Goal: Task Accomplishment & Management: Manage account settings

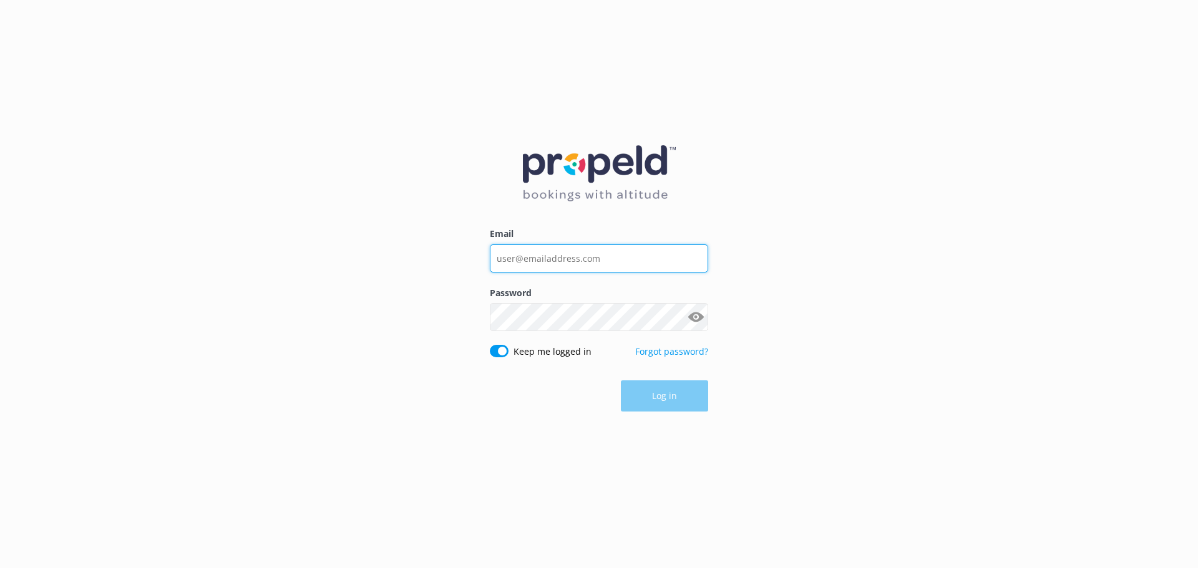
click at [618, 262] on input "Email" at bounding box center [599, 259] width 218 height 28
type input "[EMAIL_ADDRESS][DOMAIN_NAME]"
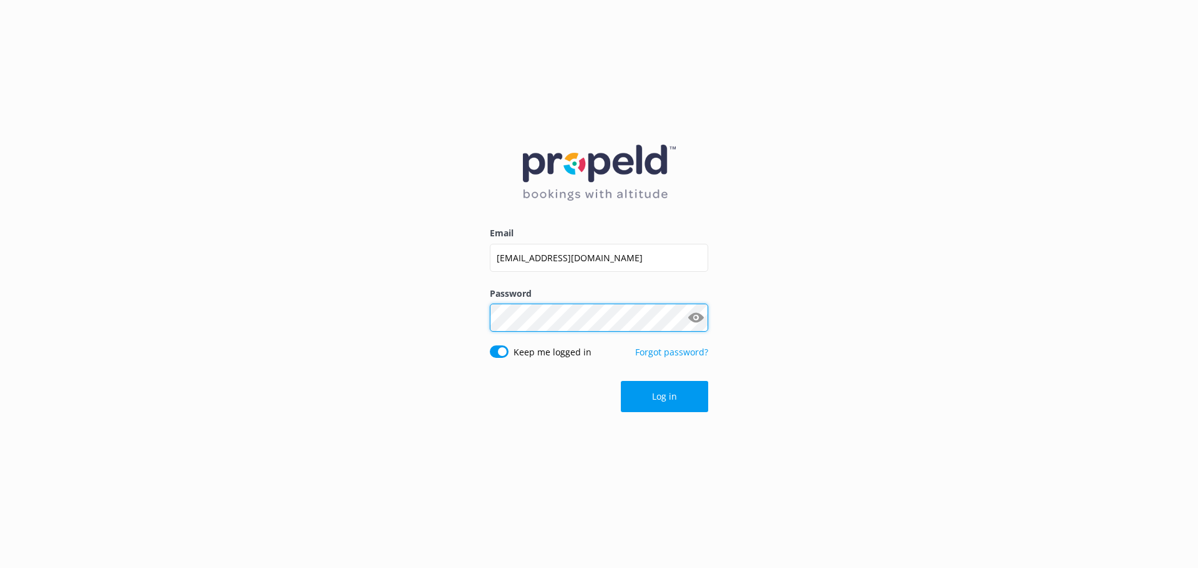
click button "Log in" at bounding box center [664, 396] width 87 height 31
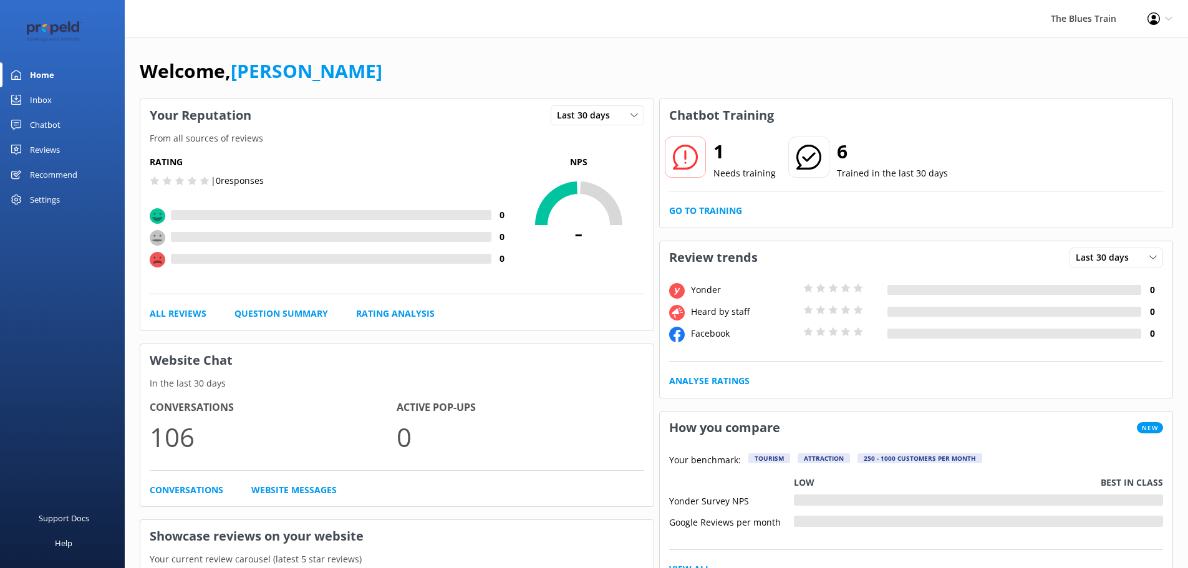
click at [61, 88] on link "Inbox" at bounding box center [62, 99] width 125 height 25
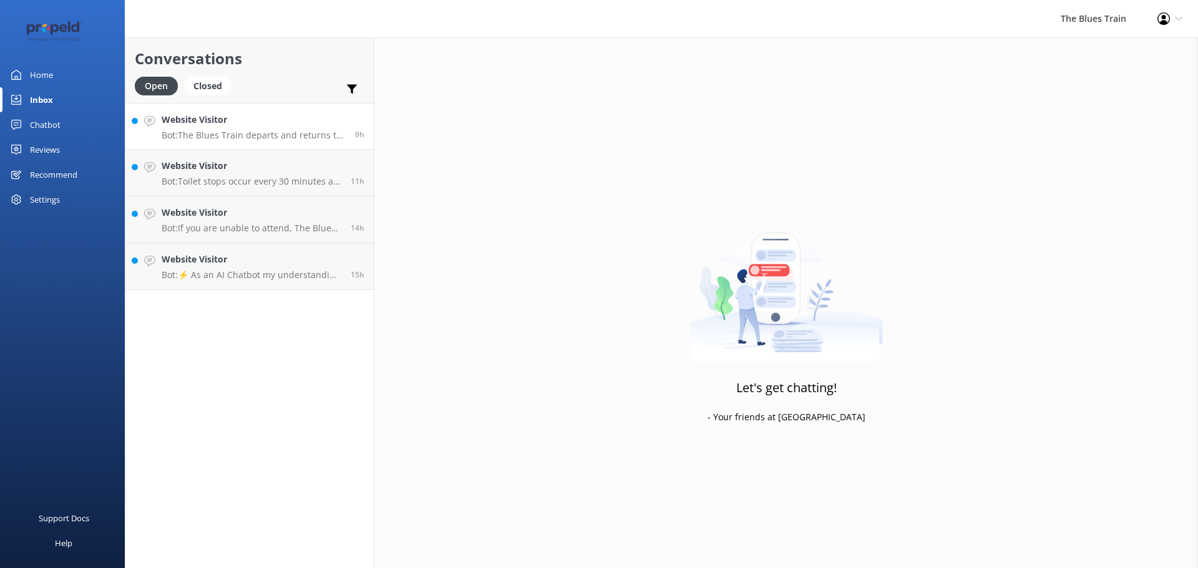
click at [220, 132] on p "Bot: The Blues Train departs and returns to the [GEOGRAPHIC_DATA] located on th…" at bounding box center [254, 135] width 184 height 11
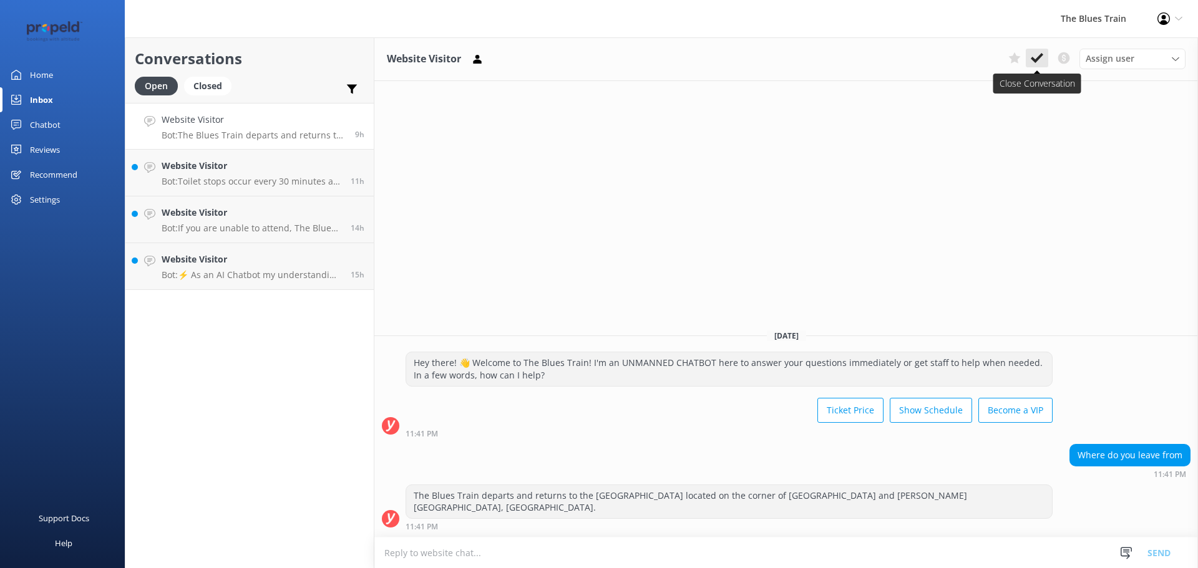
click at [1041, 59] on icon at bounding box center [1037, 58] width 12 height 12
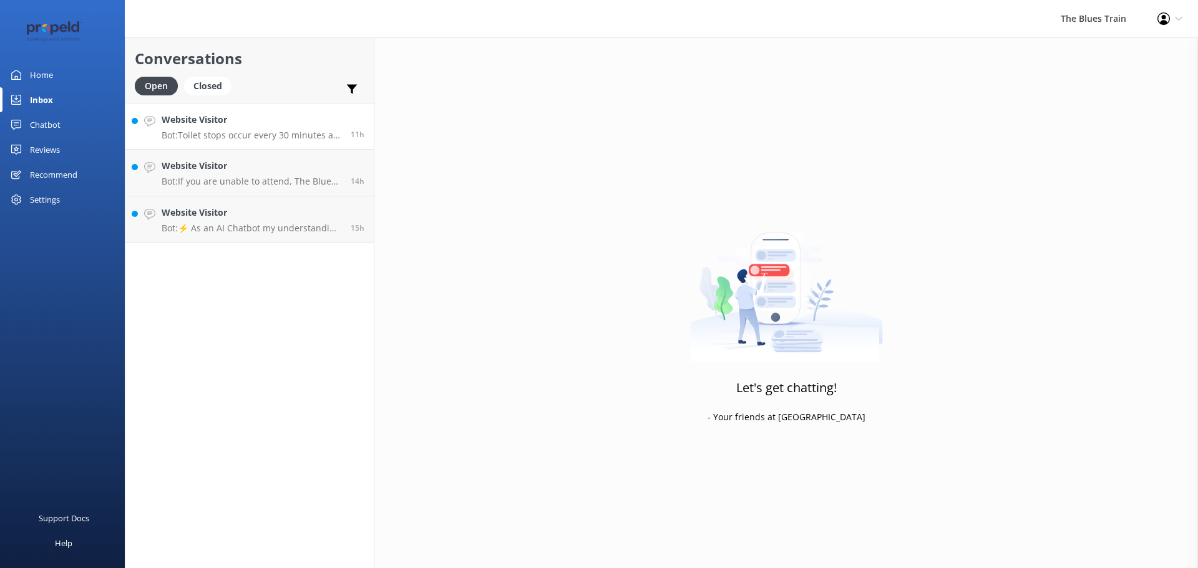
click at [316, 116] on h4 "Website Visitor" at bounding box center [252, 120] width 180 height 14
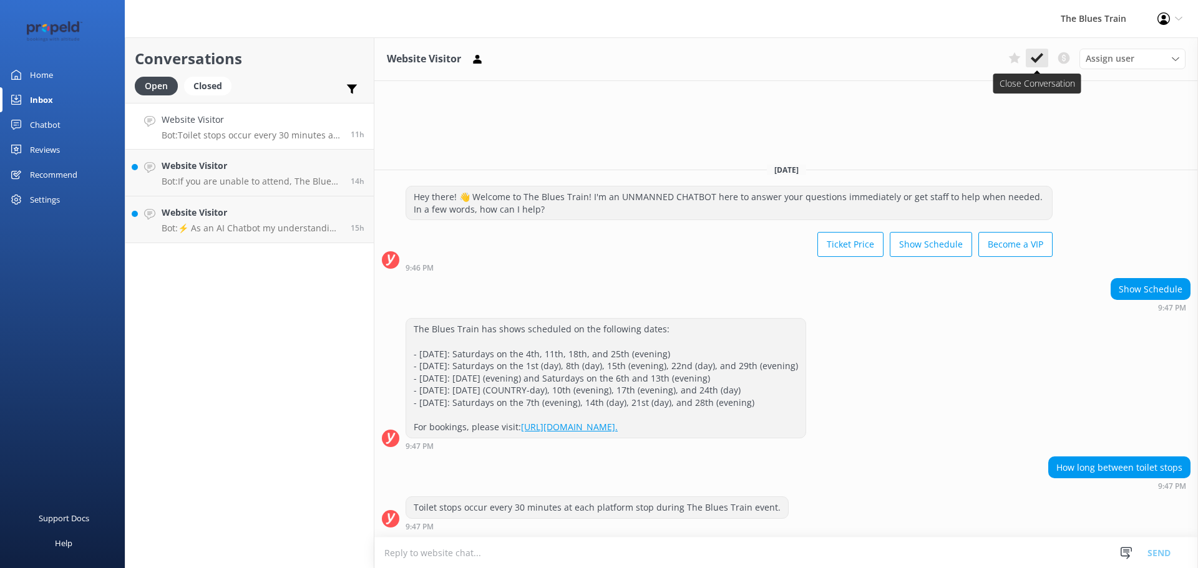
click at [1037, 56] on icon at bounding box center [1037, 58] width 12 height 12
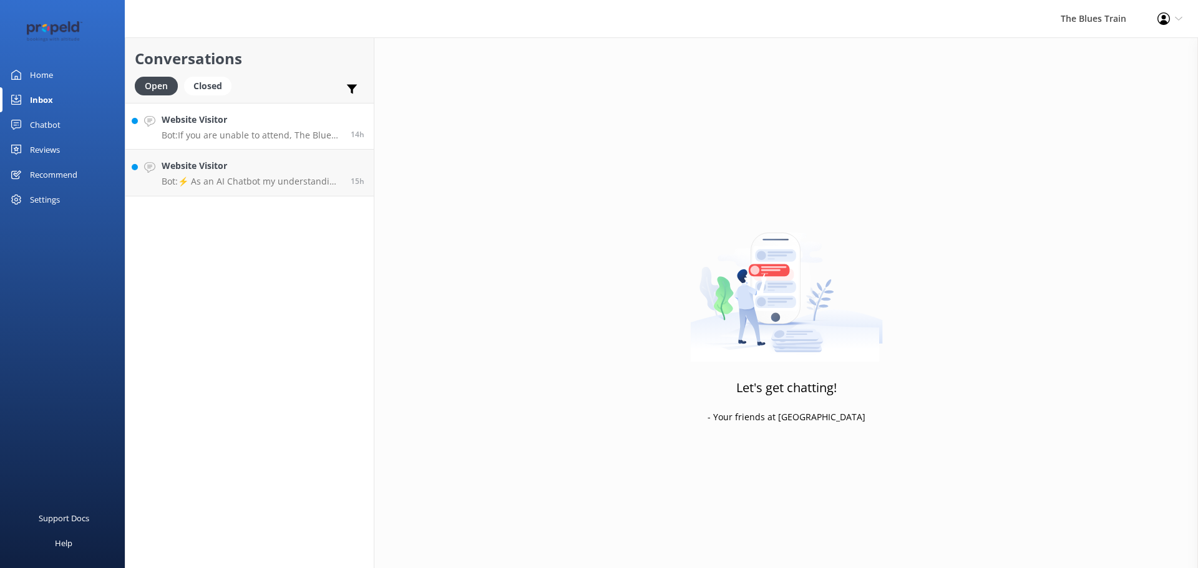
click at [279, 132] on p "Bot: If you are unable to attend, The Blues Train does not offer refunds. Howev…" at bounding box center [252, 135] width 180 height 11
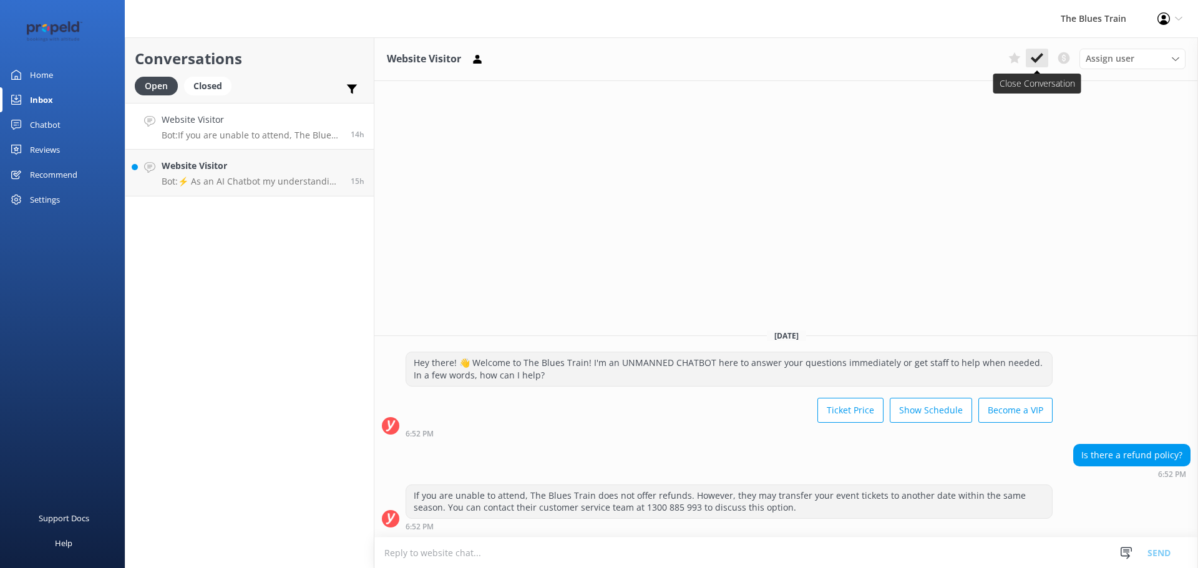
click at [1038, 56] on icon at bounding box center [1037, 58] width 12 height 12
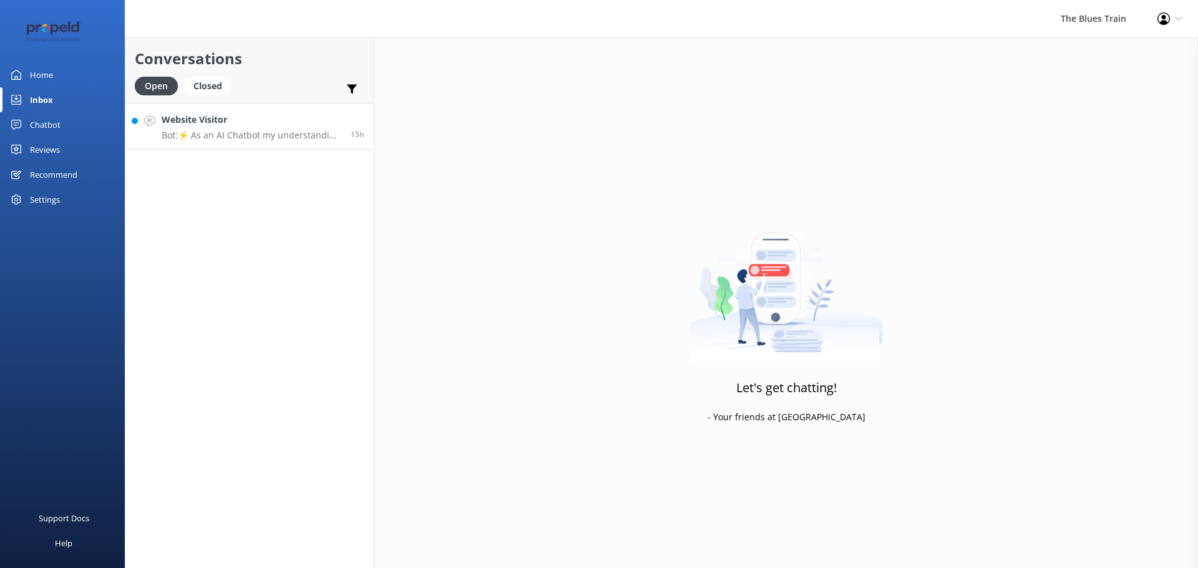
click at [319, 132] on p "Bot: ⚡ As an AI Chatbot my understanding of some questions is limited. Please r…" at bounding box center [252, 135] width 180 height 11
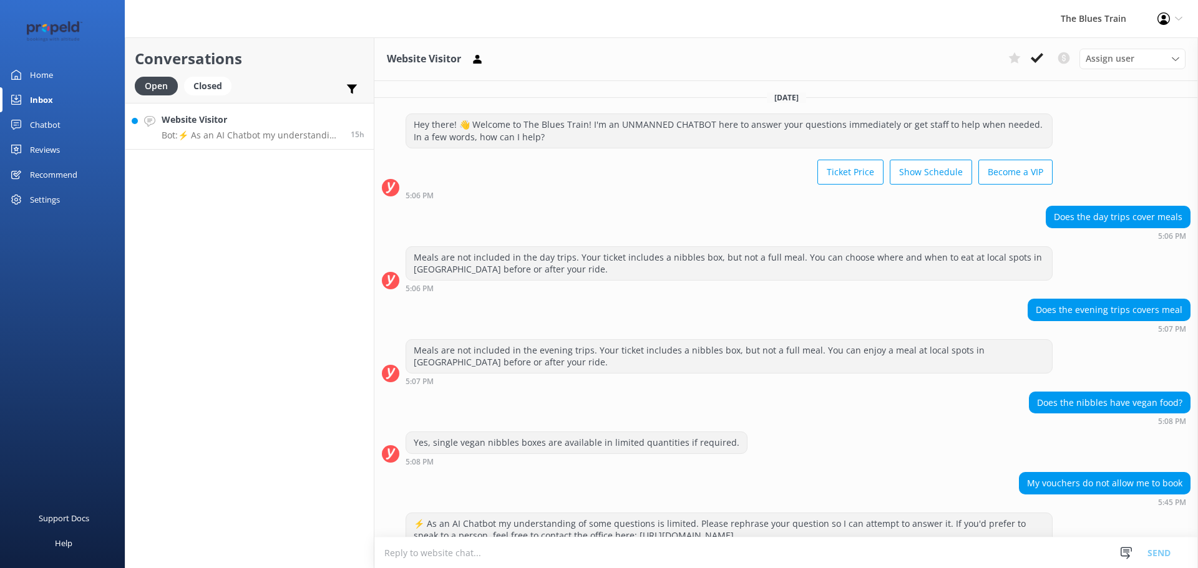
scroll to position [53, 0]
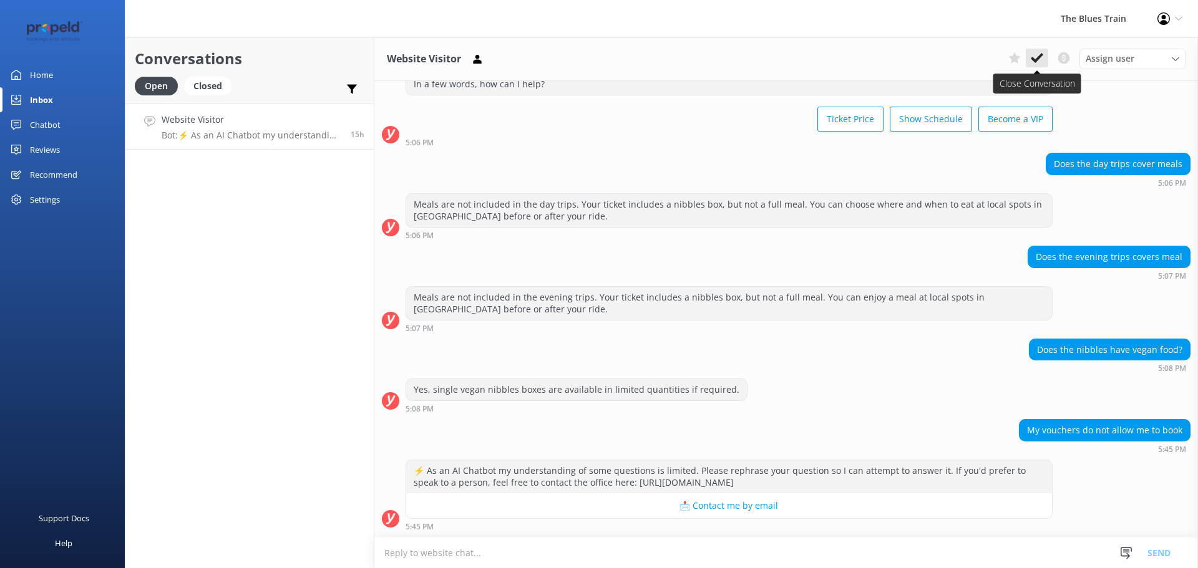
click at [1038, 59] on use at bounding box center [1037, 58] width 12 height 10
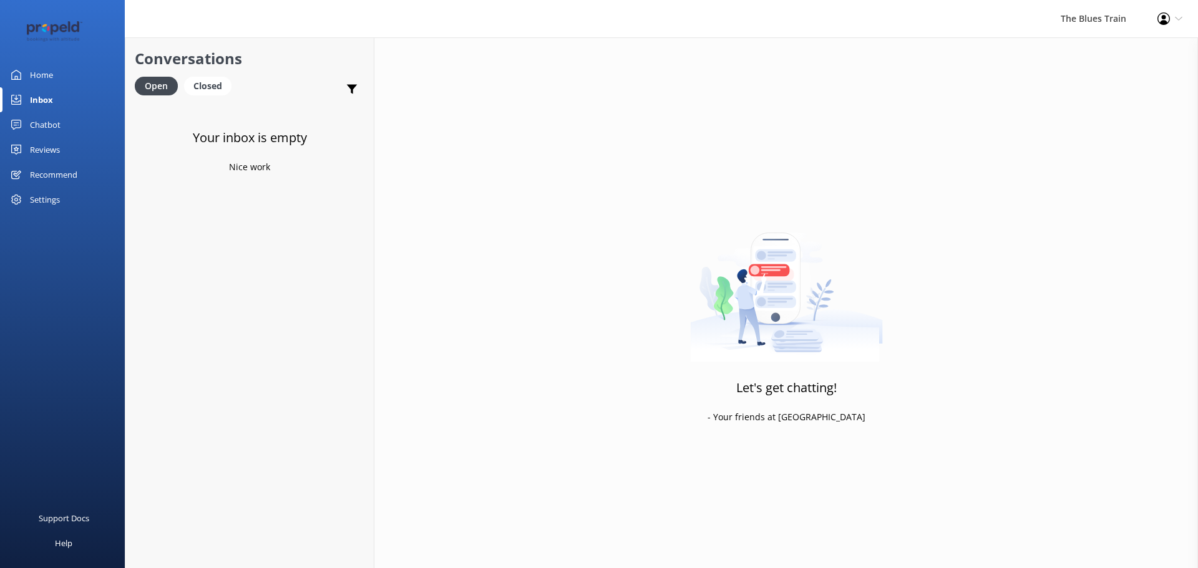
click at [65, 121] on link "Chatbot" at bounding box center [62, 124] width 125 height 25
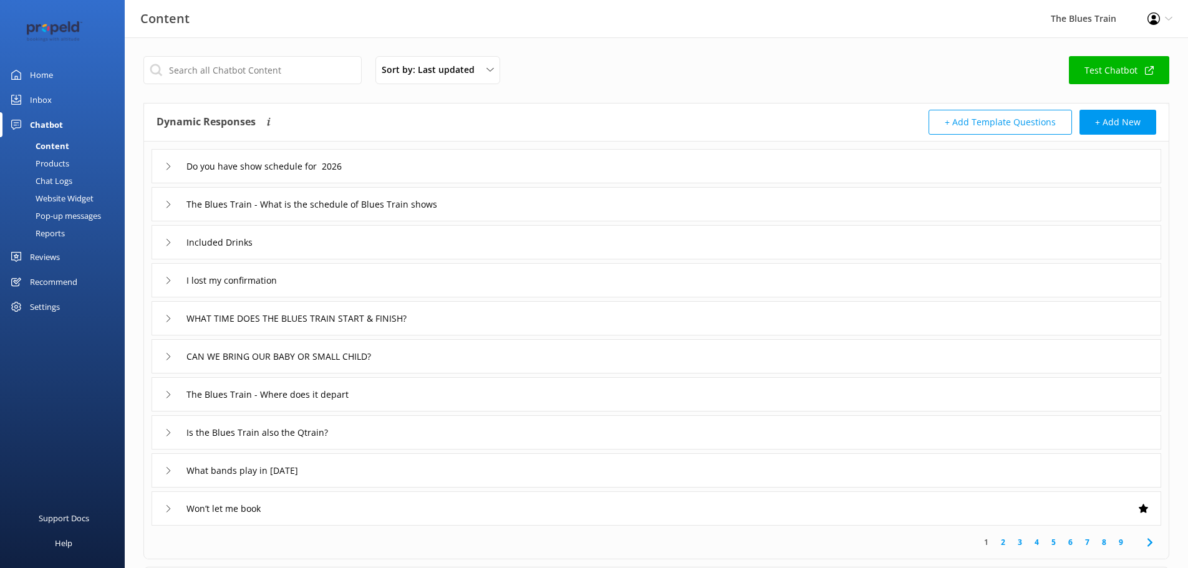
click at [54, 184] on div "Chat Logs" at bounding box center [39, 180] width 65 height 17
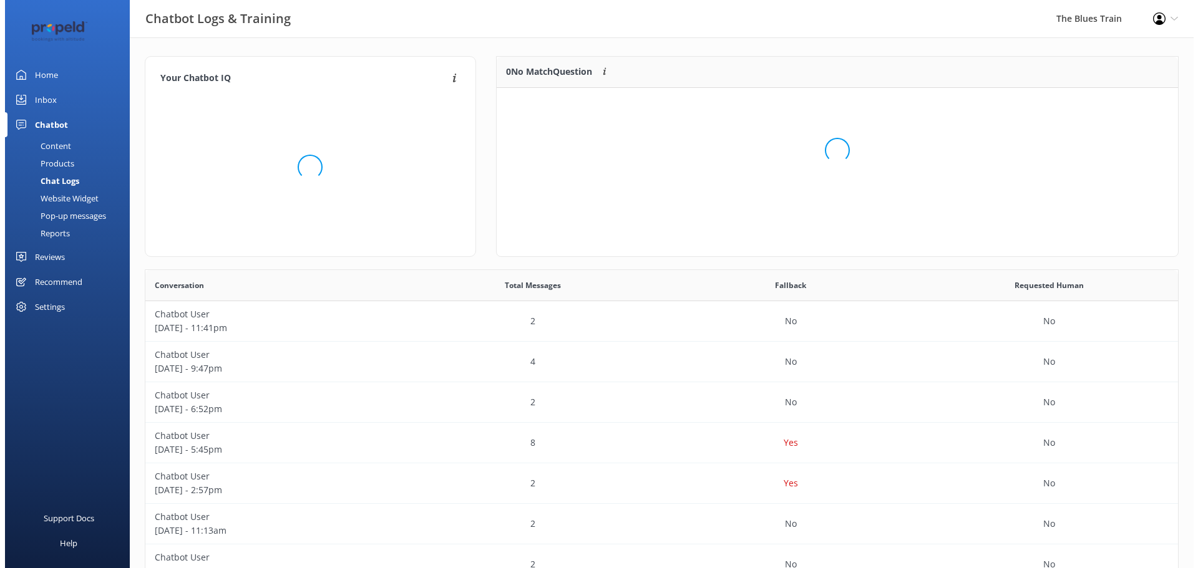
scroll to position [54, 672]
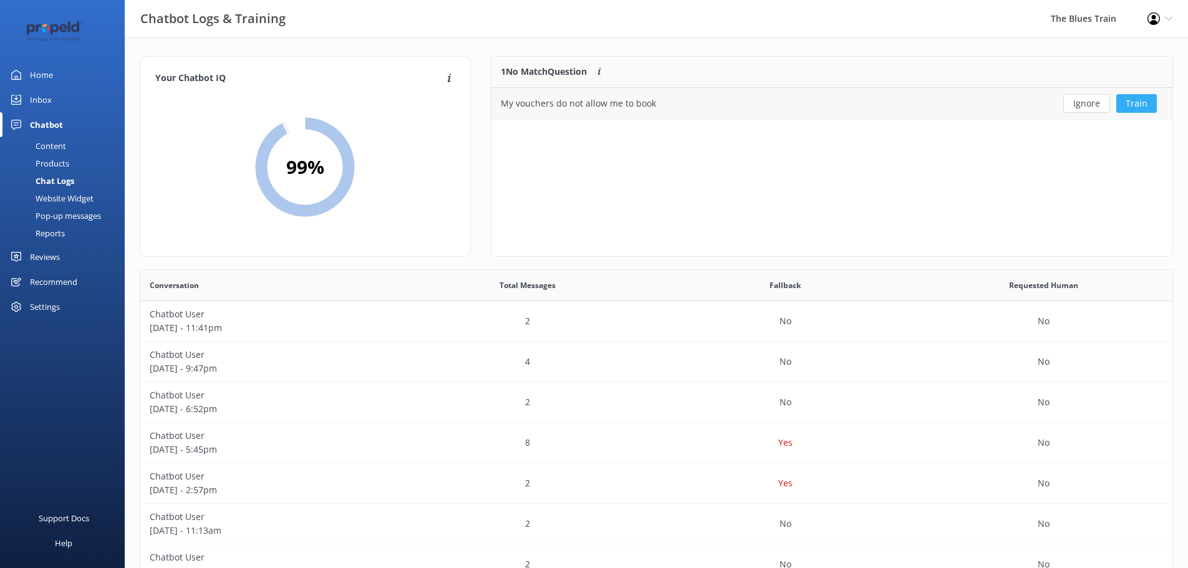
click at [1126, 110] on button "Train" at bounding box center [1137, 103] width 41 height 19
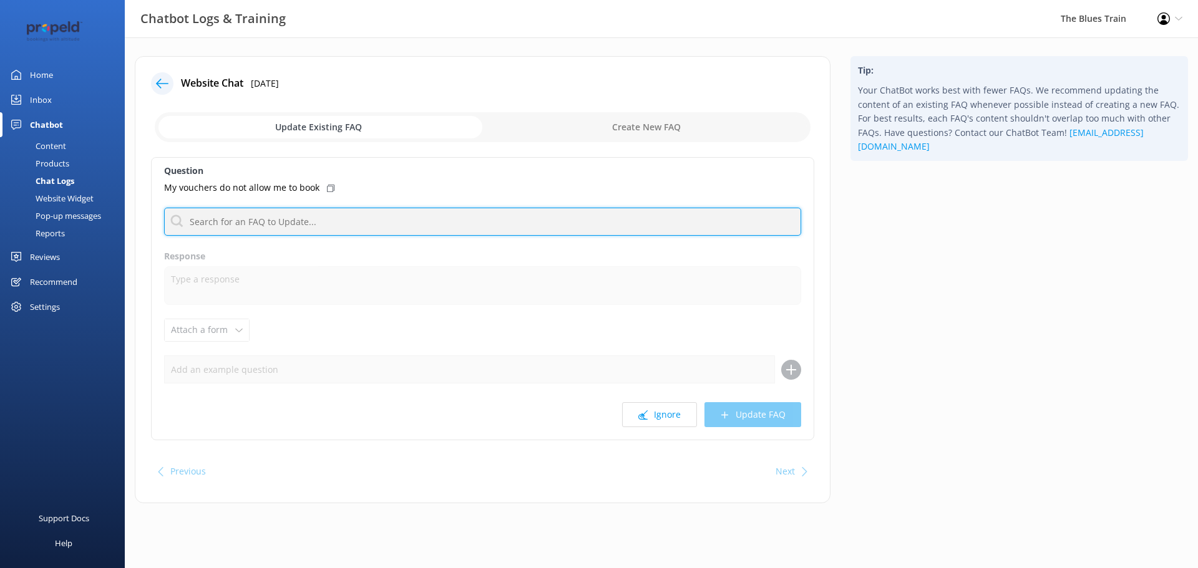
click at [335, 221] on input "text" at bounding box center [482, 222] width 637 height 28
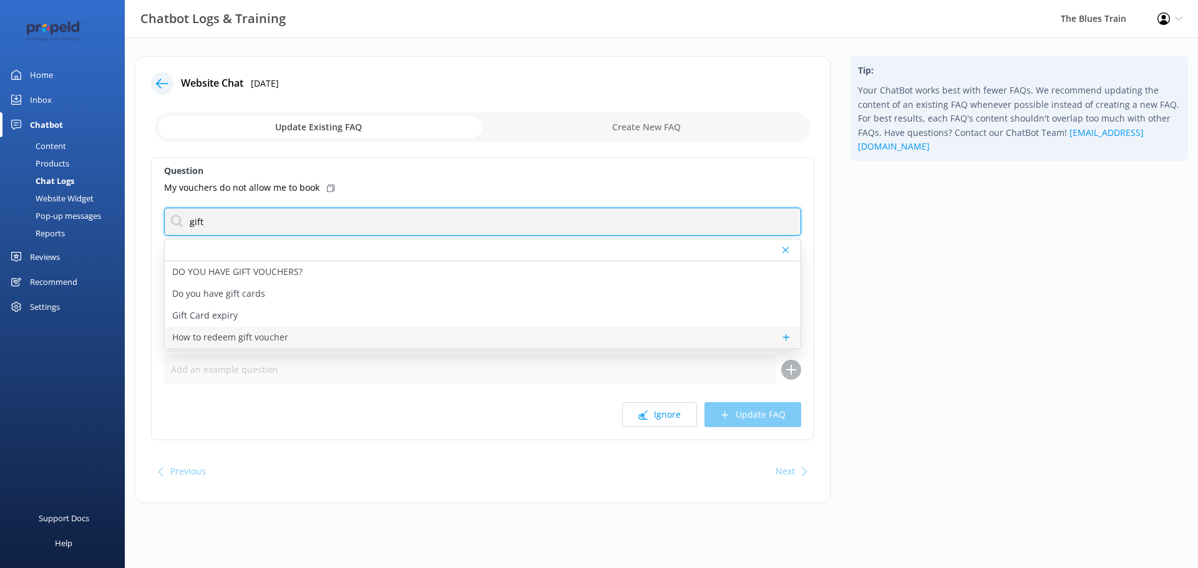
type input "gift"
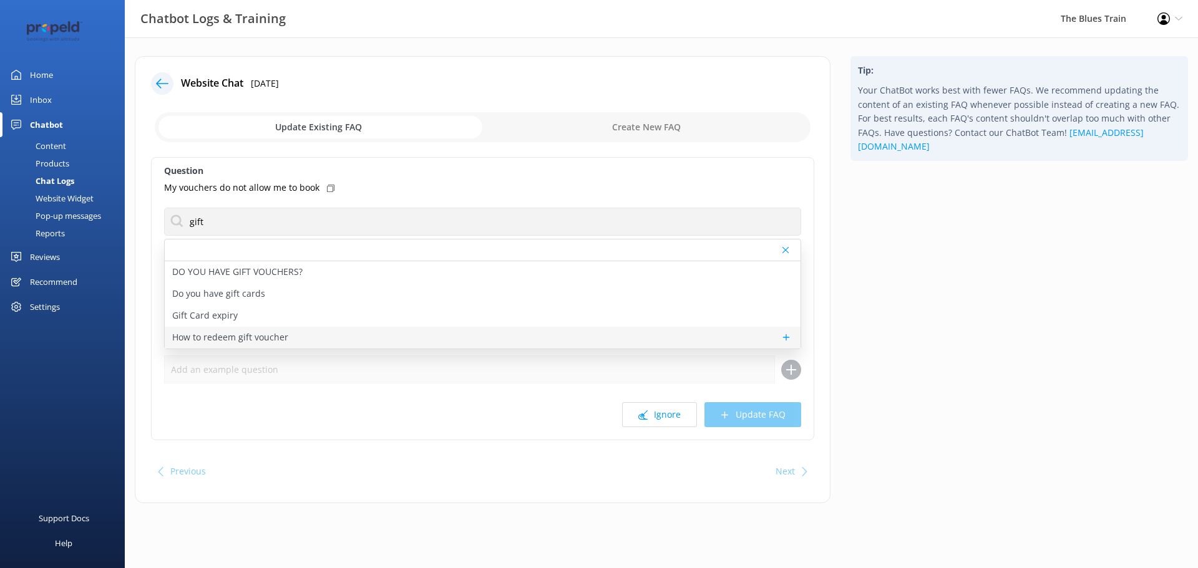
click at [308, 329] on div "How to redeem gift voucher" at bounding box center [483, 338] width 636 height 22
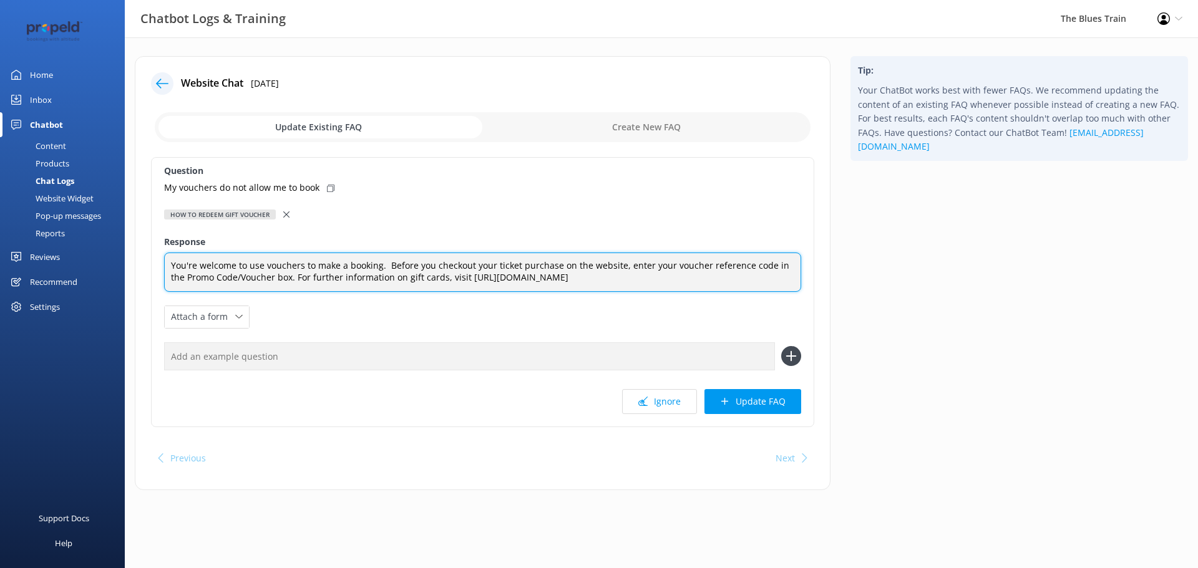
drag, startPoint x: 670, startPoint y: 277, endPoint x: 157, endPoint y: 256, distance: 513.2
click at [157, 256] on div "Question My vouchers do not allow me to book How to redeem gift voucher DO YOU …" at bounding box center [482, 292] width 663 height 270
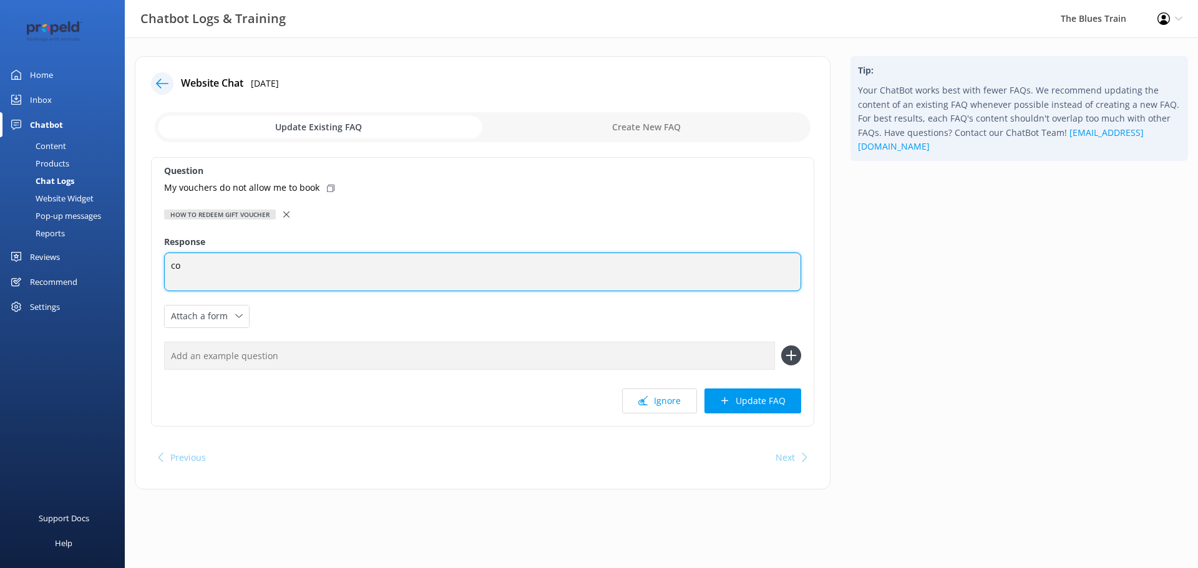
type textarea "c"
click at [246, 272] on textarea at bounding box center [482, 272] width 637 height 39
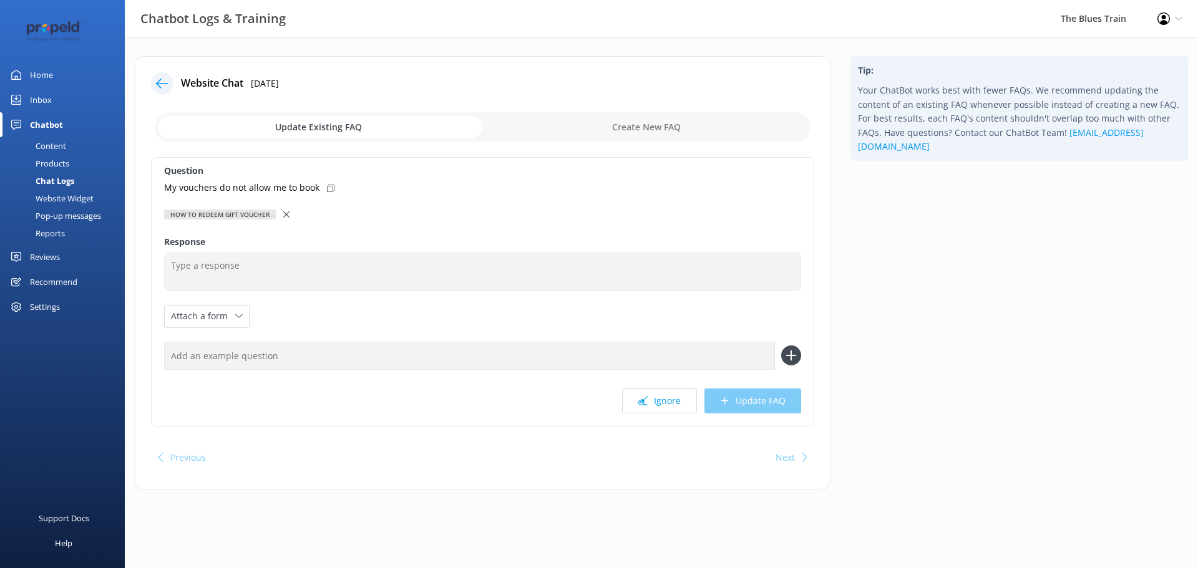
click at [283, 216] on use at bounding box center [286, 214] width 6 height 6
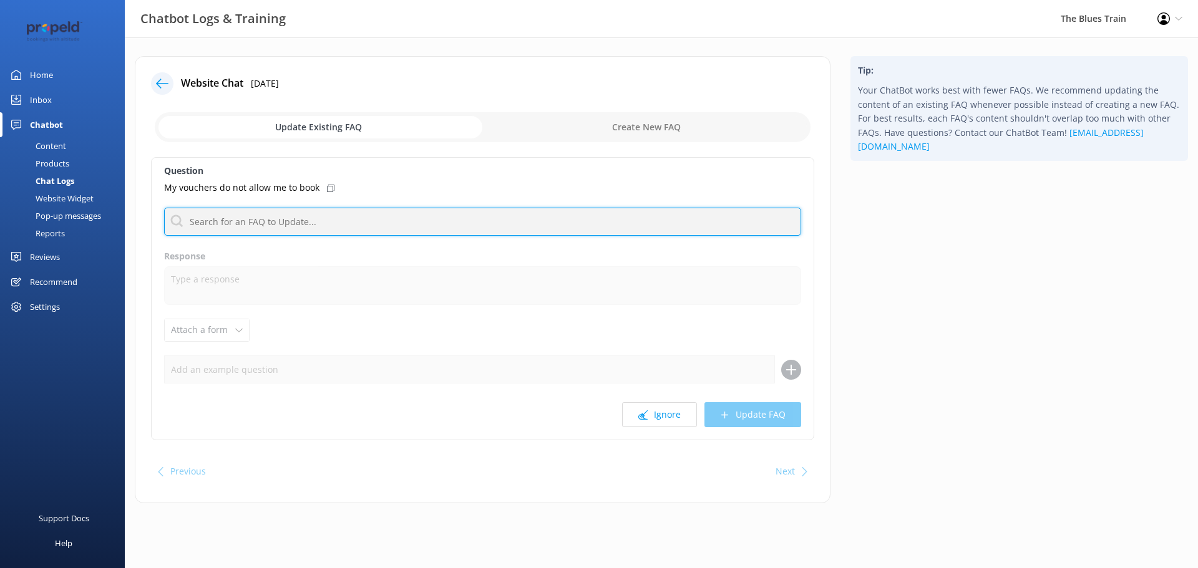
click at [285, 221] on input "text" at bounding box center [482, 222] width 637 height 28
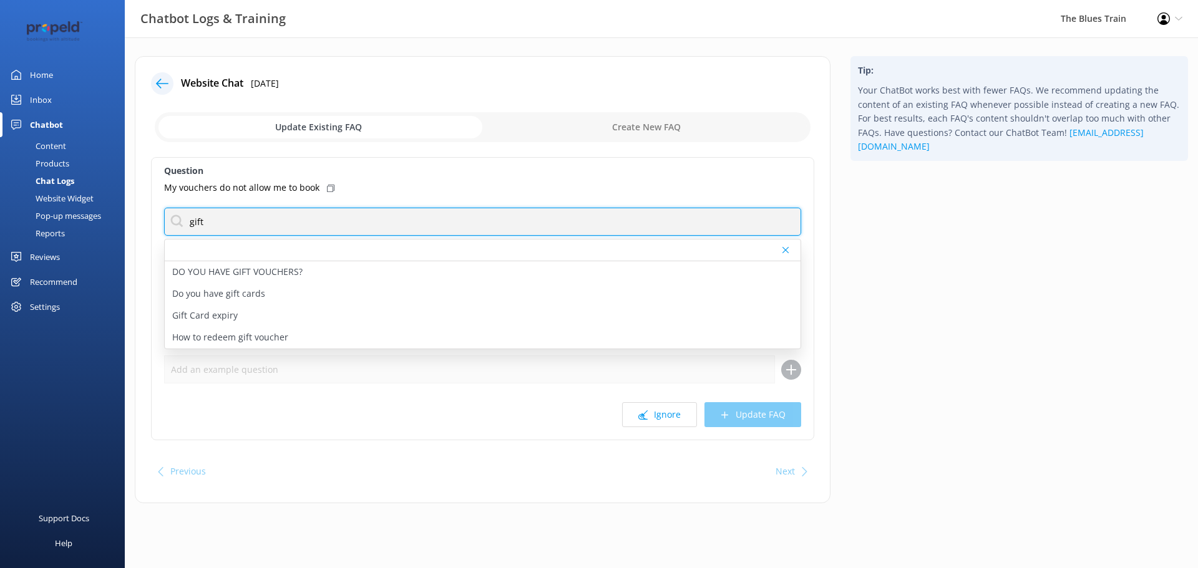
type input "gift"
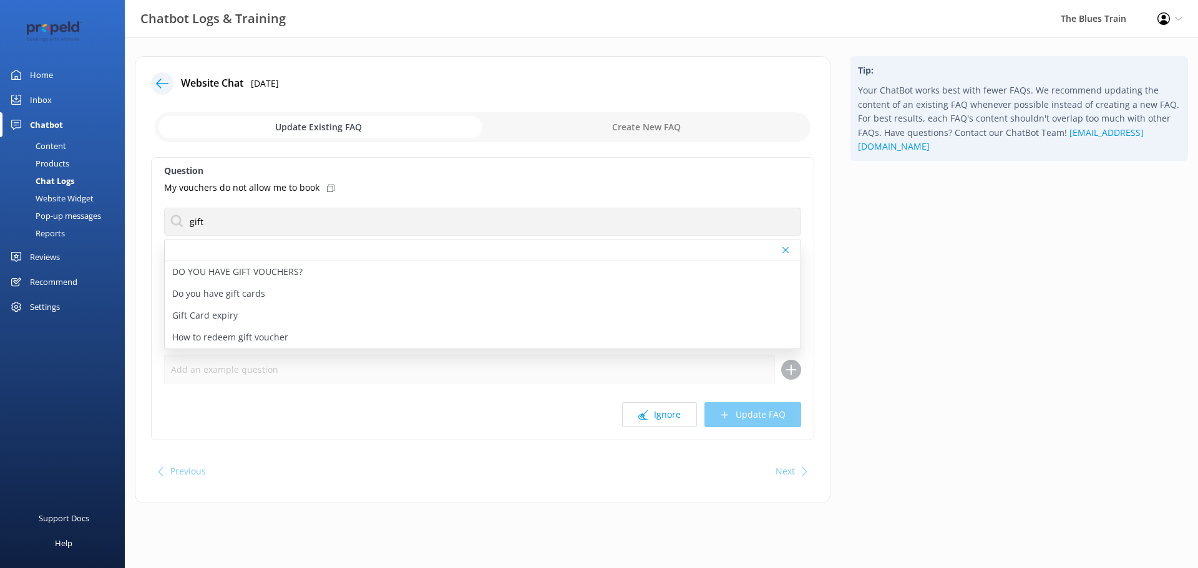
click at [782, 252] on icon at bounding box center [785, 249] width 6 height 7
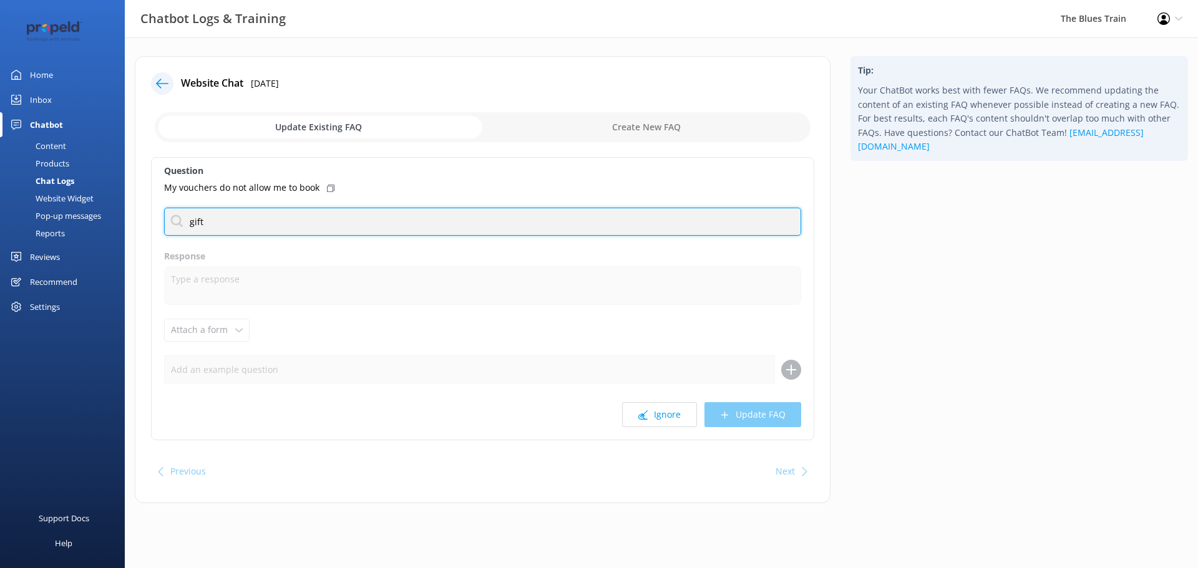
drag, startPoint x: 253, startPoint y: 220, endPoint x: 94, endPoint y: 184, distance: 162.4
click at [94, 184] on div "Chatbot Logs & Training The Blues Train Profile Settings Logout Home Inbox Chat…" at bounding box center [599, 288] width 1198 height 503
type input "booking"
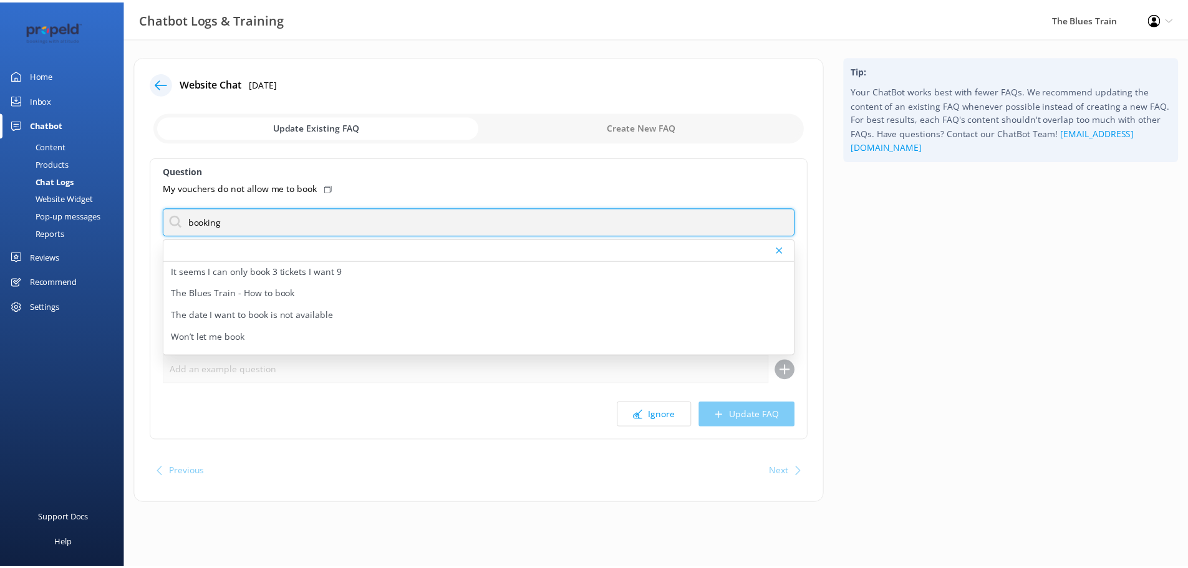
scroll to position [103, 0]
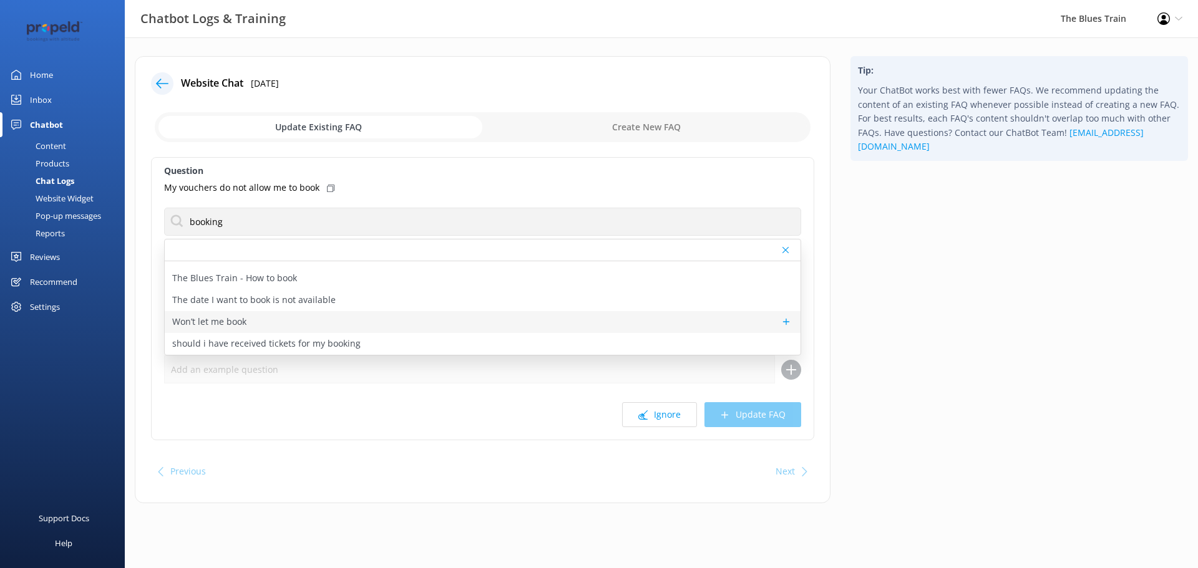
click at [410, 330] on div "Won’t let me book" at bounding box center [483, 322] width 636 height 22
type textarea "Please contact us if you are having trouble booking"
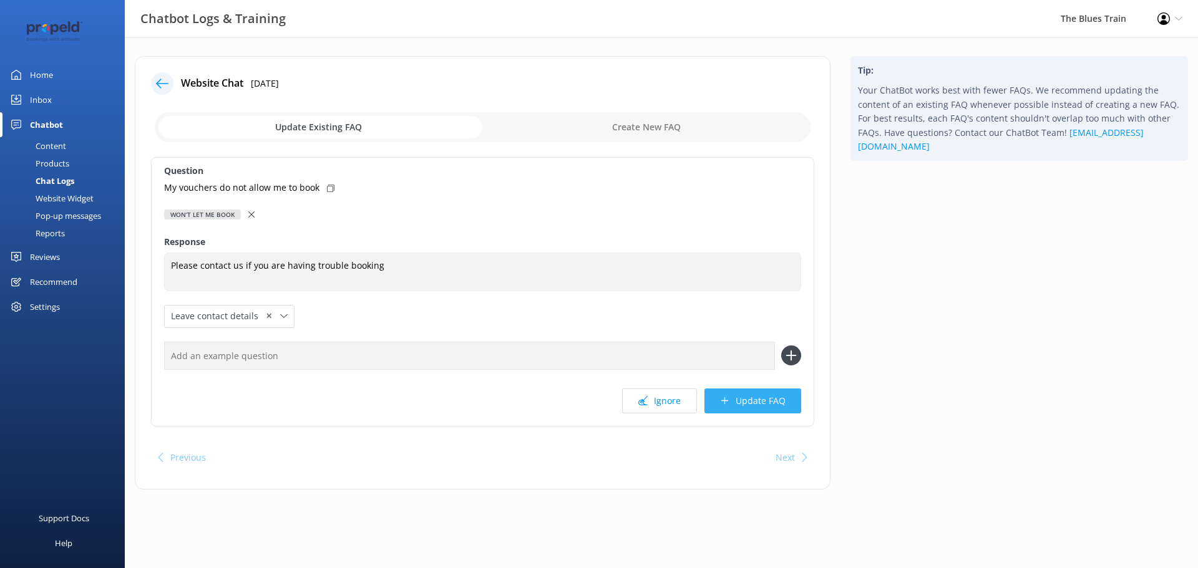
click at [741, 406] on button "Update FAQ" at bounding box center [752, 401] width 97 height 25
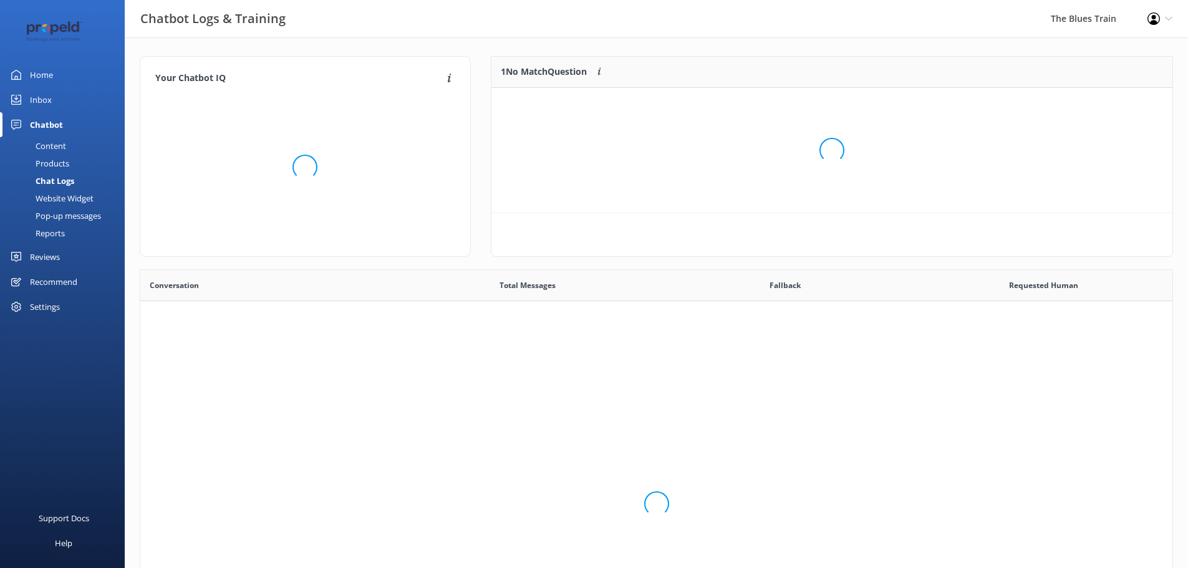
scroll to position [428, 1023]
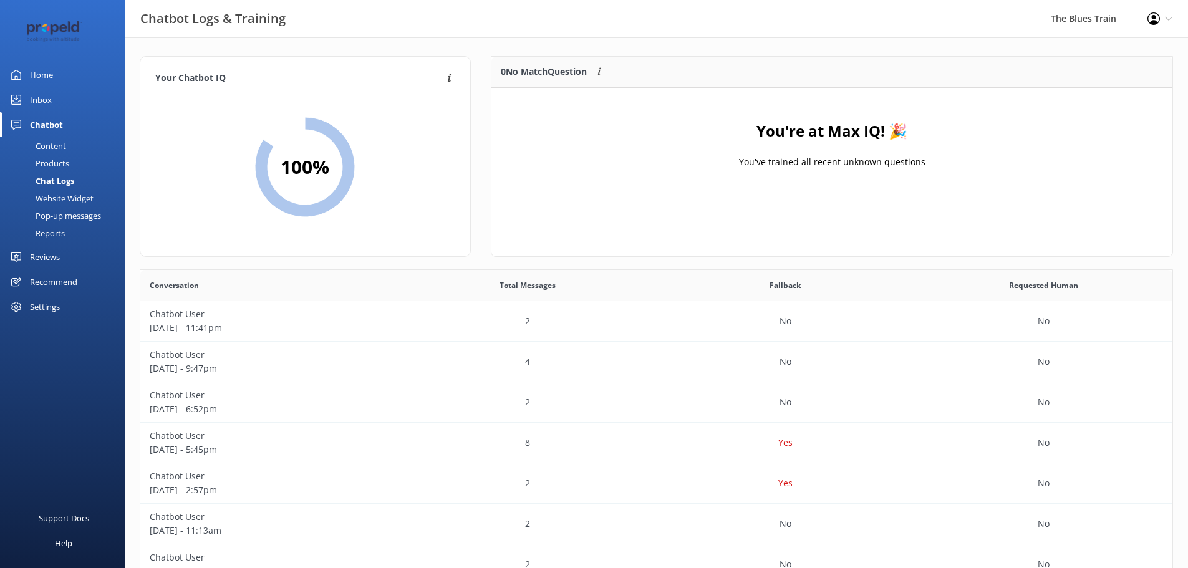
click at [67, 99] on link "Inbox" at bounding box center [62, 99] width 125 height 25
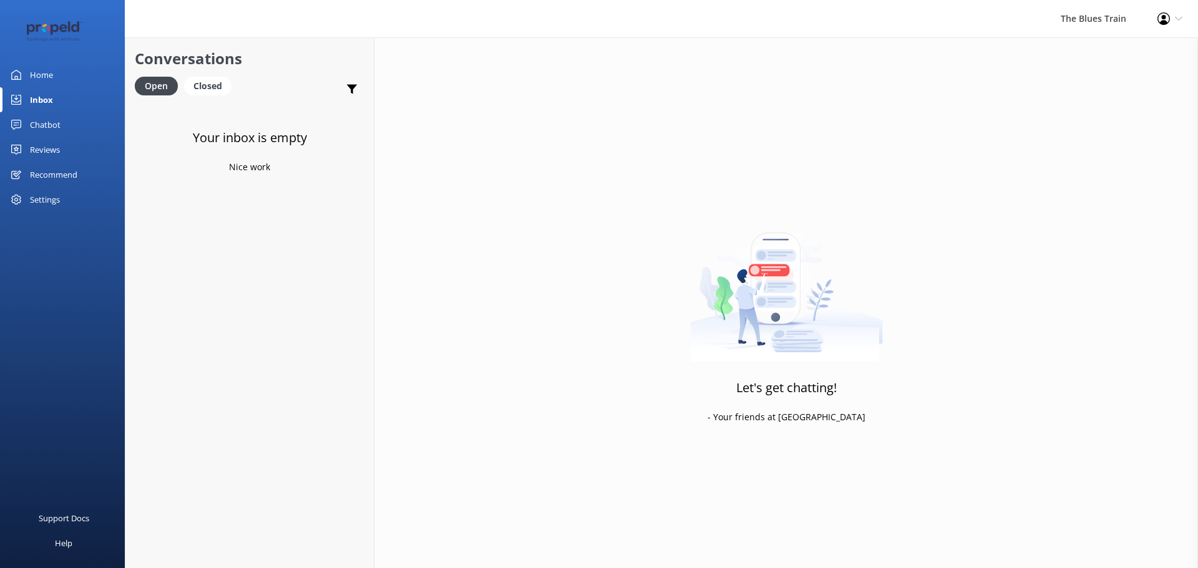
click at [65, 189] on div "Settings" at bounding box center [62, 199] width 125 height 25
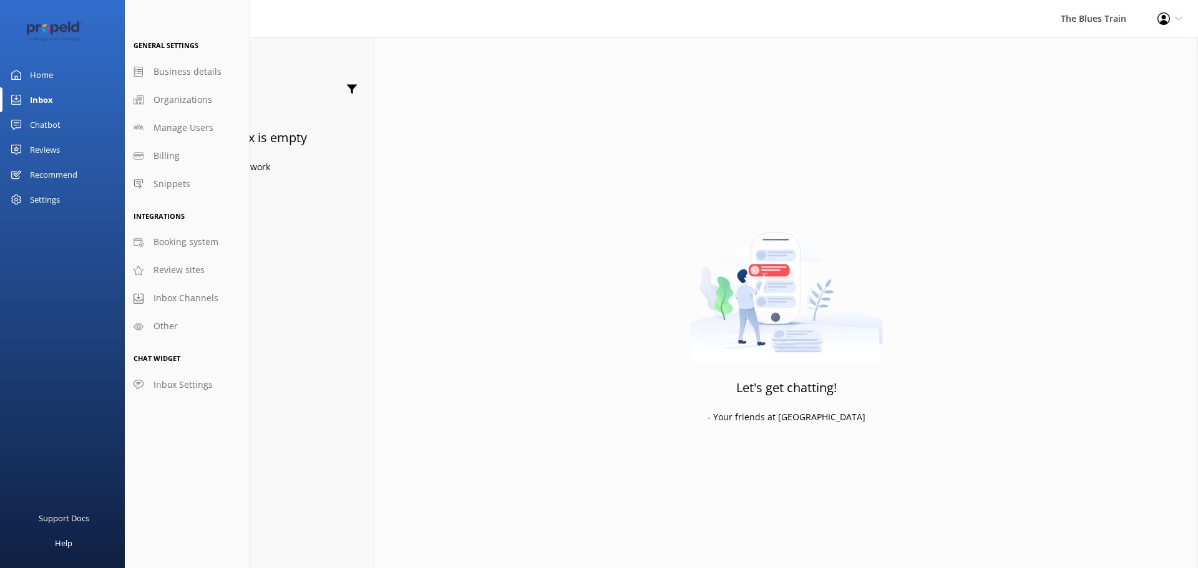
click at [32, 198] on div "Settings" at bounding box center [45, 199] width 30 height 25
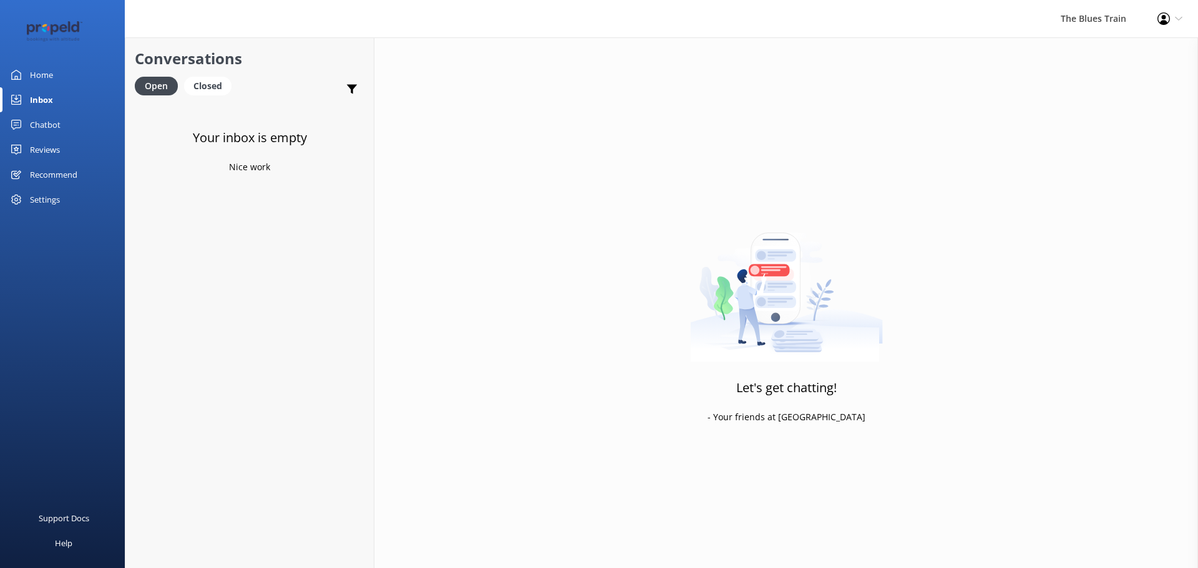
click at [46, 145] on div "Reviews" at bounding box center [45, 149] width 30 height 25
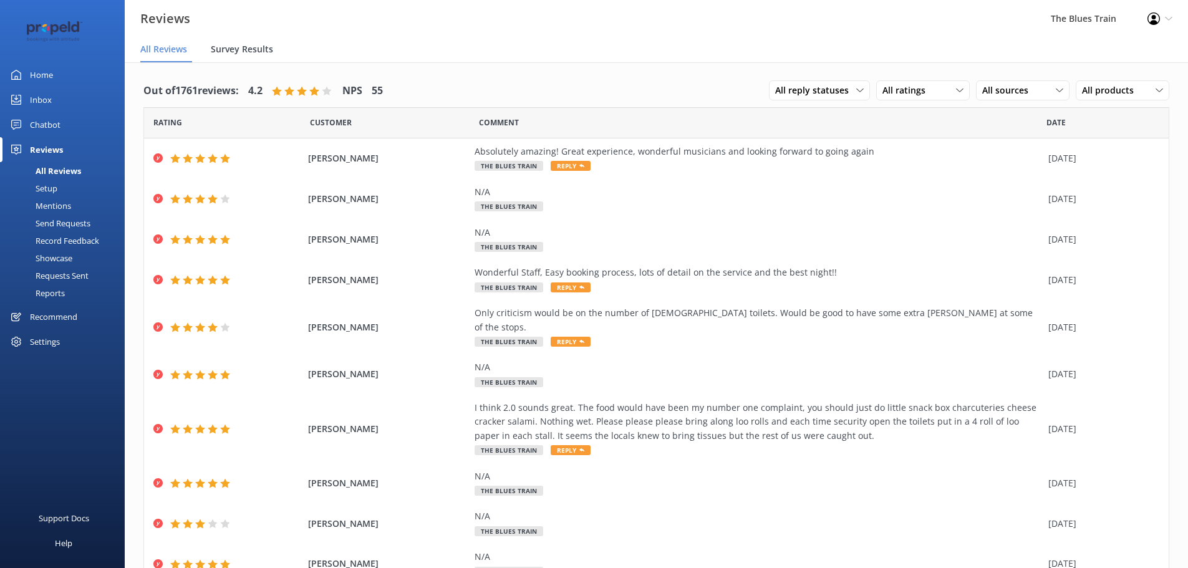
click at [251, 46] on span "Survey Results" at bounding box center [242, 49] width 62 height 12
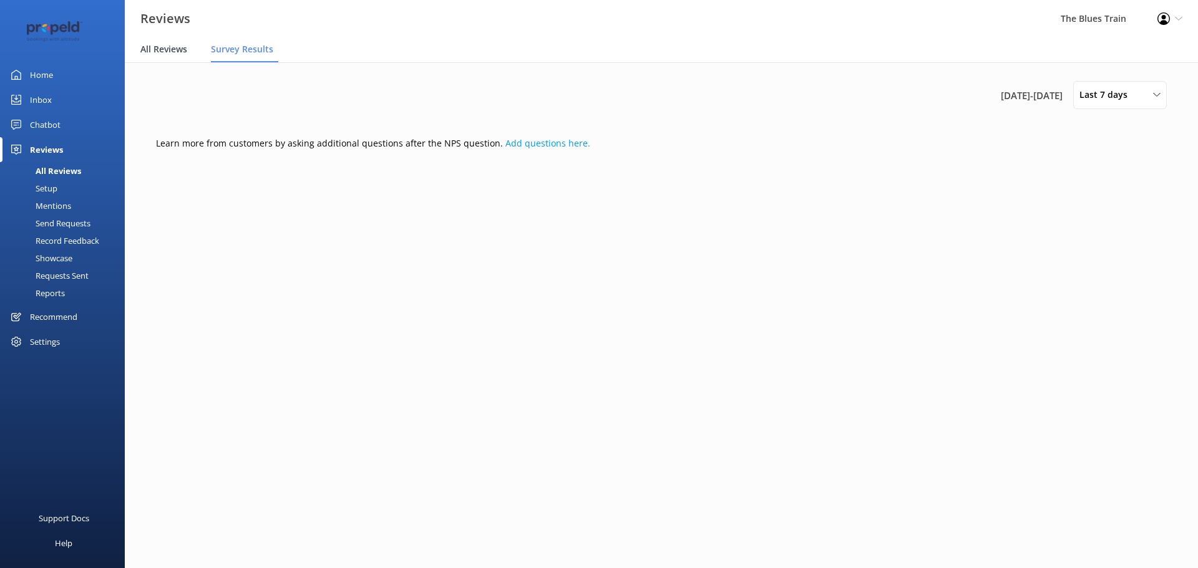
click at [186, 52] on span "All Reviews" at bounding box center [163, 49] width 47 height 12
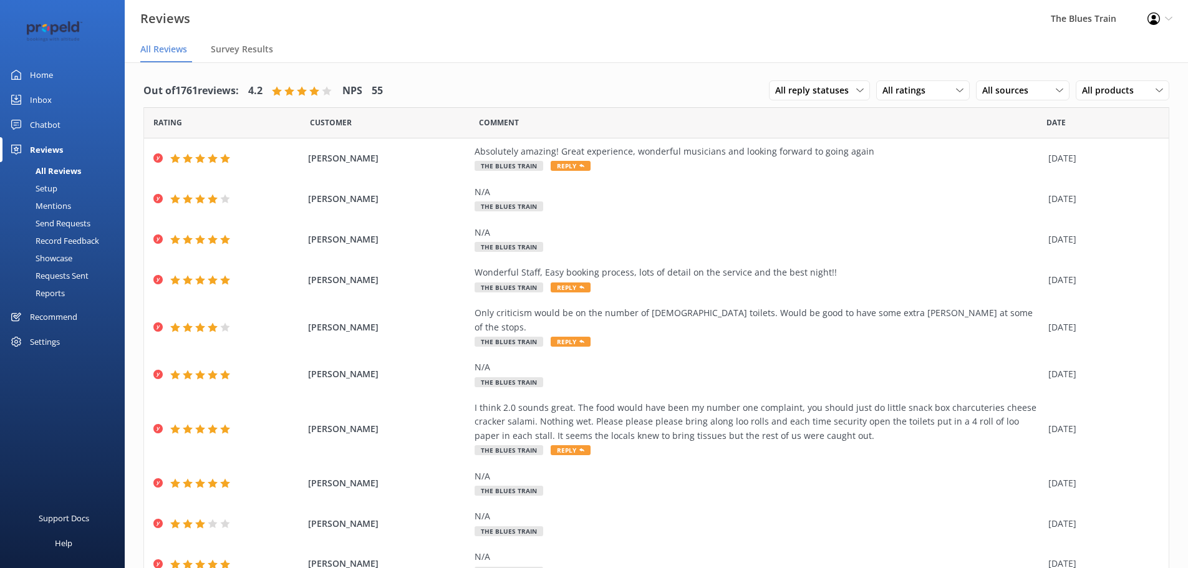
click at [91, 321] on link "Recommend" at bounding box center [62, 316] width 125 height 25
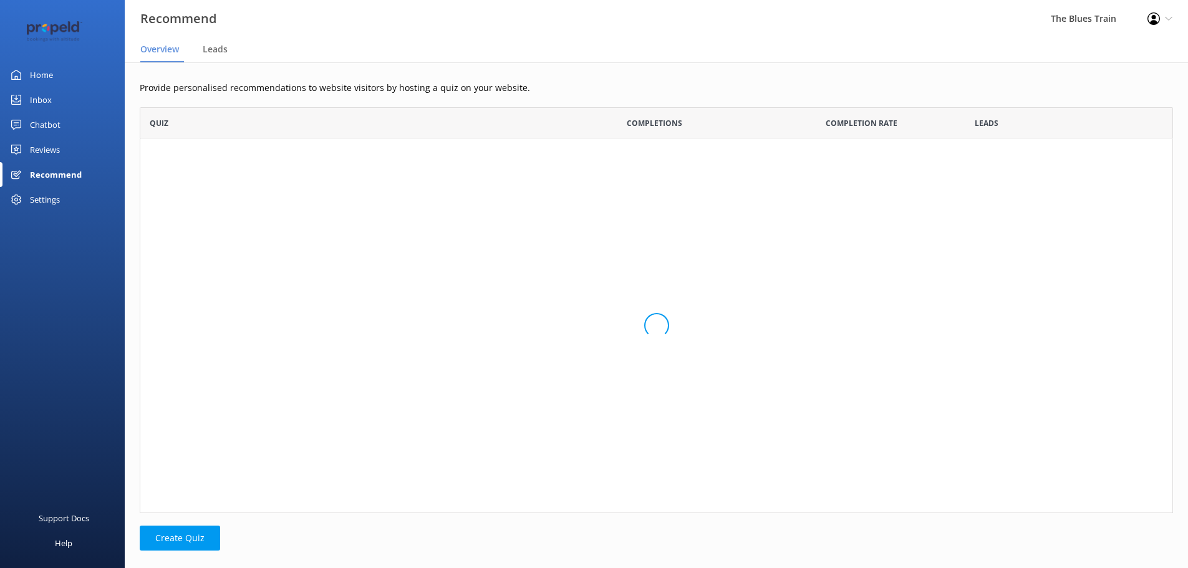
scroll to position [397, 1024]
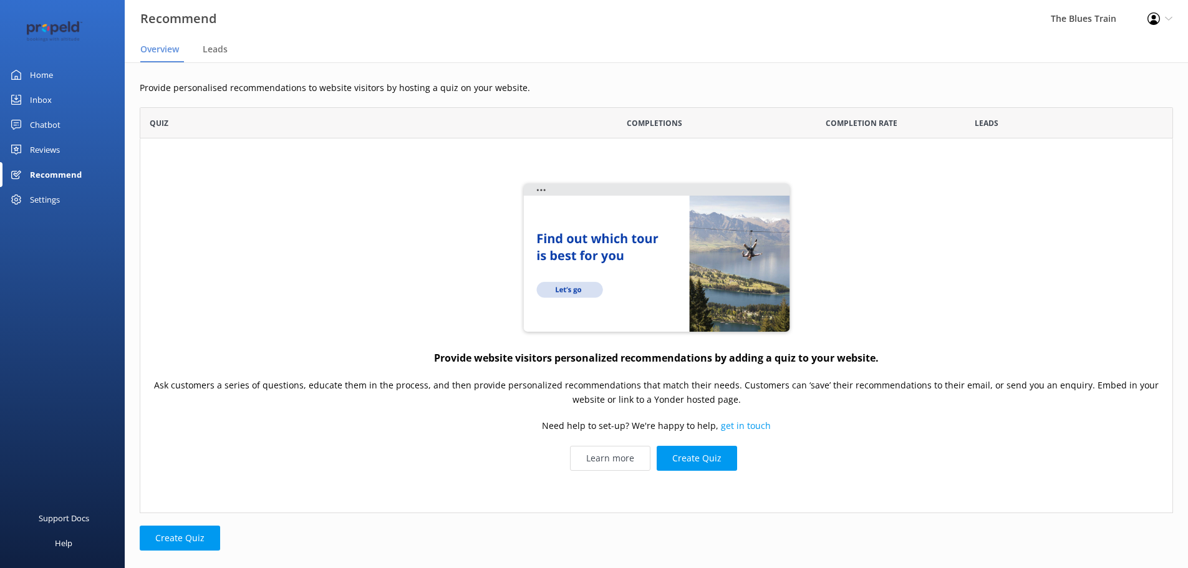
click at [64, 201] on div "Settings" at bounding box center [62, 199] width 125 height 25
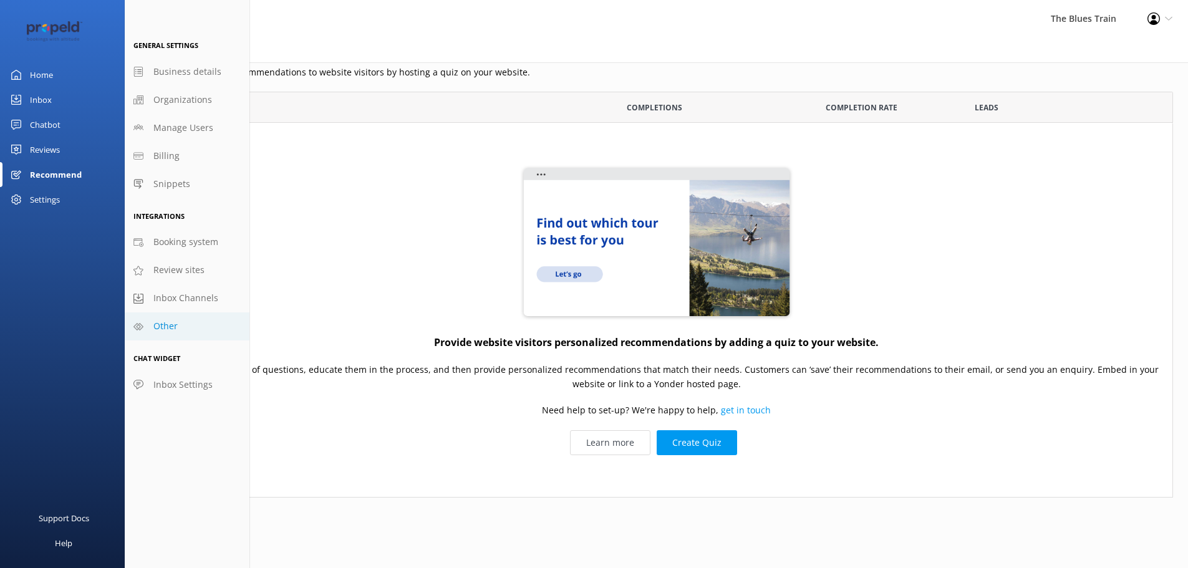
scroll to position [20, 0]
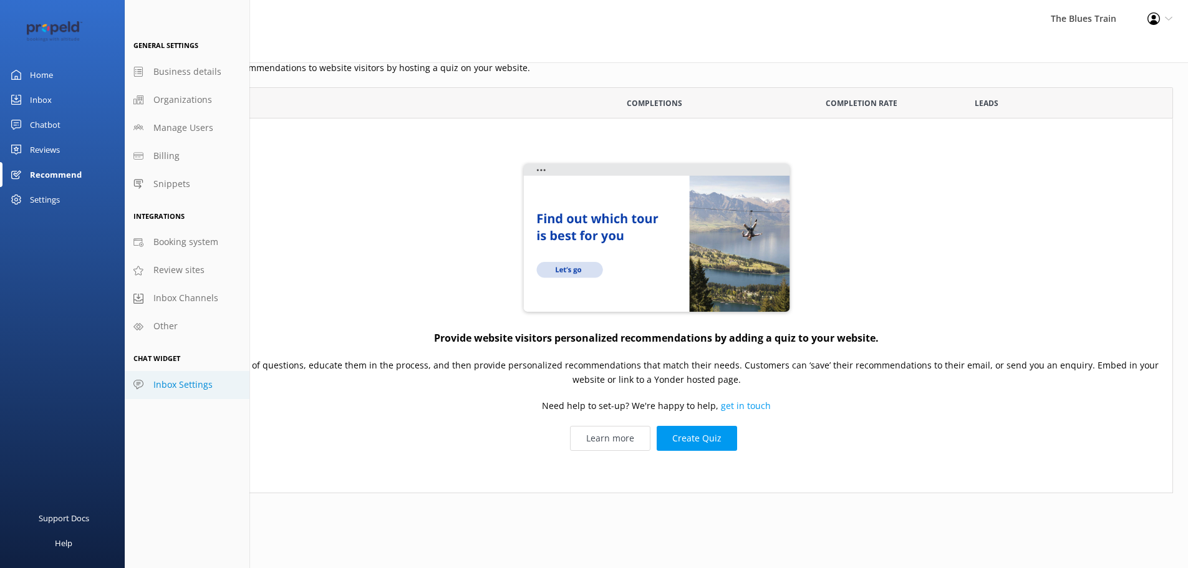
click at [216, 389] on link "Inbox Settings" at bounding box center [187, 385] width 125 height 28
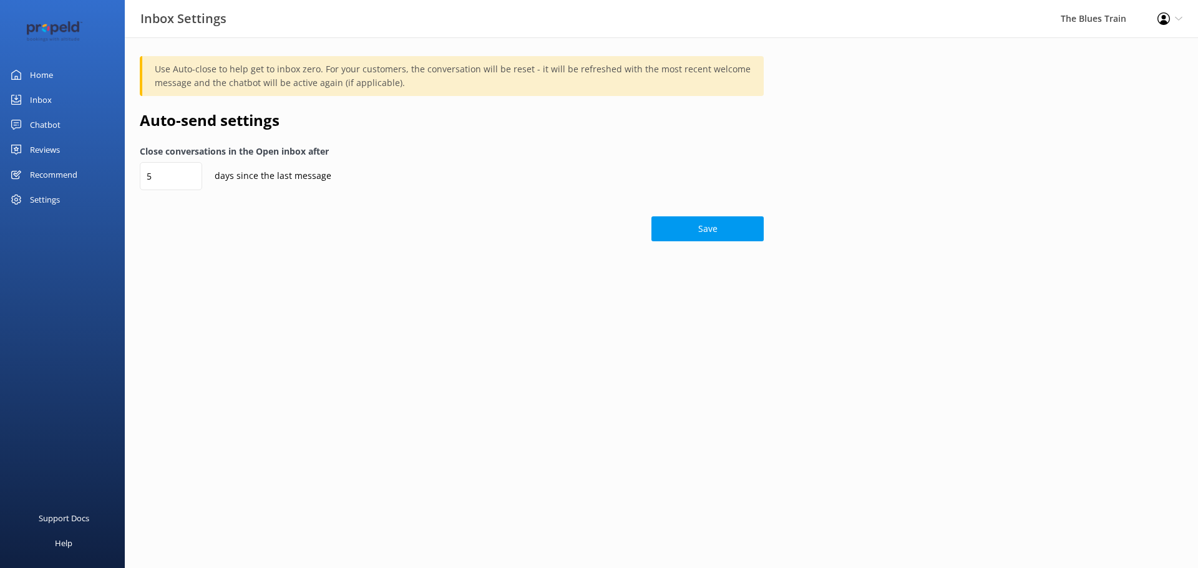
click at [74, 197] on div "Settings" at bounding box center [62, 199] width 125 height 25
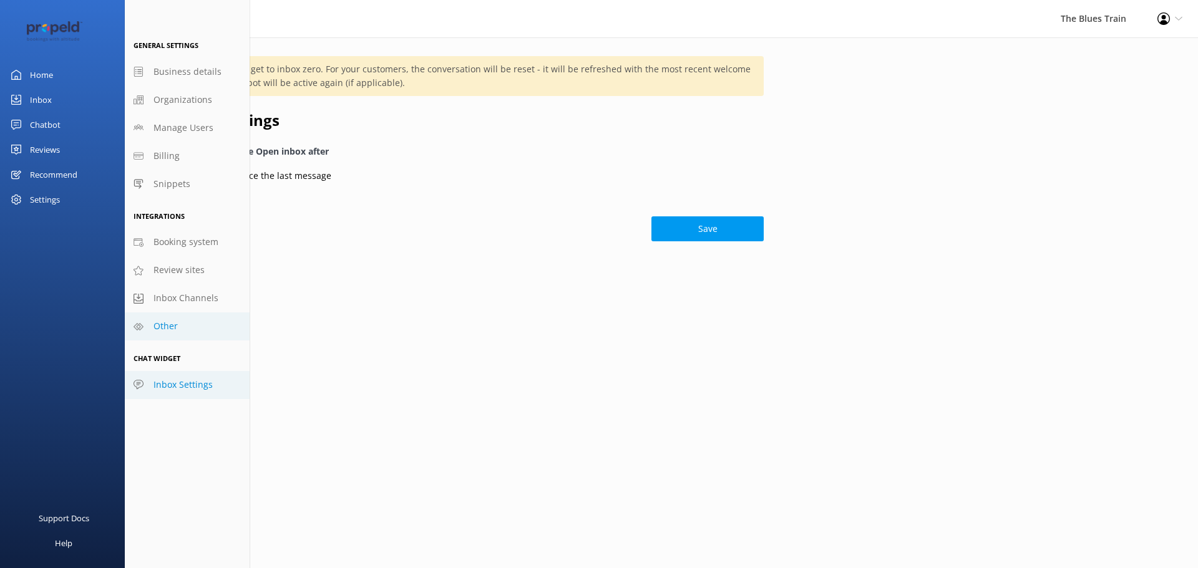
click at [183, 327] on link "Other" at bounding box center [187, 327] width 125 height 28
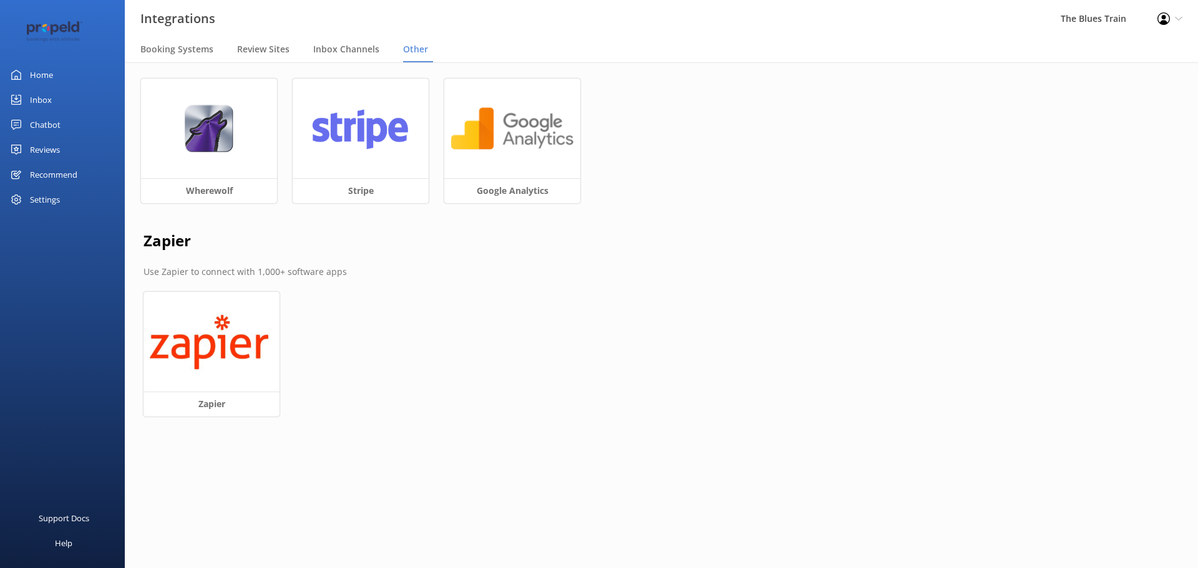
click at [68, 195] on div "Settings" at bounding box center [62, 199] width 125 height 25
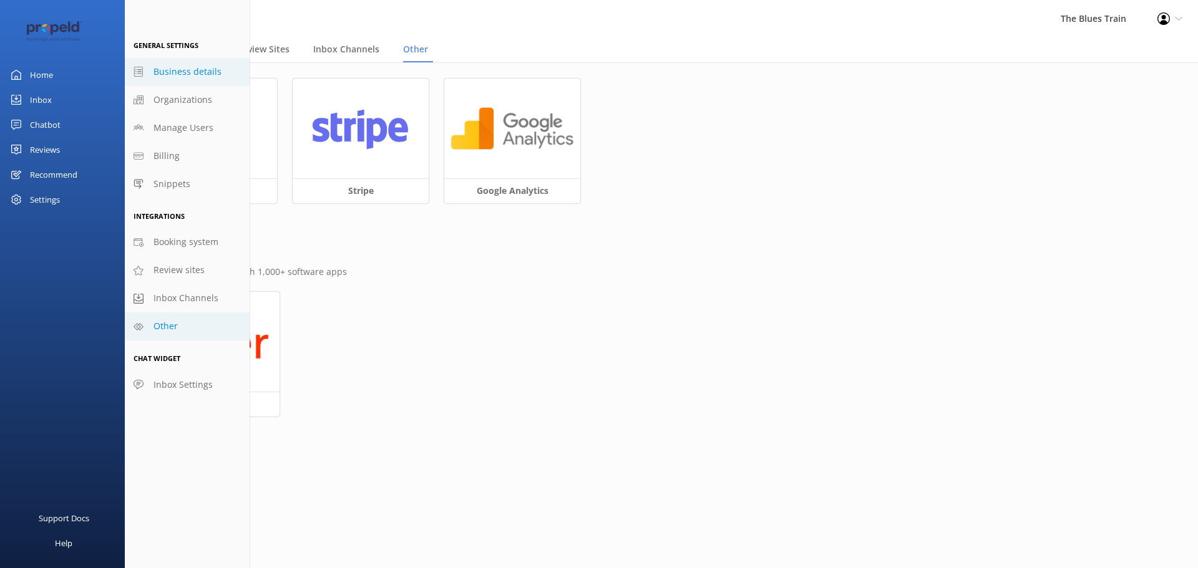
click at [187, 73] on span "Business details" at bounding box center [187, 72] width 68 height 14
select select "[GEOGRAPHIC_DATA]/[GEOGRAPHIC_DATA]"
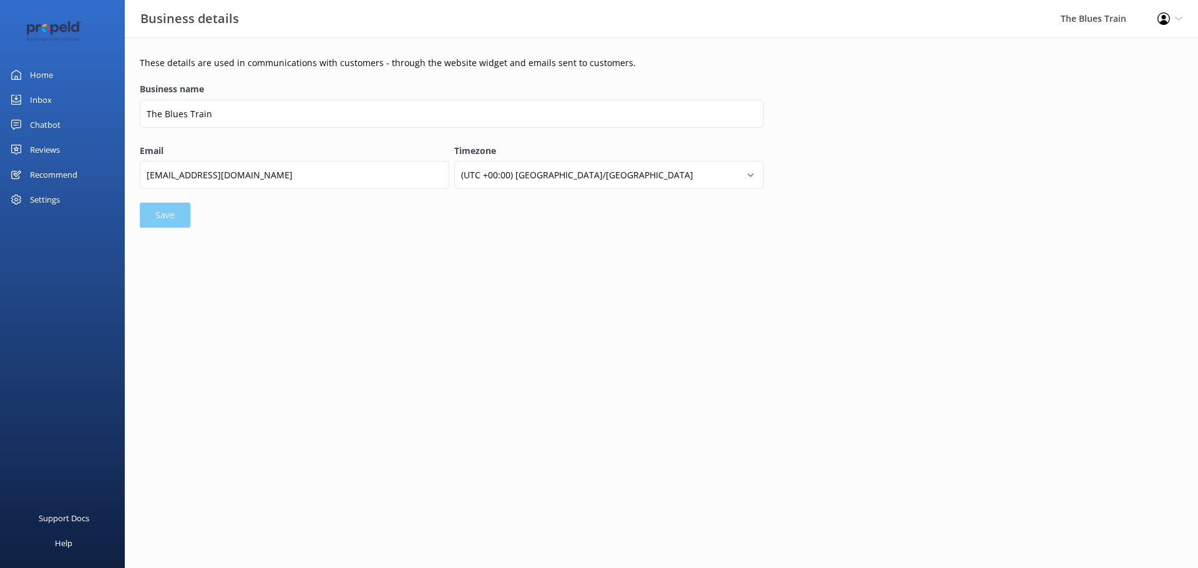
click at [72, 203] on div "Settings" at bounding box center [62, 199] width 125 height 25
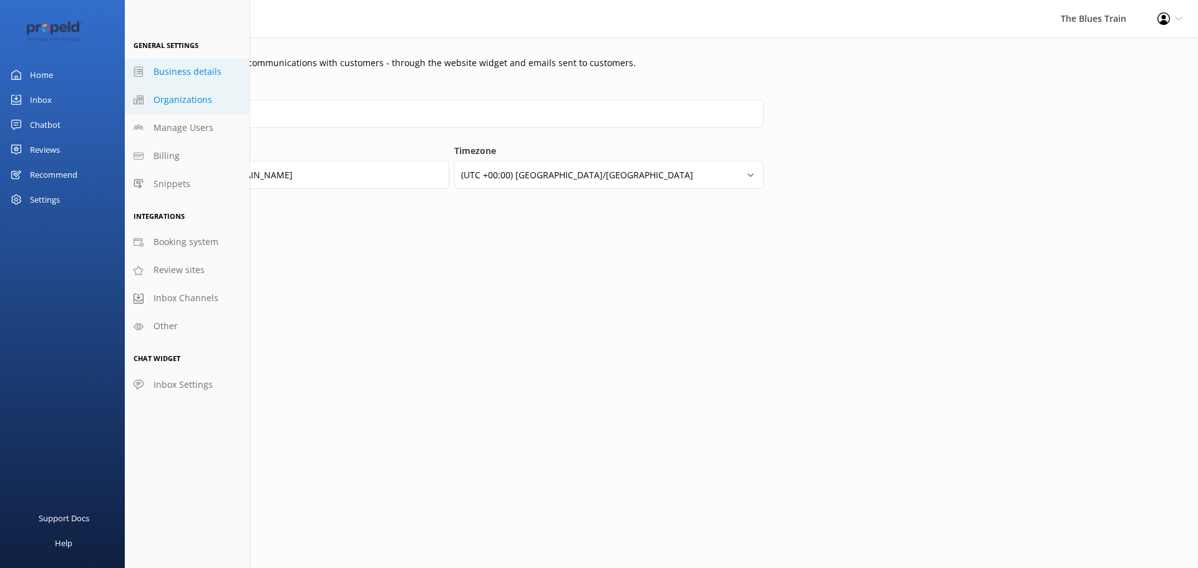
click at [200, 104] on span "Organizations" at bounding box center [182, 100] width 59 height 14
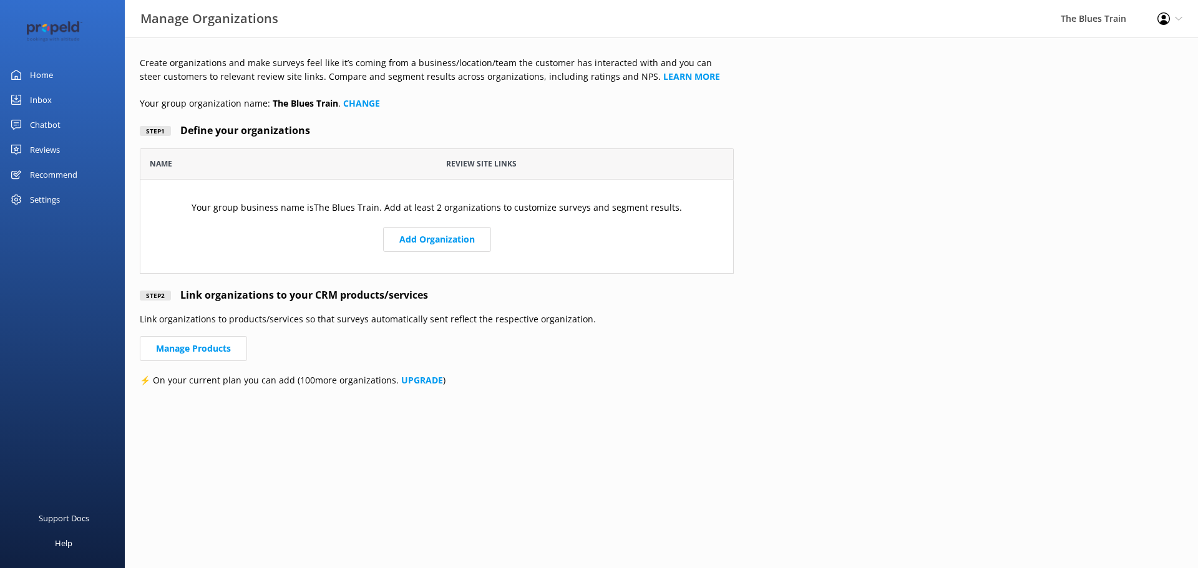
scroll to position [116, 585]
click at [78, 187] on div "Settings" at bounding box center [62, 199] width 125 height 25
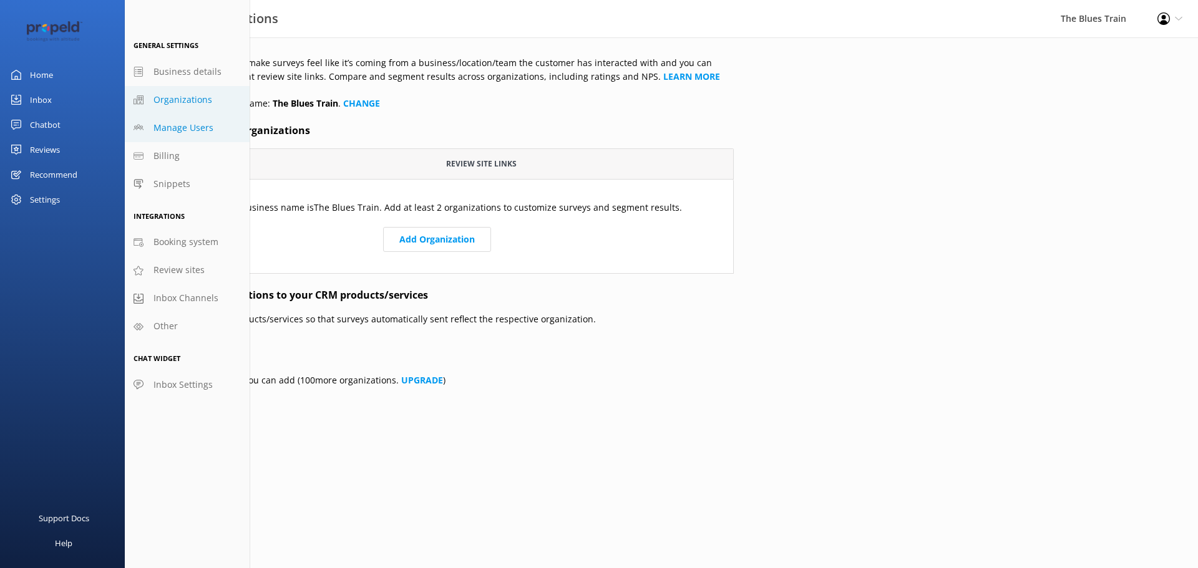
click at [182, 121] on span "Manage Users" at bounding box center [183, 128] width 60 height 14
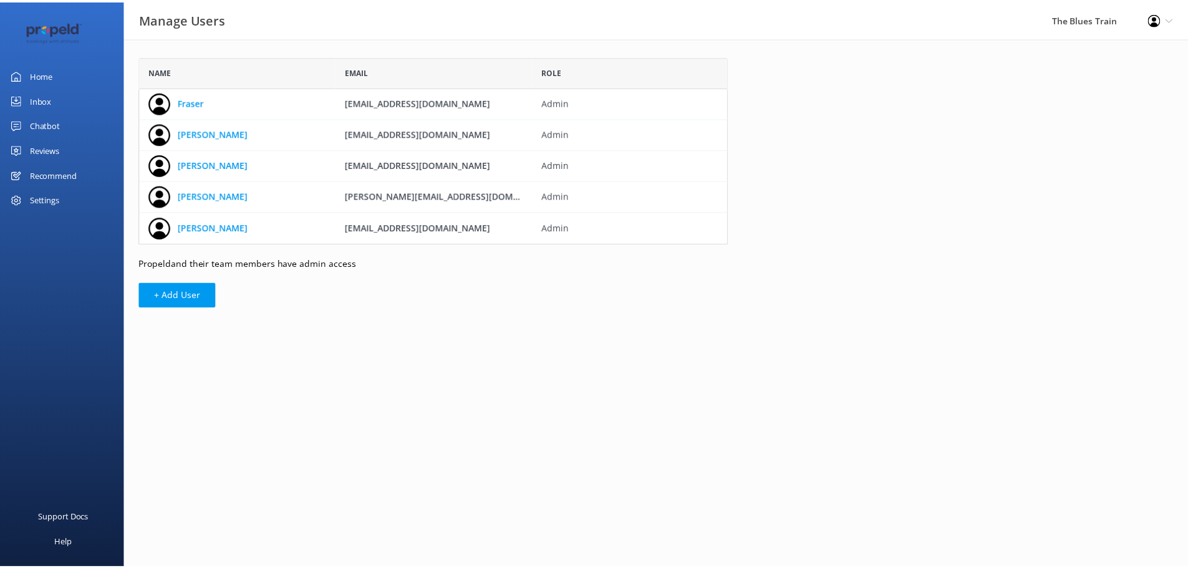
scroll to position [178, 585]
click at [58, 195] on div "Settings" at bounding box center [45, 199] width 30 height 25
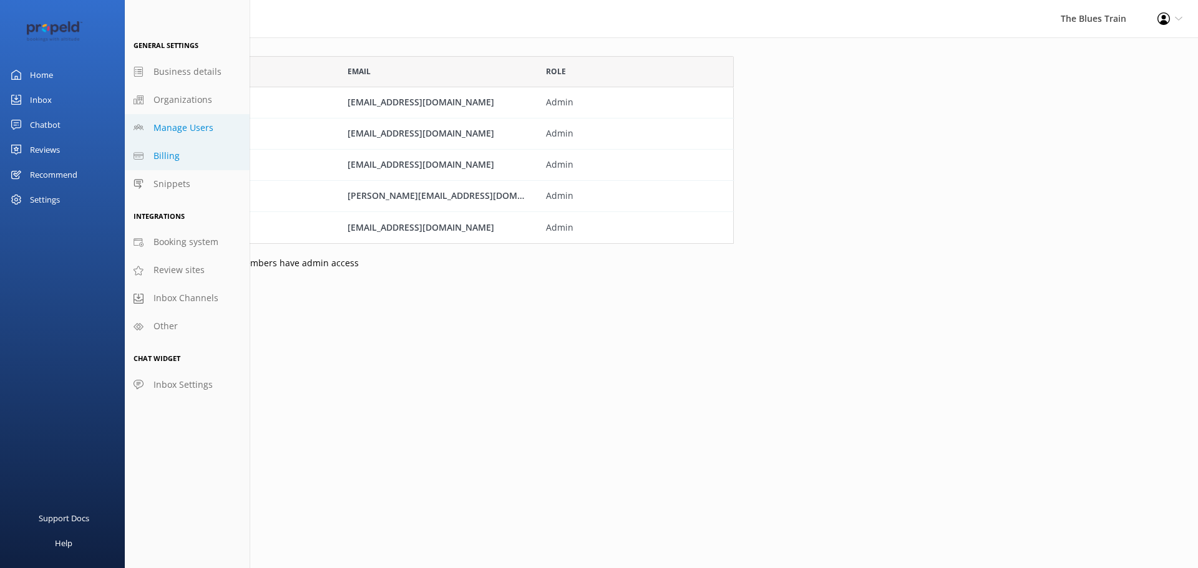
click at [204, 142] on link "Billing" at bounding box center [187, 156] width 125 height 28
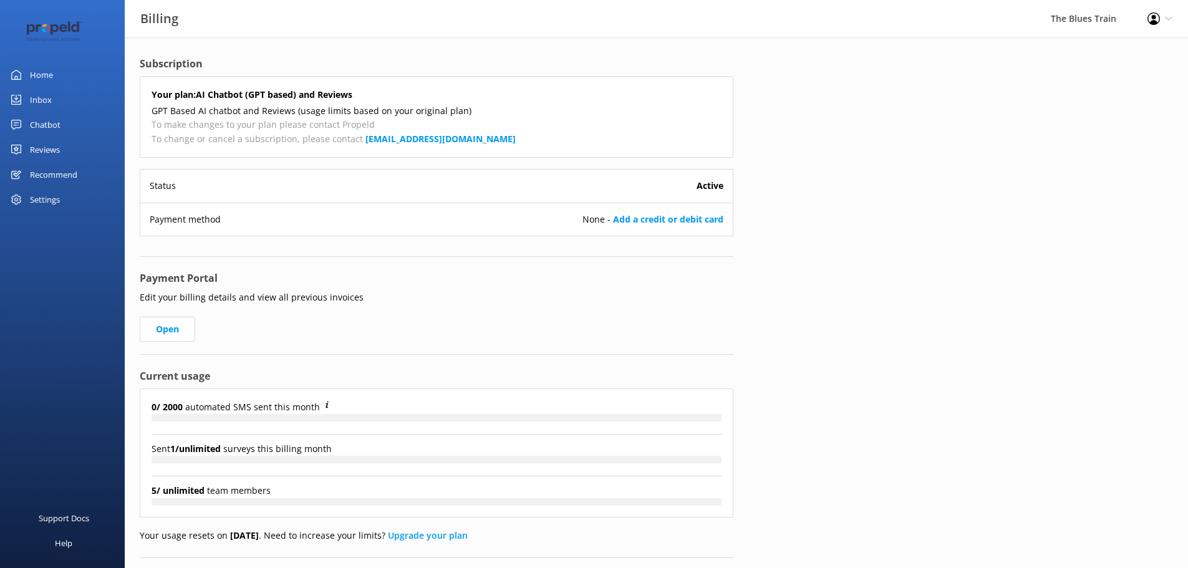
click at [1171, 14] on div "Profile Settings Logout" at bounding box center [1160, 18] width 56 height 37
click at [1165, 17] on div "Profile Settings Logout" at bounding box center [1160, 18] width 56 height 37
click at [1084, 26] on div "The Blues Train" at bounding box center [1084, 18] width 97 height 37
click at [55, 79] on link "Home" at bounding box center [62, 74] width 125 height 25
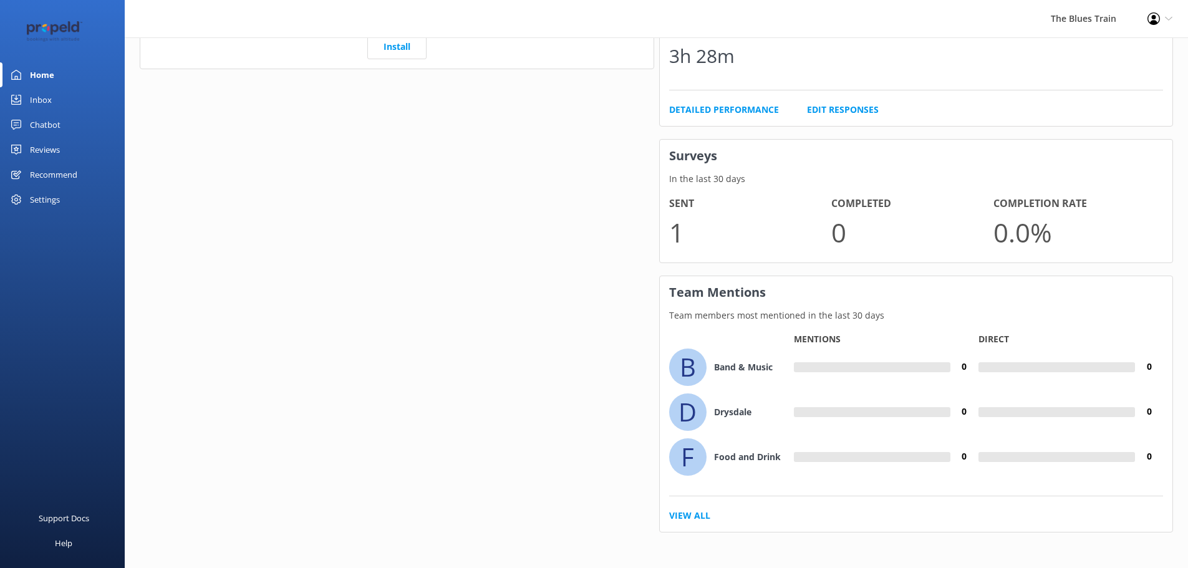
scroll to position [742, 0]
click at [70, 145] on link "Reviews" at bounding box center [62, 149] width 125 height 25
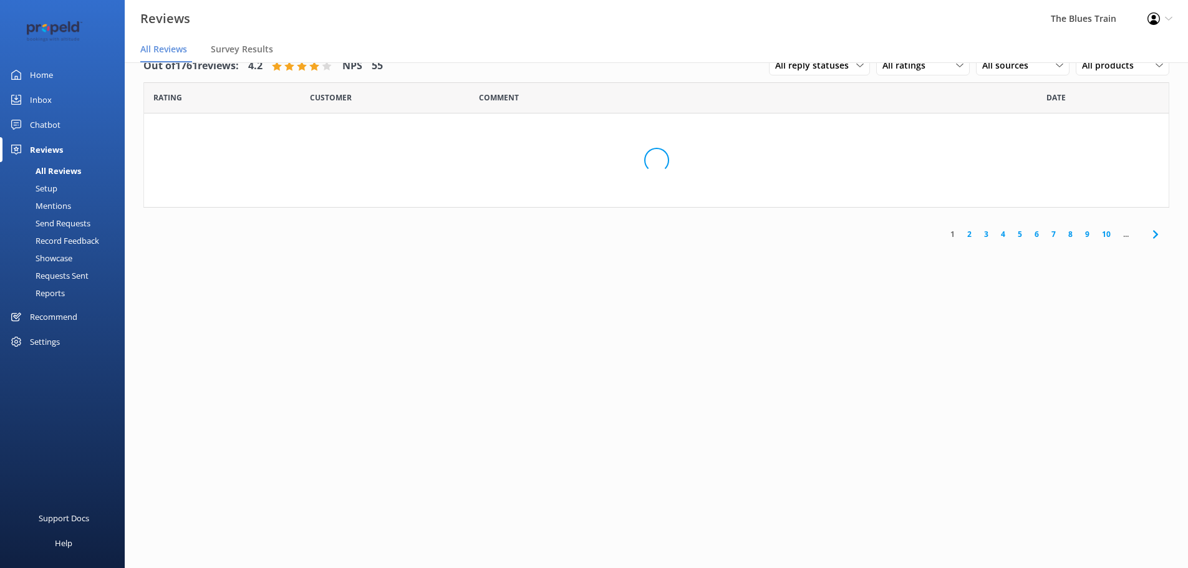
scroll to position [25, 0]
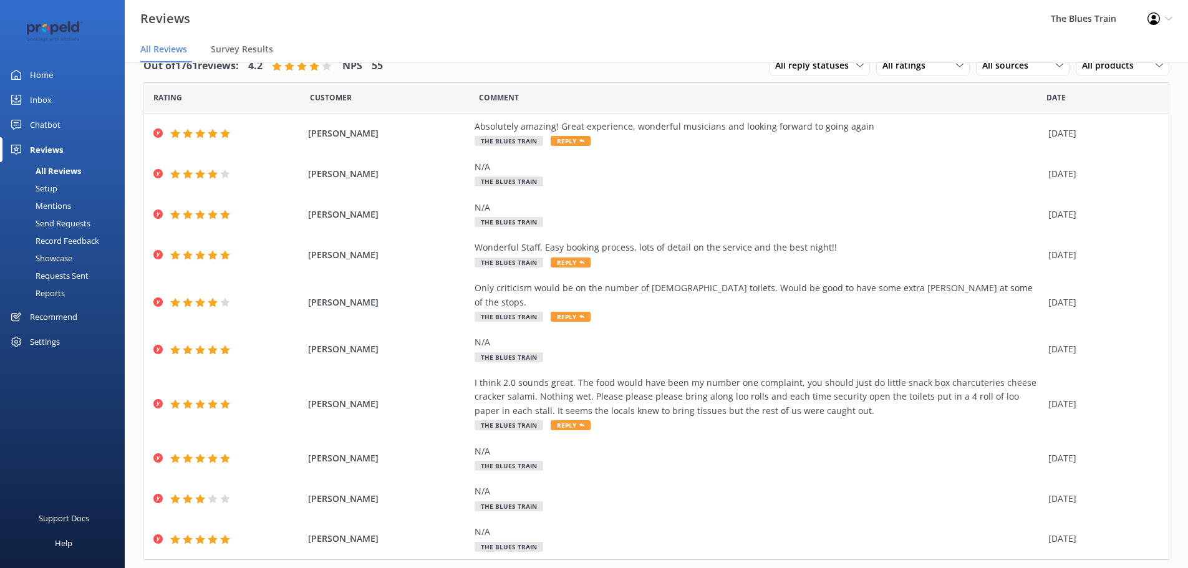
click at [87, 280] on div "Requests Sent" at bounding box center [47, 275] width 81 height 17
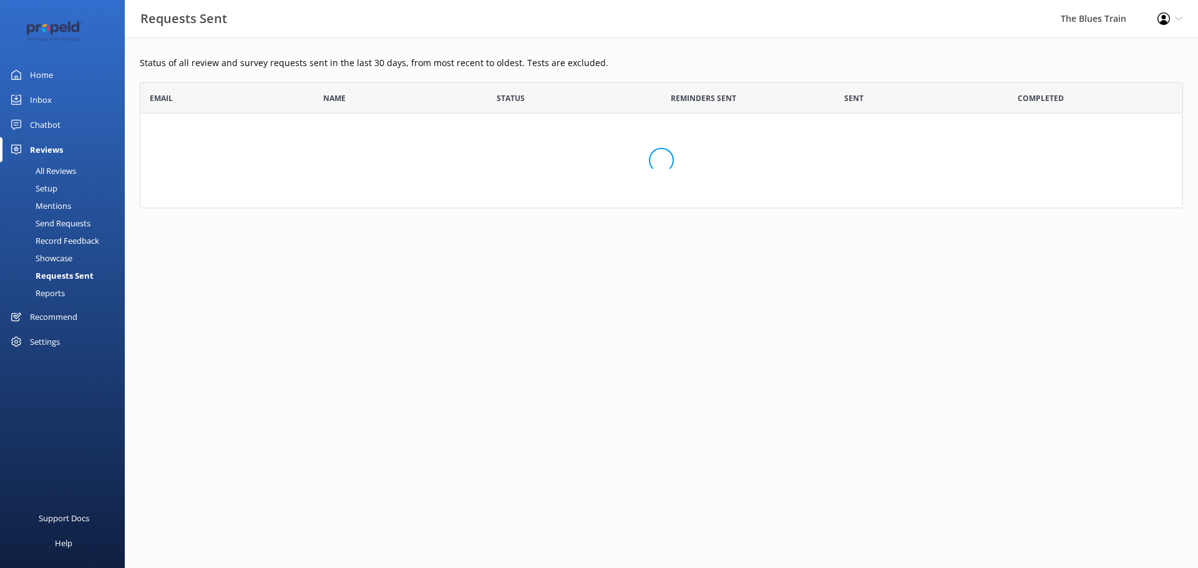
scroll to position [54, 1034]
click at [81, 256] on link "Showcase" at bounding box center [65, 258] width 117 height 17
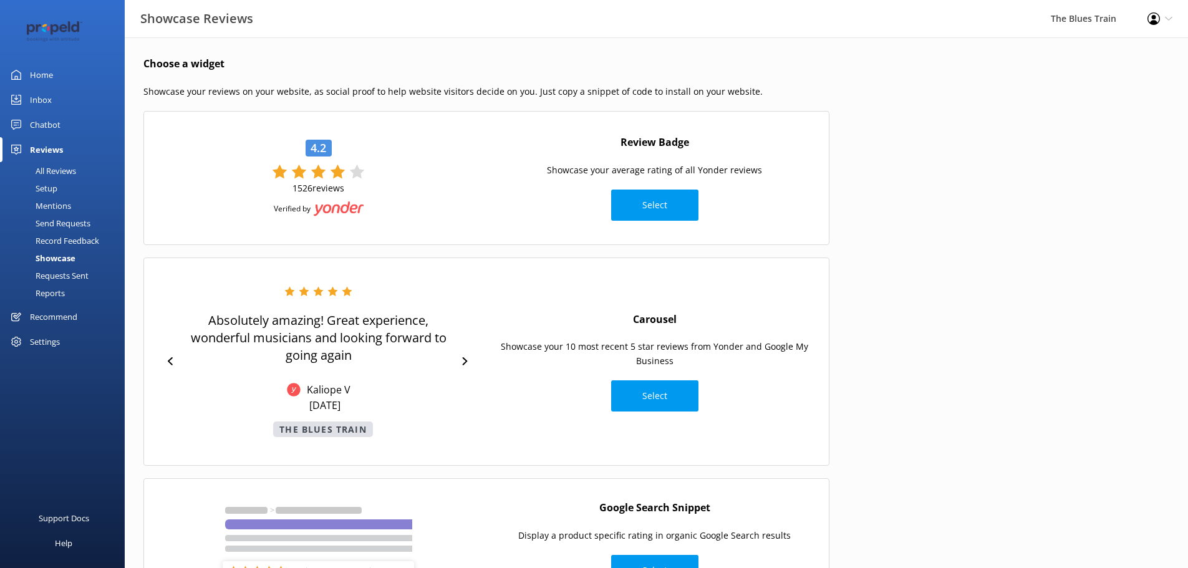
click at [86, 236] on div "Record Feedback" at bounding box center [53, 240] width 92 height 17
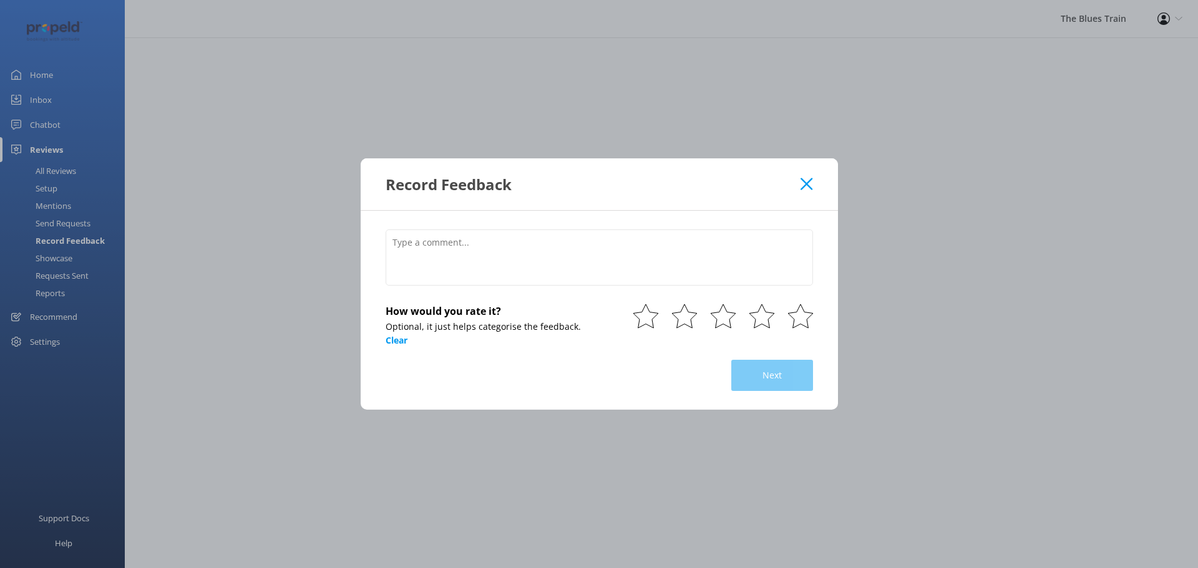
click at [810, 181] on use at bounding box center [806, 184] width 12 height 12
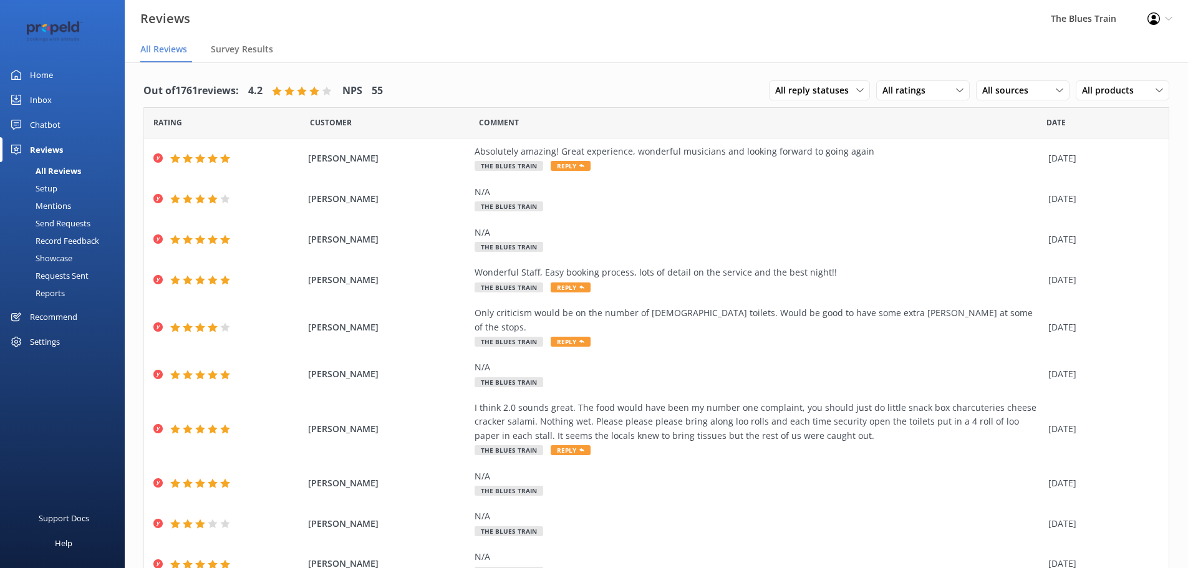
click at [88, 224] on div "Send Requests" at bounding box center [48, 223] width 83 height 17
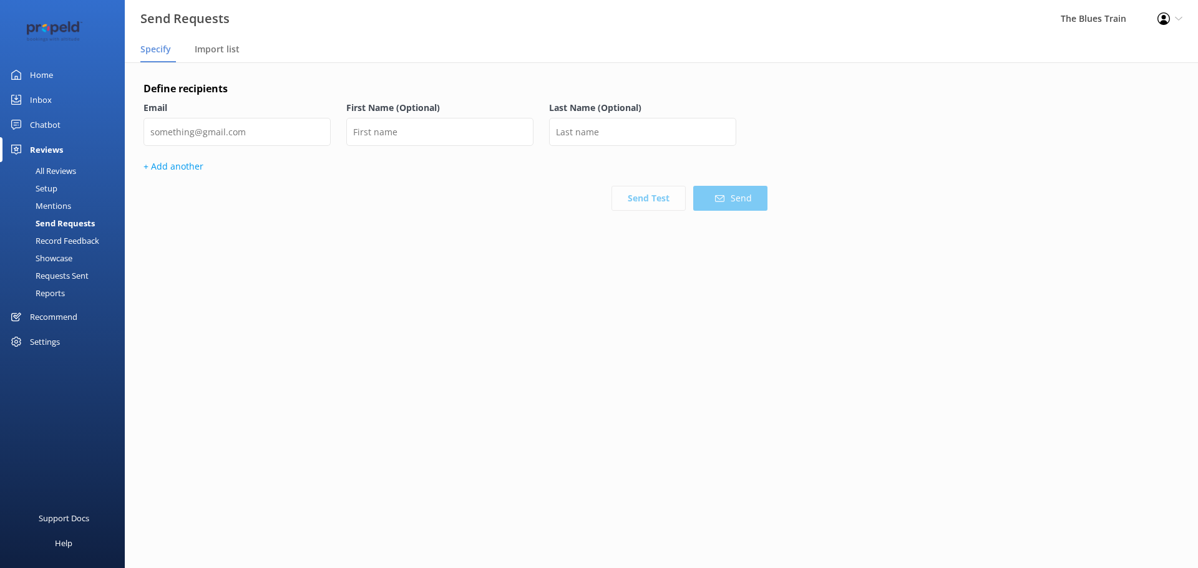
click at [68, 203] on div "Mentions" at bounding box center [39, 205] width 64 height 17
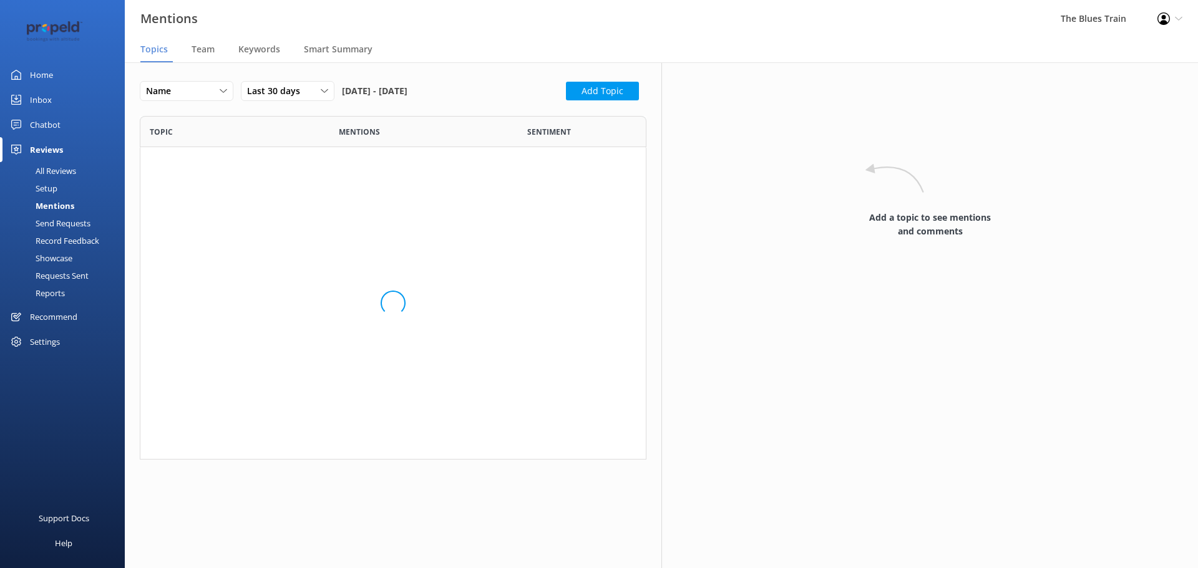
scroll to position [334, 497]
click at [59, 188] on link "Setup" at bounding box center [65, 188] width 117 height 17
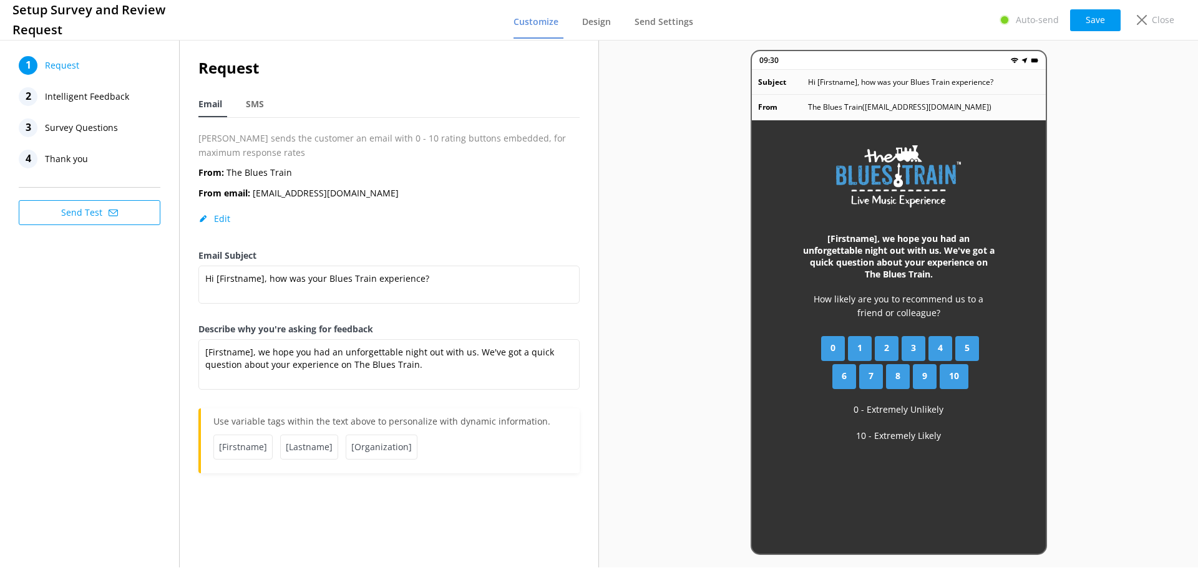
click at [101, 100] on span "Intelligent Feedback" at bounding box center [87, 96] width 84 height 19
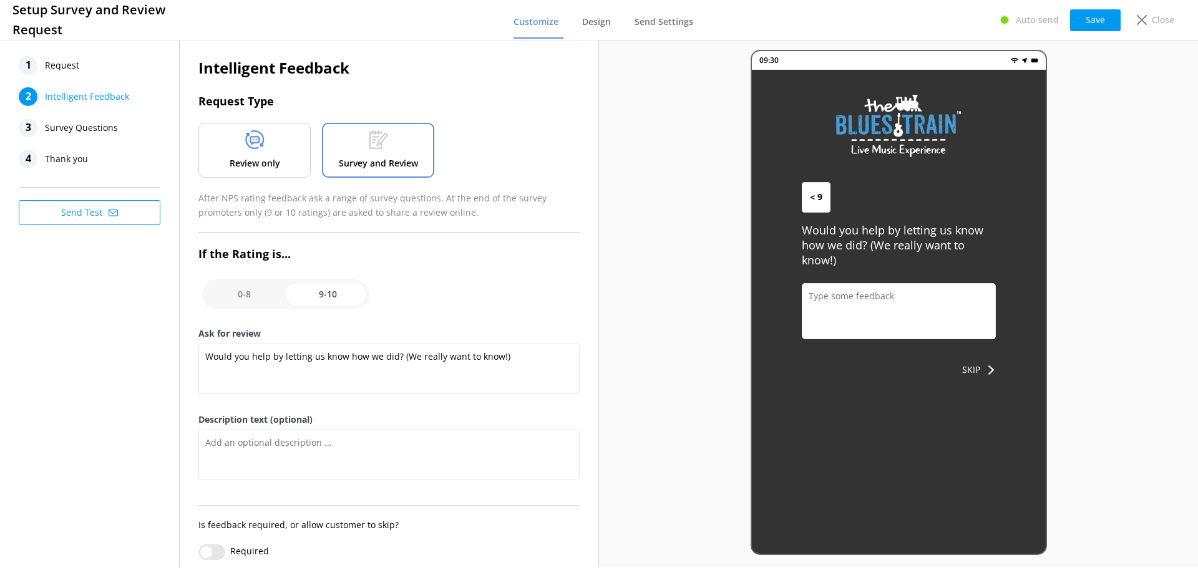
click at [256, 296] on input "checkbox" at bounding box center [285, 294] width 167 height 30
checkbox input "false"
type textarea "Please tell us why"
type textarea "We'd love to hear from you on how we can tailor a better experience for you nex…"
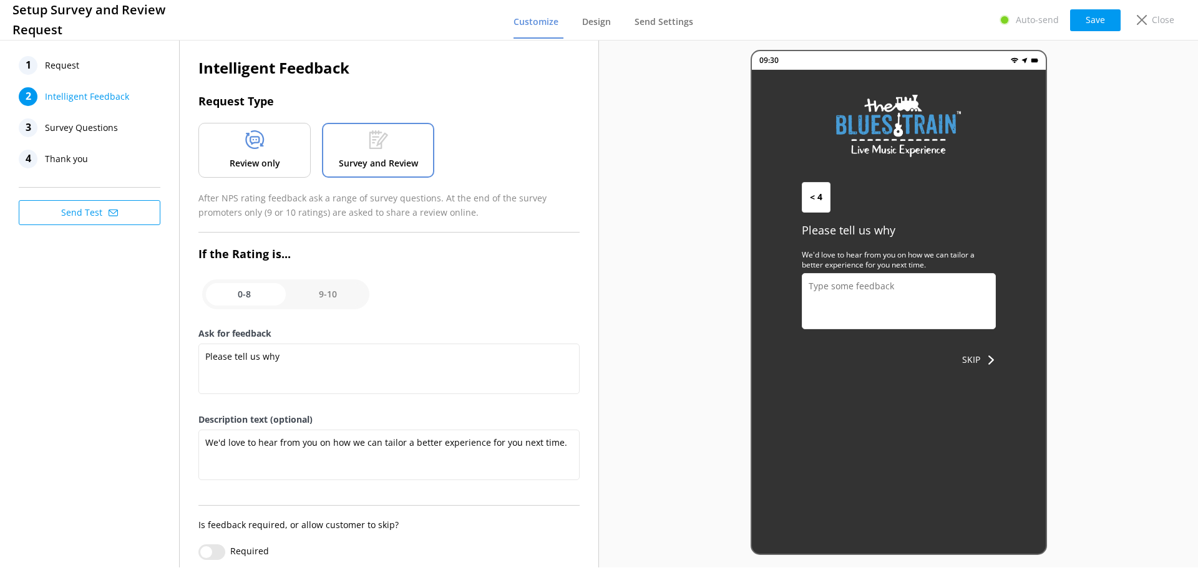
click at [349, 291] on input "checkbox" at bounding box center [285, 294] width 167 height 30
checkbox input "true"
type textarea "Would you help by letting us know how we did? (We really want to know!)"
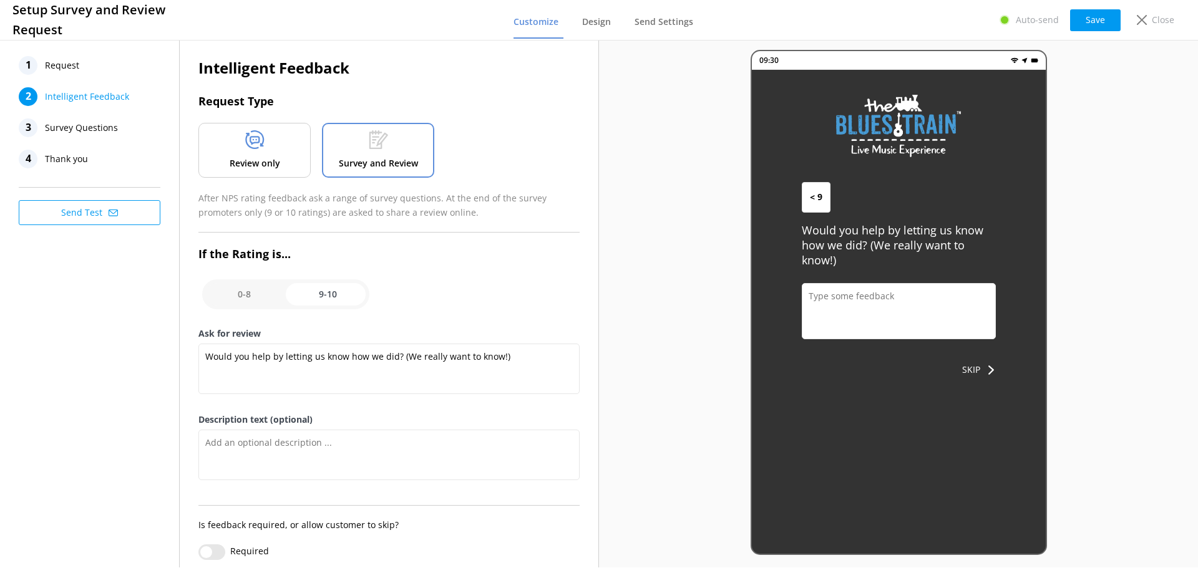
click at [102, 62] on div "1 Request" at bounding box center [90, 65] width 142 height 19
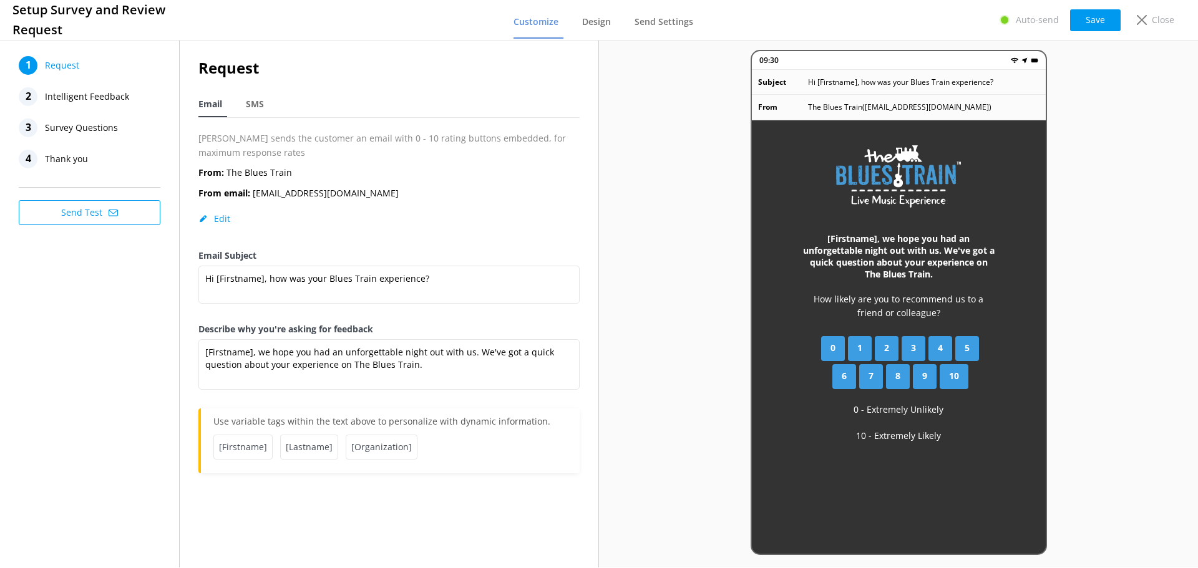
click at [66, 99] on span "Intelligent Feedback" at bounding box center [87, 96] width 84 height 19
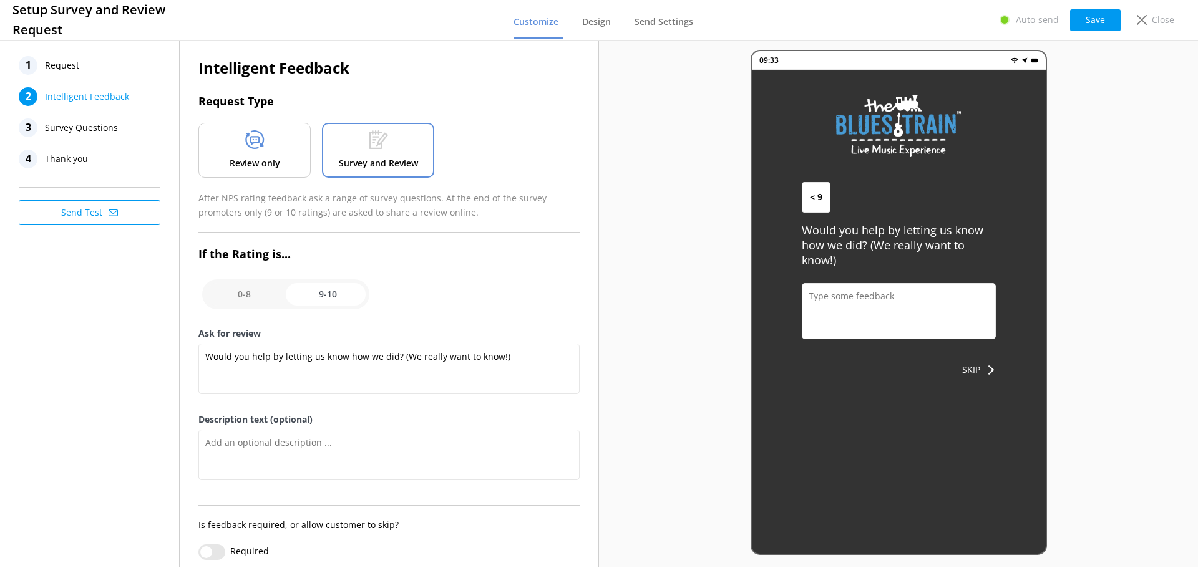
click at [81, 130] on span "Survey Questions" at bounding box center [81, 128] width 73 height 19
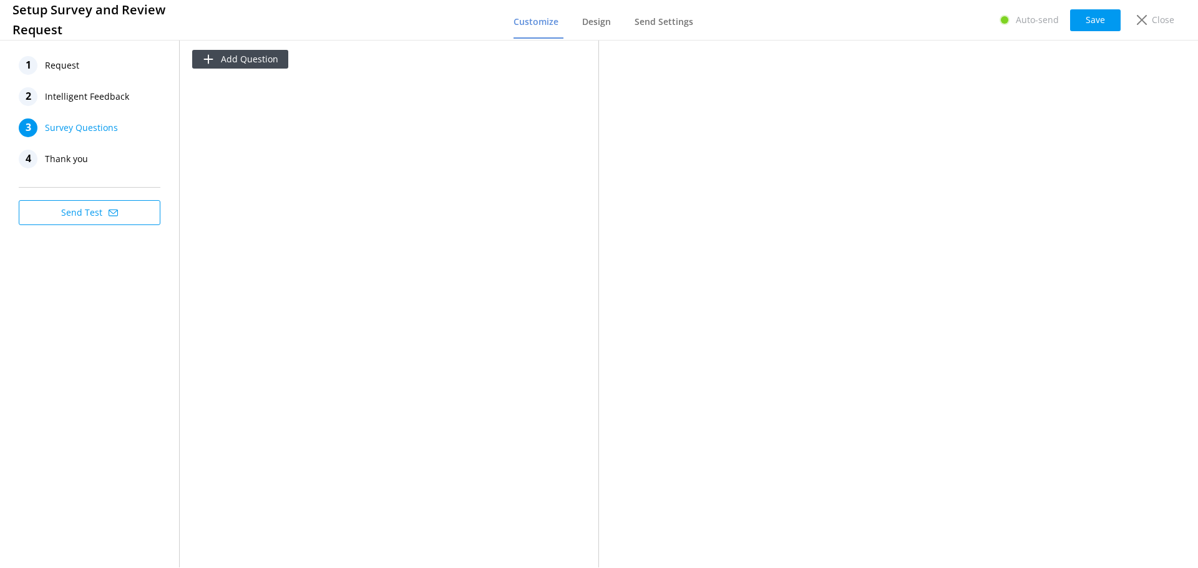
click at [84, 95] on span "Intelligent Feedback" at bounding box center [87, 96] width 84 height 19
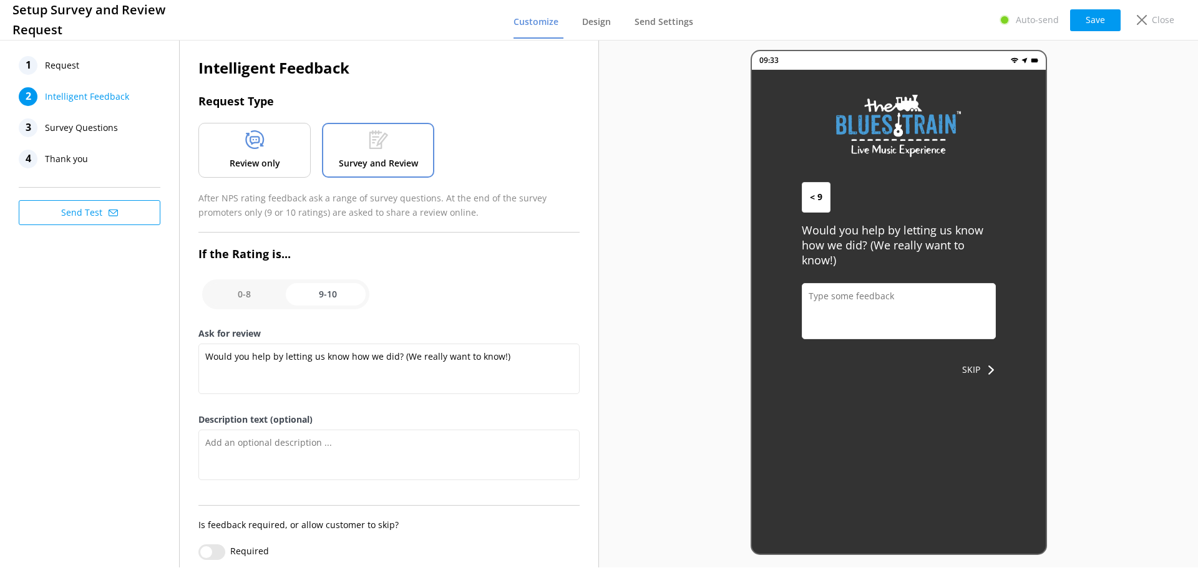
click at [264, 301] on input "checkbox" at bounding box center [285, 294] width 167 height 30
checkbox input "false"
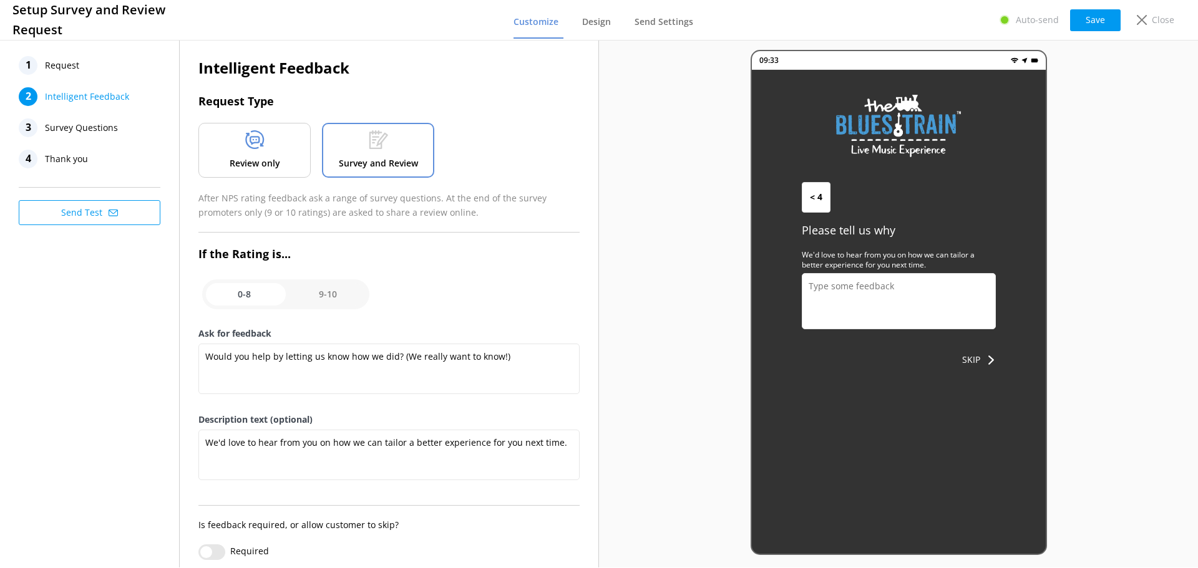
type textarea "Please tell us why"
type textarea "We'd love to hear from you on how we can tailor a better experience for you nex…"
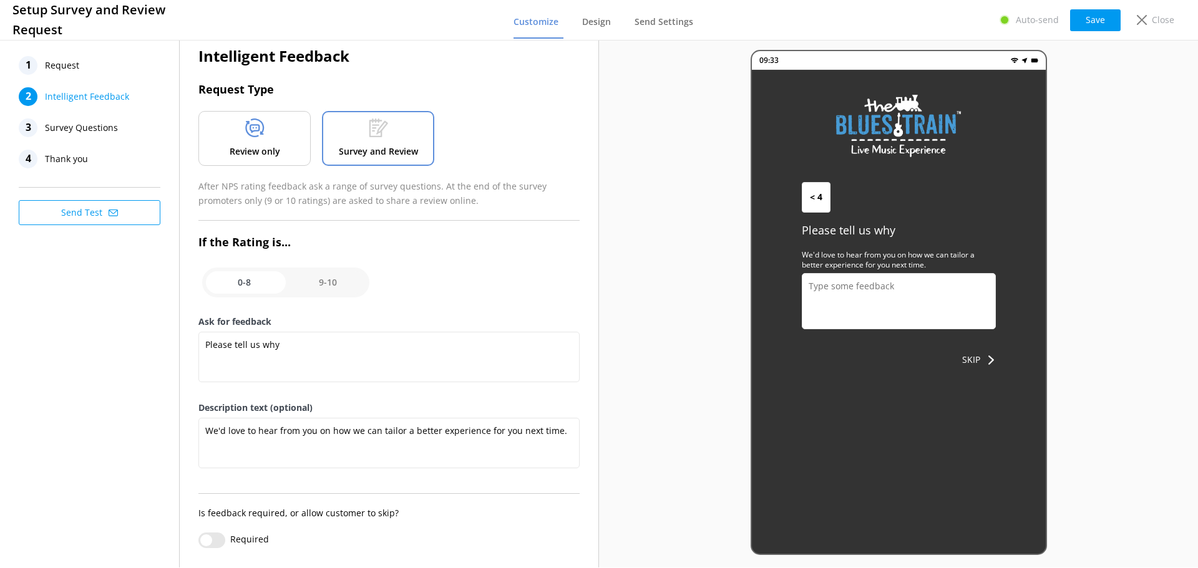
scroll to position [16, 0]
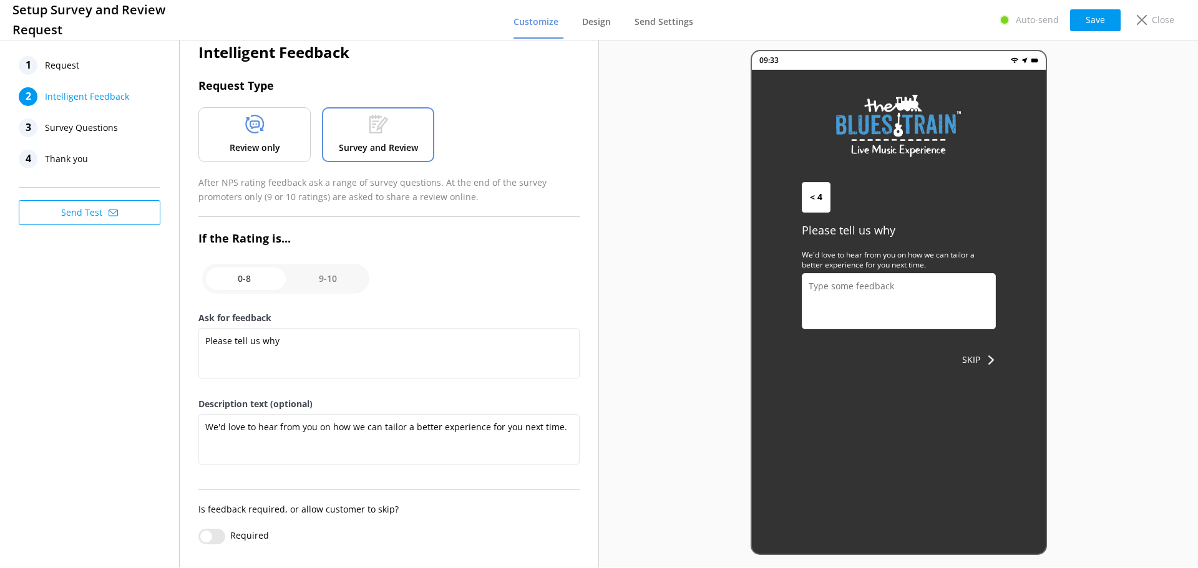
click at [98, 157] on div "4 Thank you" at bounding box center [90, 159] width 142 height 19
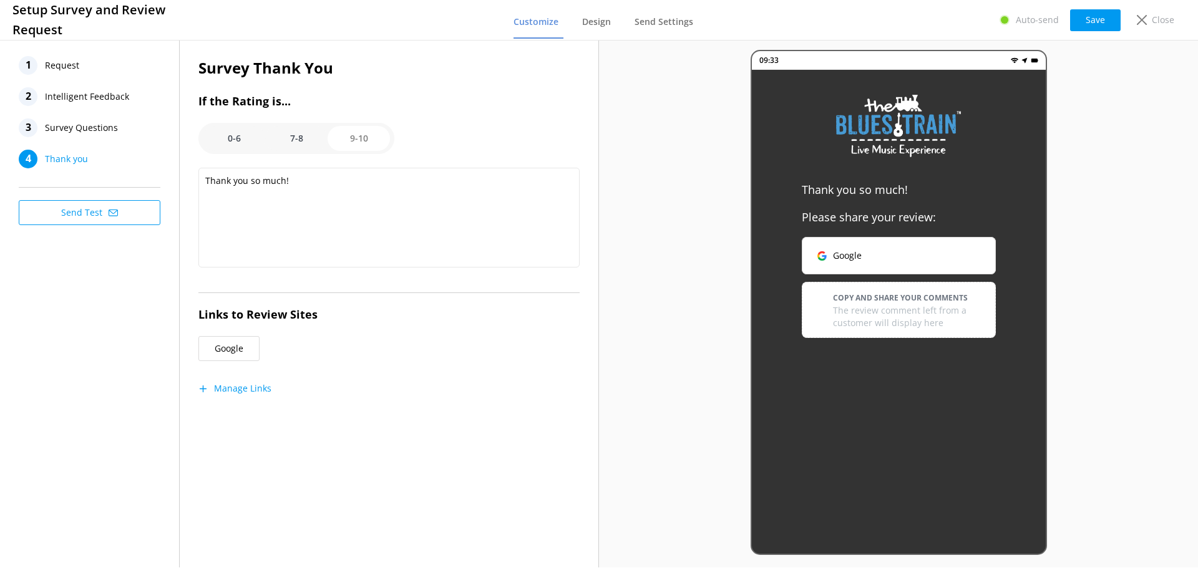
click at [301, 137] on option "7-8" at bounding box center [296, 138] width 62 height 25
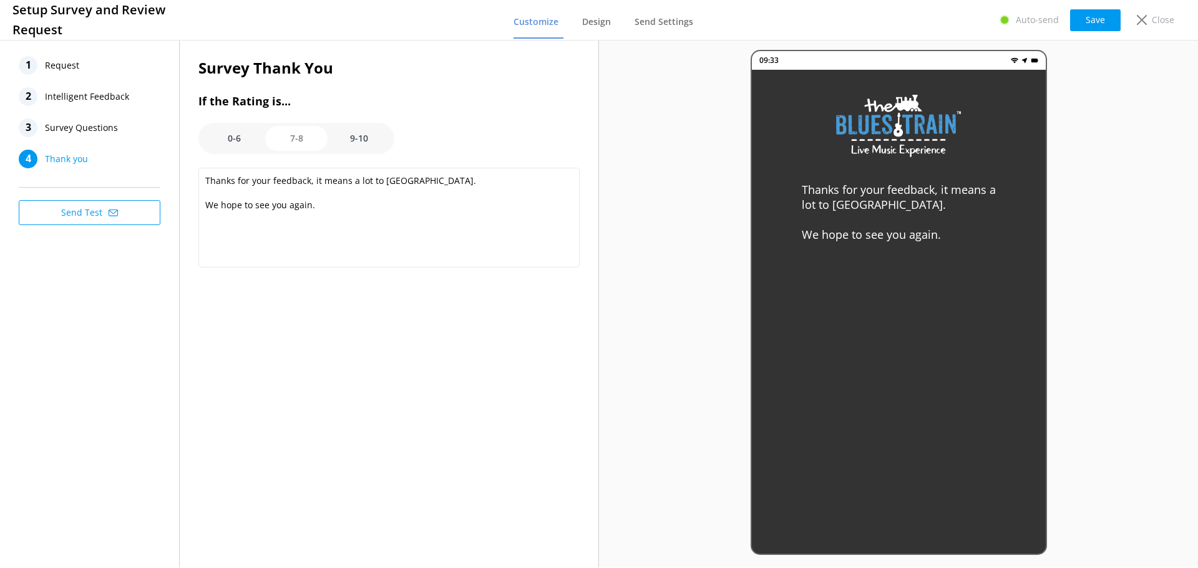
click at [246, 133] on option "0-6" at bounding box center [234, 138] width 62 height 25
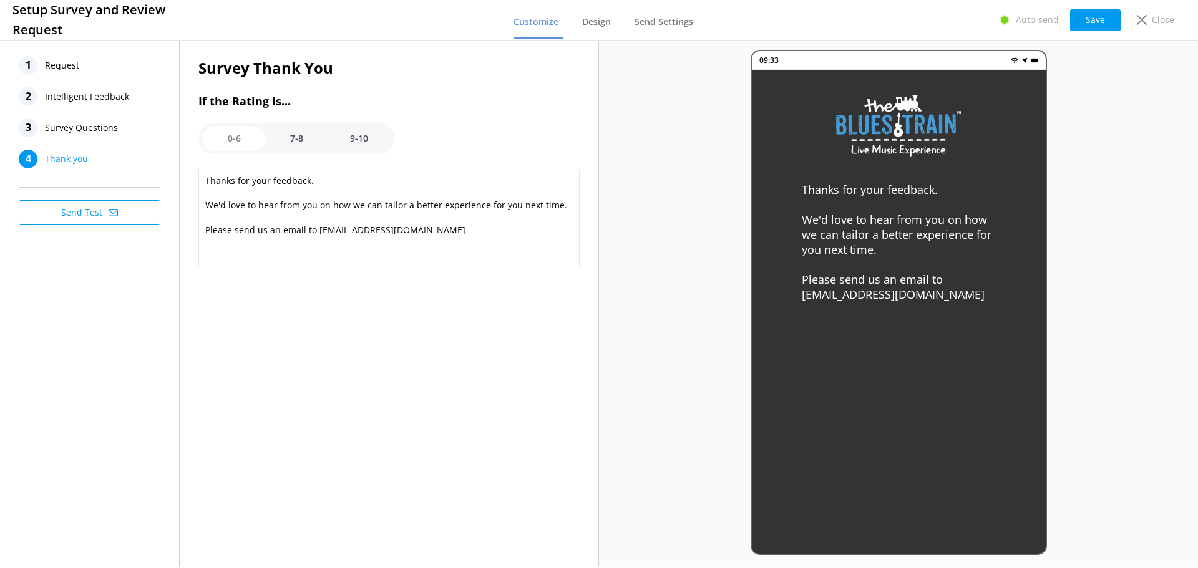
click at [294, 127] on option "7-8" at bounding box center [296, 138] width 62 height 25
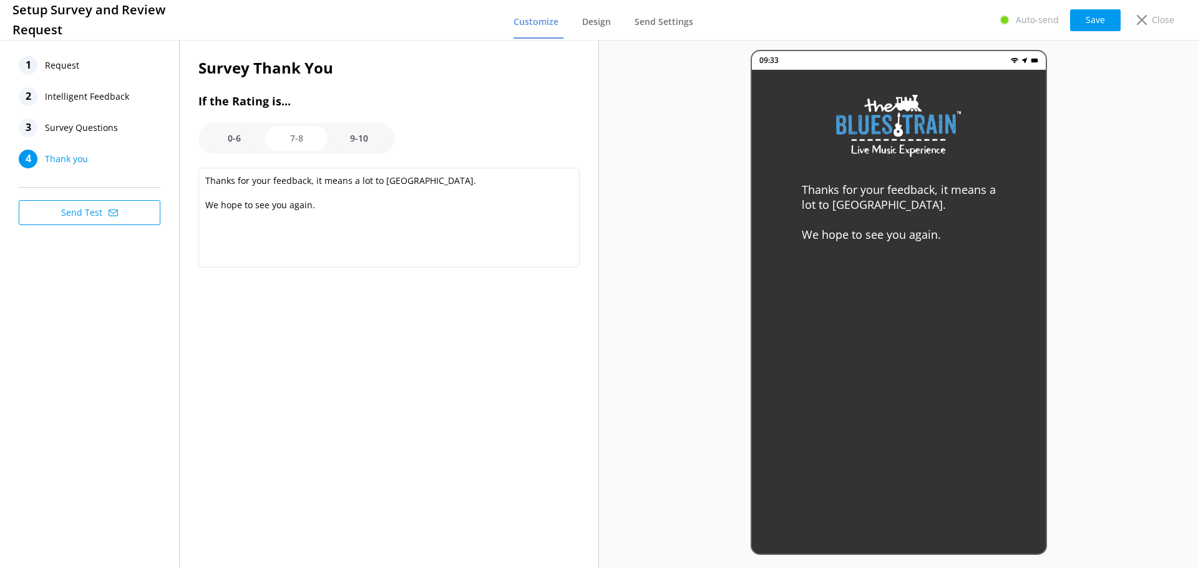
click at [230, 132] on option "0-6" at bounding box center [234, 138] width 62 height 25
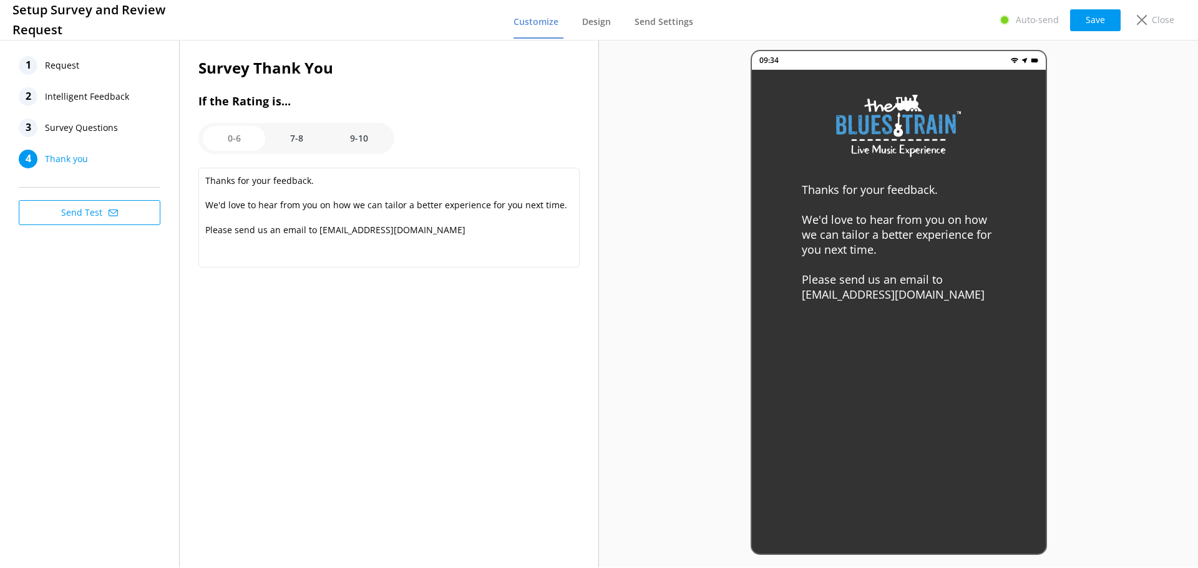
click at [292, 138] on option "7-8" at bounding box center [296, 138] width 62 height 25
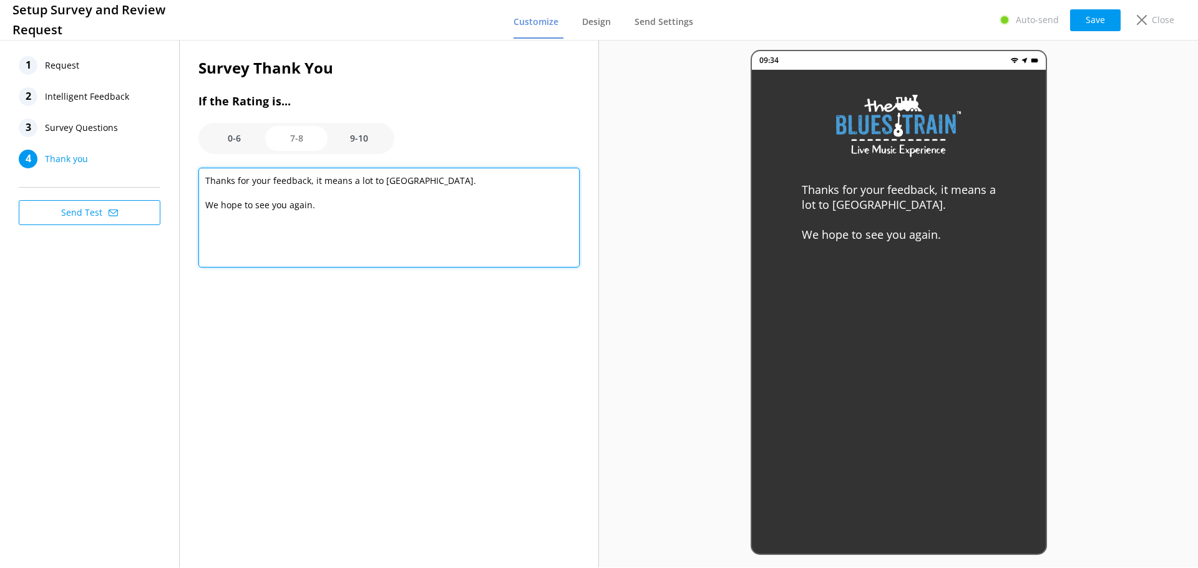
drag, startPoint x: 342, startPoint y: 201, endPoint x: 131, endPoint y: 143, distance: 218.7
click at [131, 143] on div "1 Request 2 Intelligent Feedback 3 Survey Questions 4 Thank you Send Test Surve…" at bounding box center [299, 302] width 599 height 530
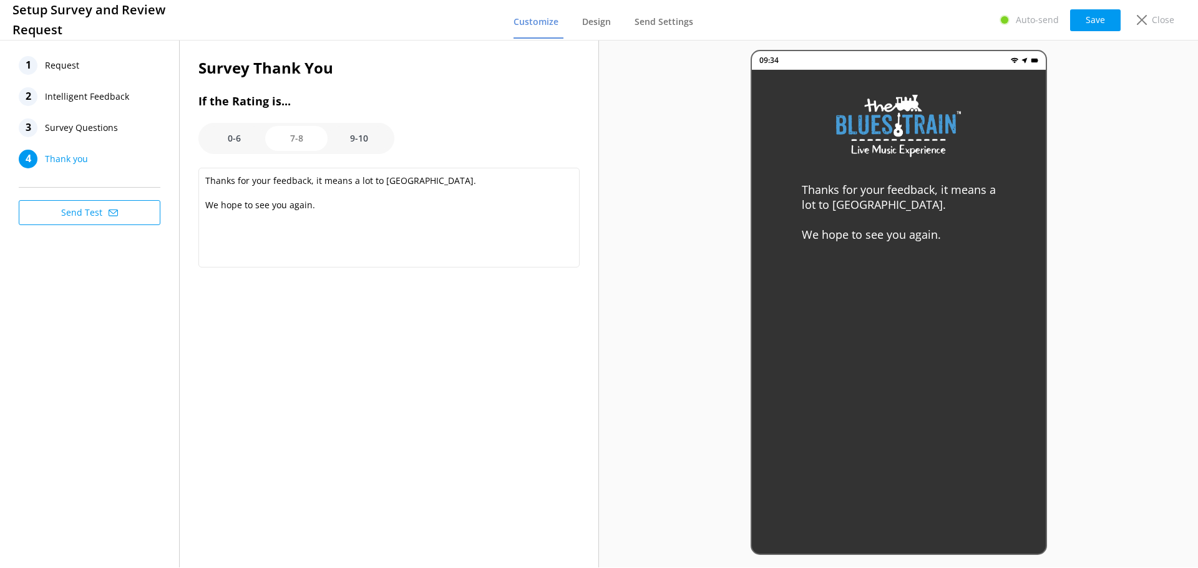
click at [248, 141] on option "0-6" at bounding box center [234, 138] width 62 height 25
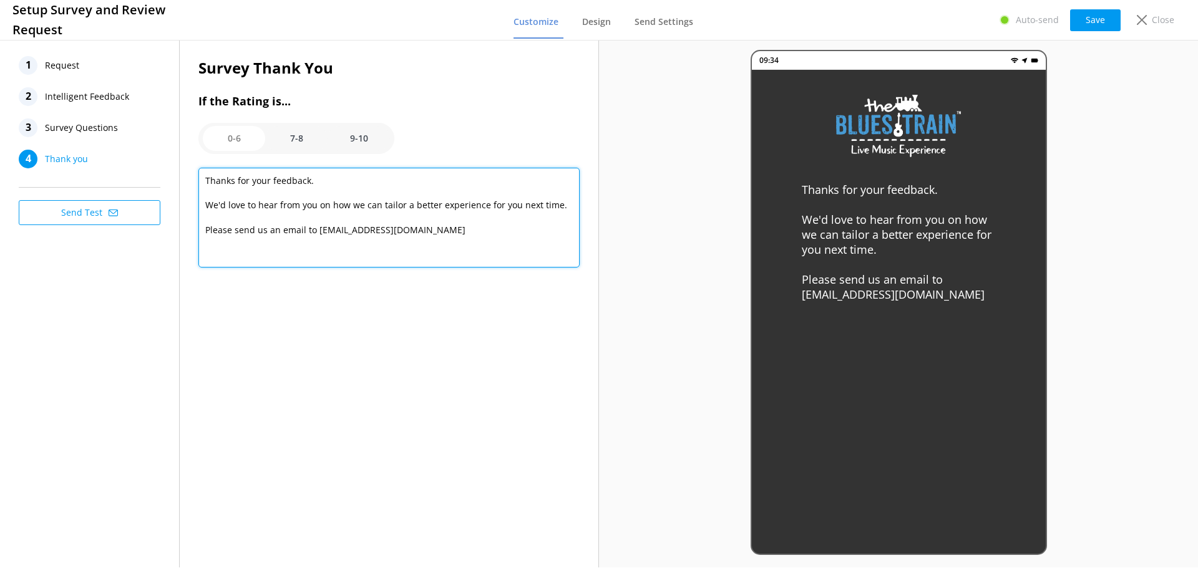
drag, startPoint x: 411, startPoint y: 228, endPoint x: 190, endPoint y: 165, distance: 230.4
click at [190, 165] on div "Survey Thank You If the Rating is... 0-6 7-8 9-10 Thanks for your feedback. We'…" at bounding box center [389, 171] width 419 height 268
paste textarea ", it means a lot to [GEOGRAPHIC_DATA]. We hope to see you again."
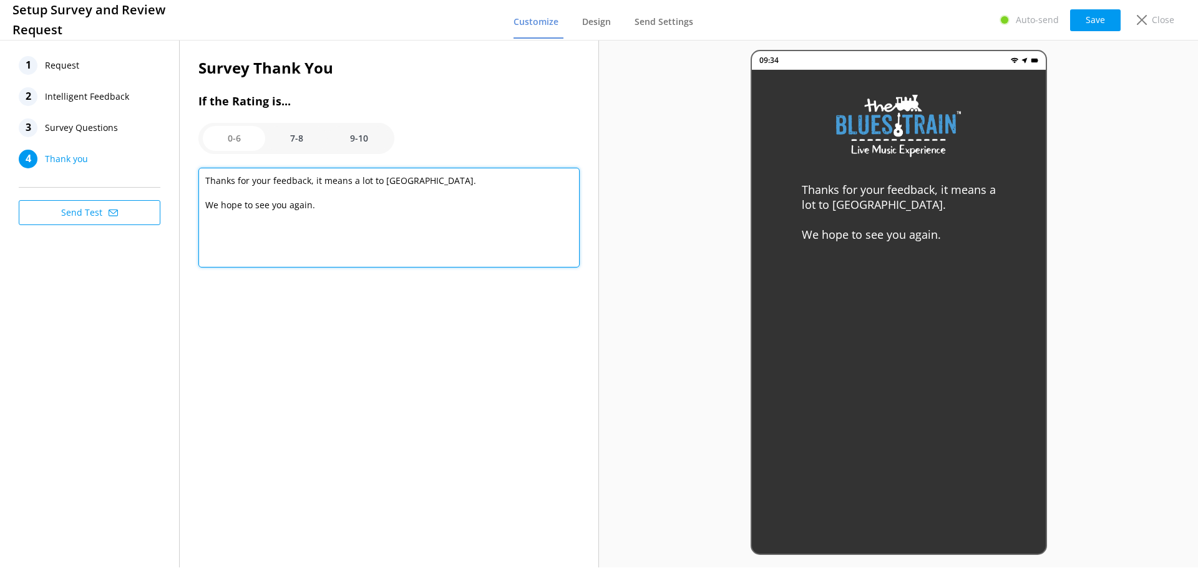
click at [481, 264] on textarea "Thanks for your feedback, it means a lot to [GEOGRAPHIC_DATA]. We hope to see y…" at bounding box center [388, 218] width 381 height 100
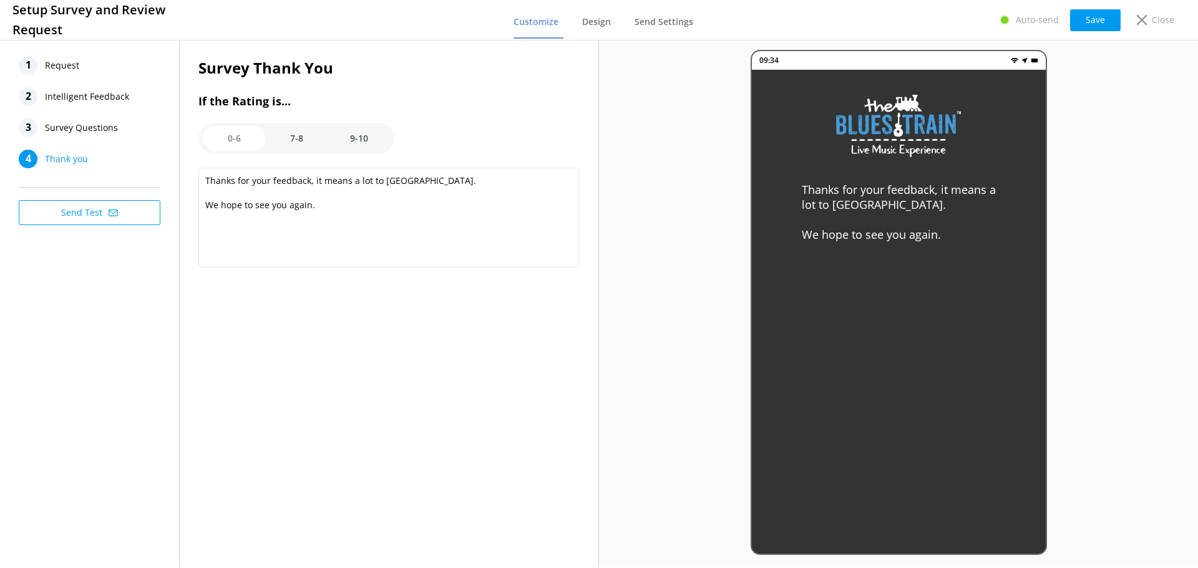
click at [284, 135] on option "7-8" at bounding box center [296, 138] width 62 height 25
click at [371, 130] on option "9-10" at bounding box center [359, 138] width 62 height 25
type textarea "Thank you so much!"
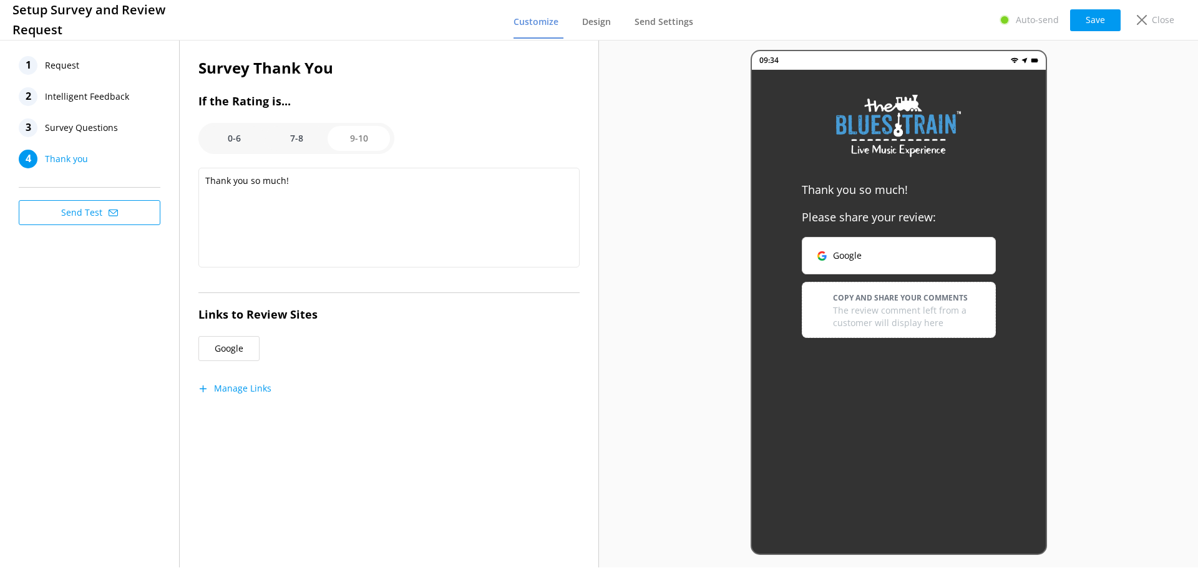
click at [66, 66] on span "Request" at bounding box center [62, 65] width 34 height 19
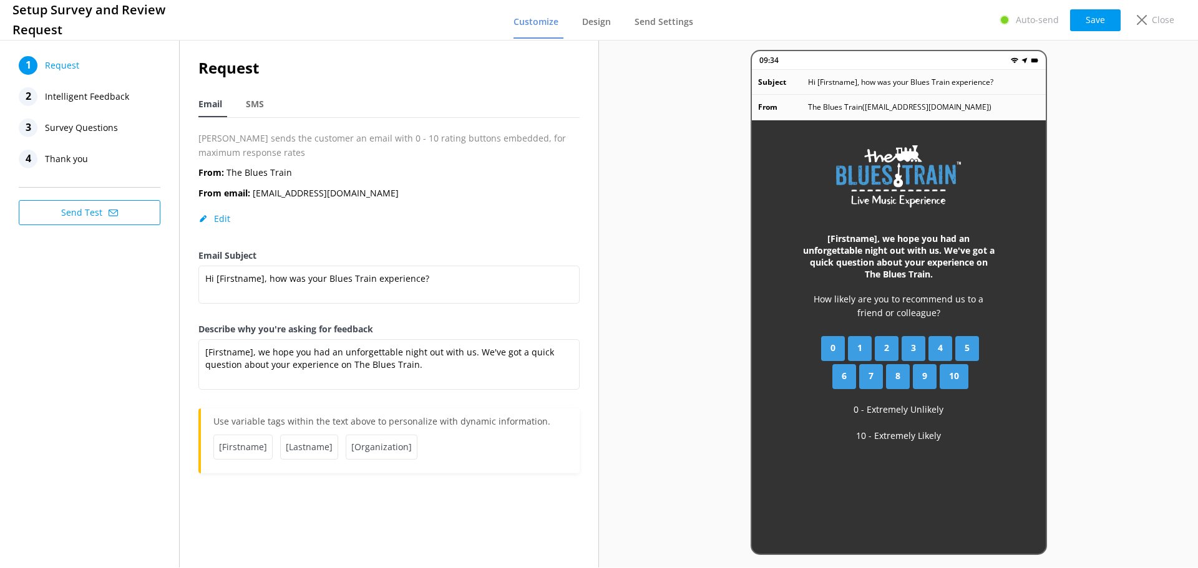
click at [117, 100] on span "Intelligent Feedback" at bounding box center [87, 96] width 84 height 19
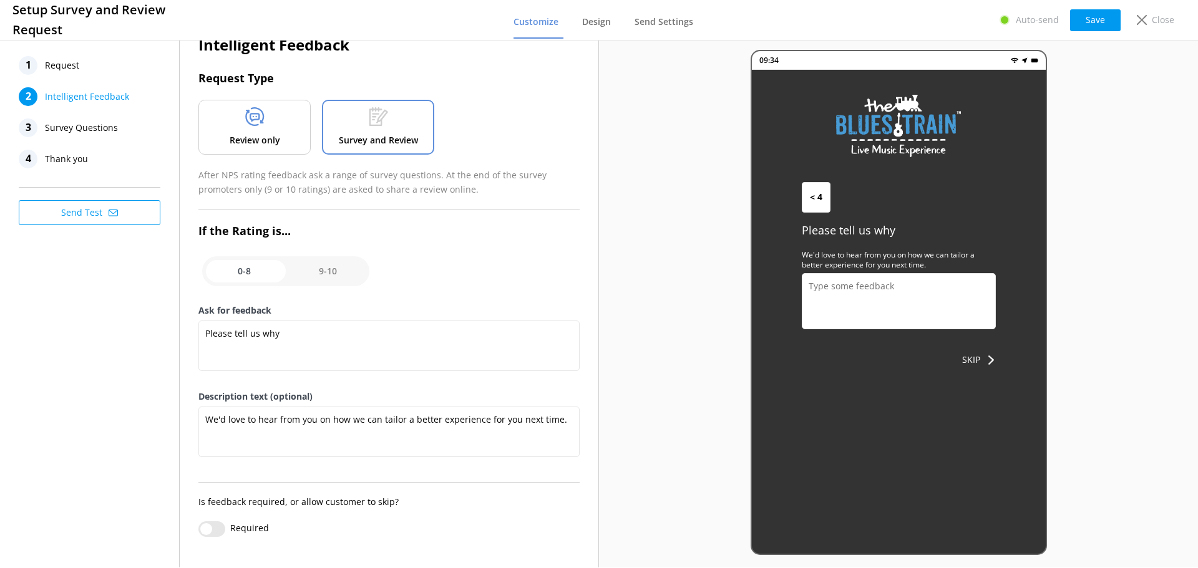
scroll to position [24, 0]
click at [334, 271] on input "checkbox" at bounding box center [285, 271] width 167 height 30
checkbox input "true"
type textarea "Would you help by letting us know how we did? (We really want to know!)"
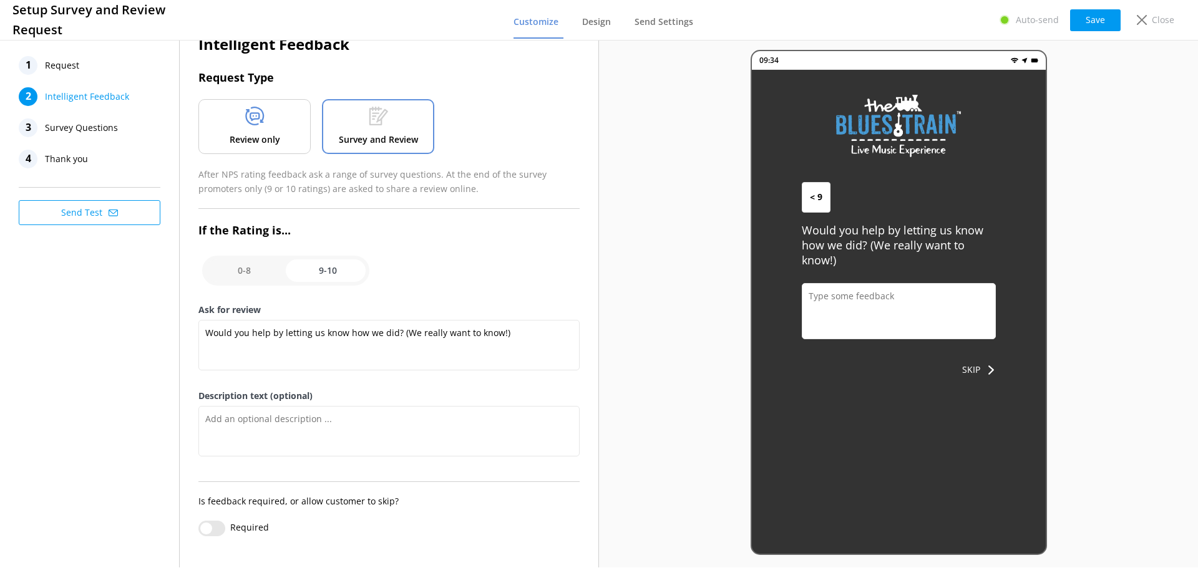
click at [109, 153] on div "4 Thank you" at bounding box center [90, 159] width 142 height 19
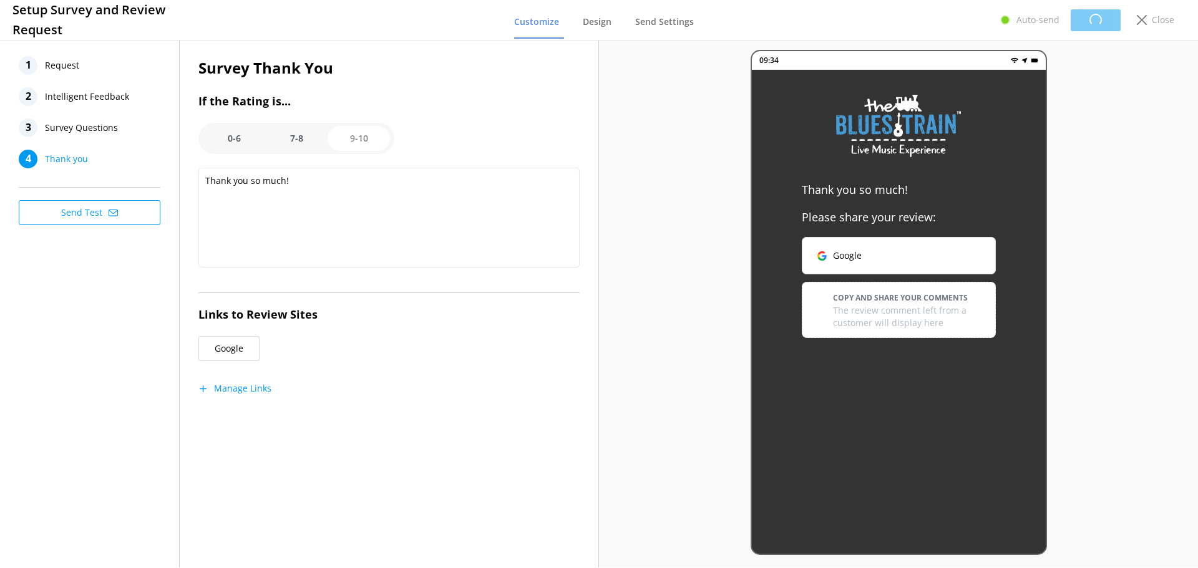
scroll to position [0, 0]
click at [237, 138] on option "0-6" at bounding box center [234, 138] width 62 height 25
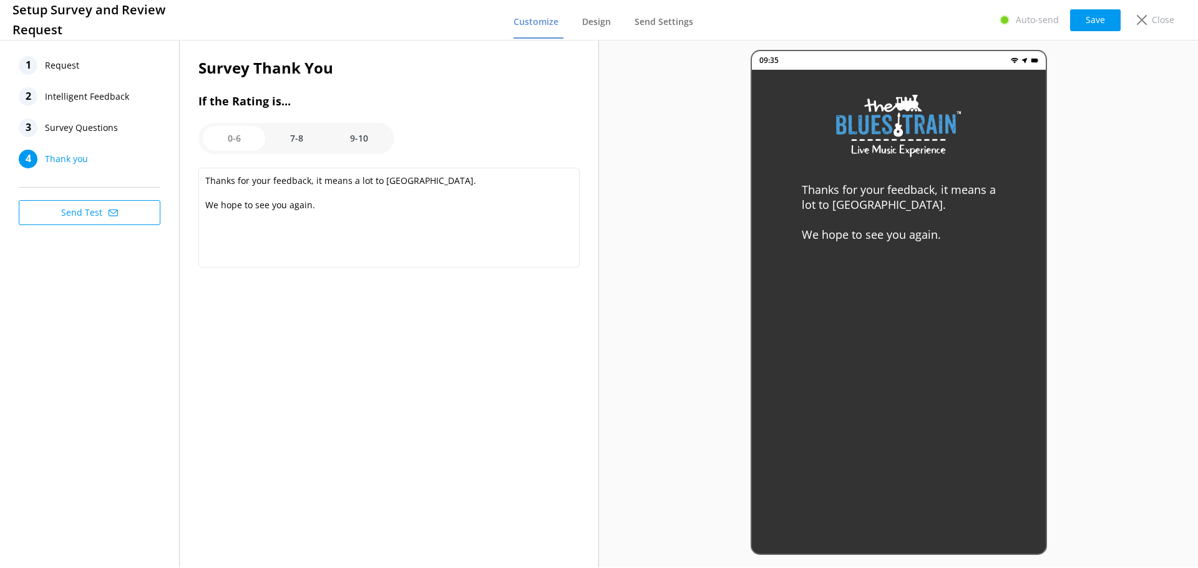
click at [296, 137] on option "7-8" at bounding box center [296, 138] width 62 height 25
click at [366, 145] on option "9-10" at bounding box center [359, 138] width 62 height 25
type textarea "Thank you so much!"
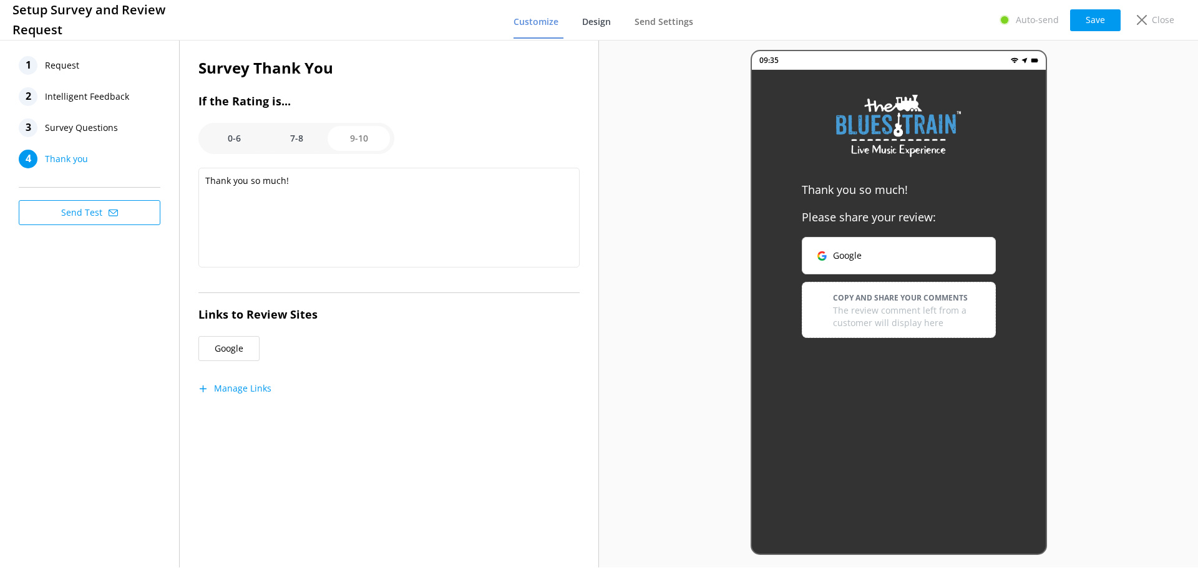
click at [603, 10] on link "Design" at bounding box center [599, 22] width 34 height 32
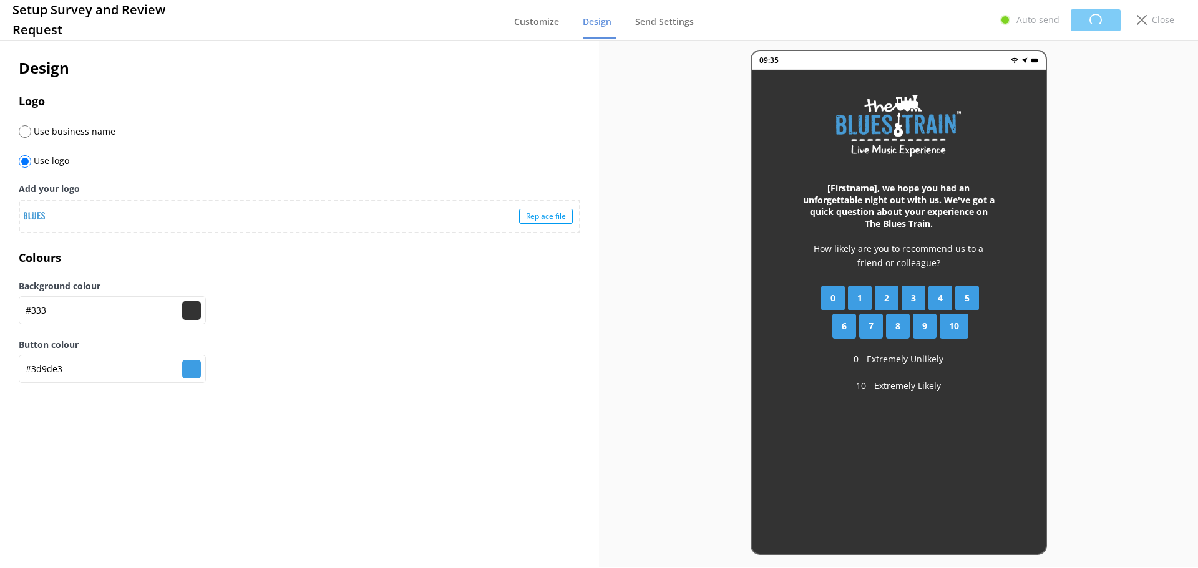
type input "#000000"
click at [669, 13] on link "Send Settings" at bounding box center [666, 22] width 64 height 32
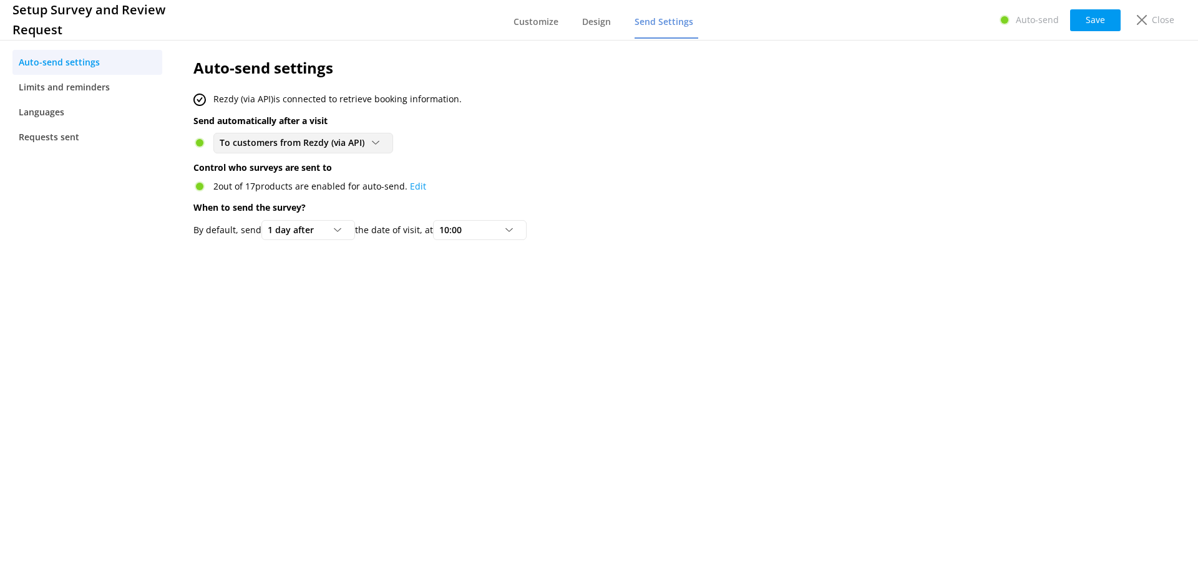
click at [376, 146] on icon at bounding box center [375, 142] width 7 height 7
click at [548, 100] on div "Rezdy (via API) is connected to retrieve booking information." at bounding box center [593, 99] width 801 height 14
click at [371, 137] on div "To customers from Rezdy (via API)" at bounding box center [302, 143] width 173 height 14
click at [309, 170] on link "Disabled" at bounding box center [303, 169] width 178 height 25
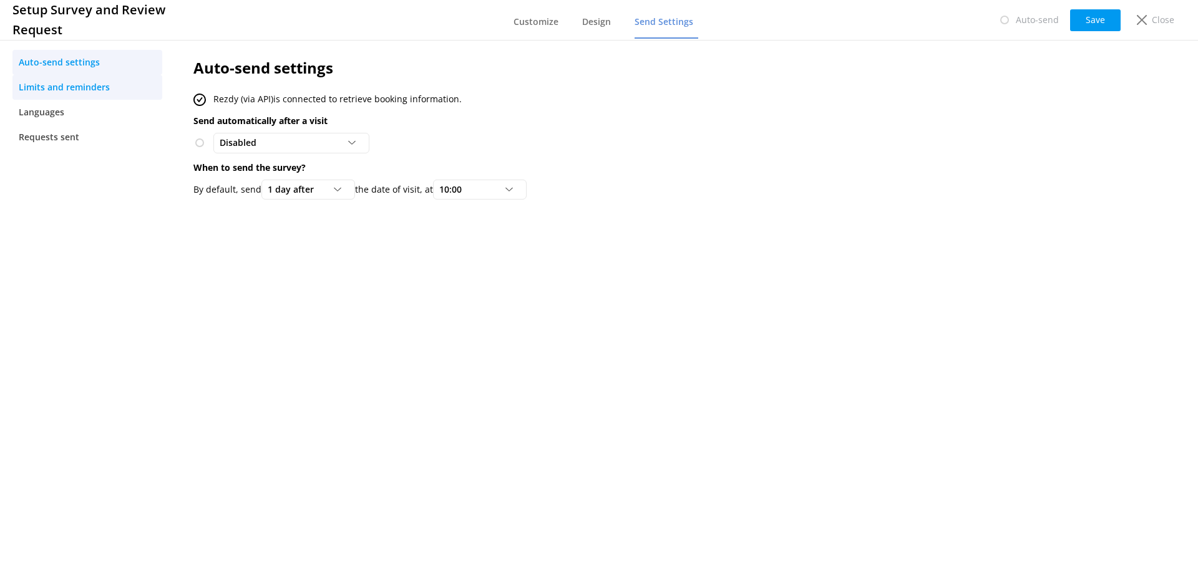
click at [92, 78] on link "Limits and reminders" at bounding box center [87, 87] width 150 height 25
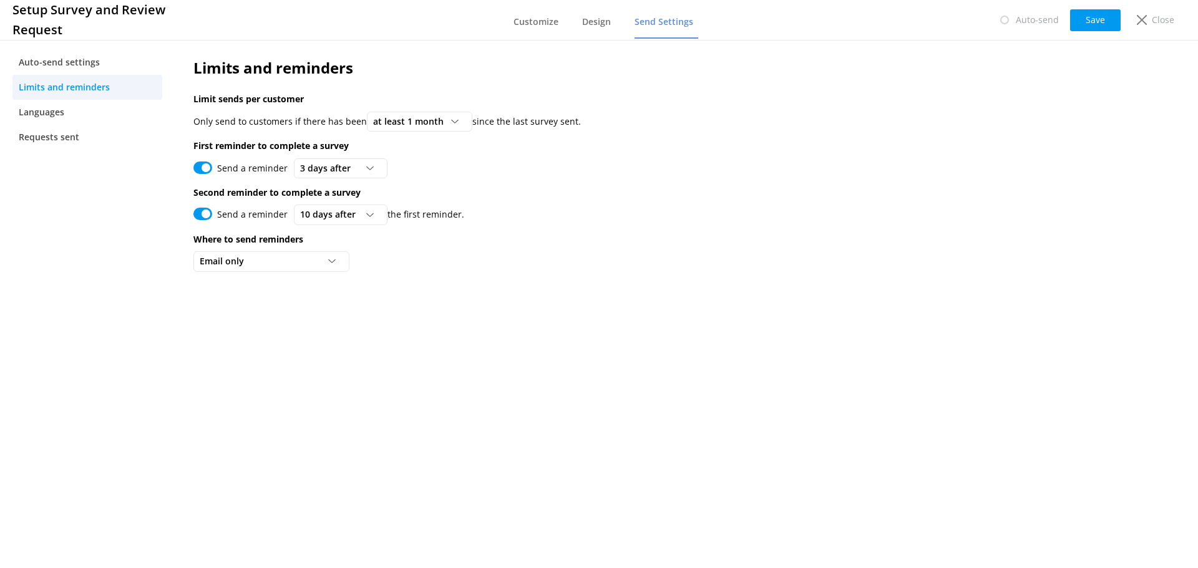
click at [203, 222] on div "Send a reminder 10 days after 3 days after 5 days after 7 days after 10 days af…" at bounding box center [593, 215] width 801 height 20
click at [204, 218] on input "Send a reminder" at bounding box center [202, 214] width 19 height 12
checkbox input "false"
click at [199, 167] on input "Send a reminder" at bounding box center [202, 168] width 19 height 12
checkbox input "false"
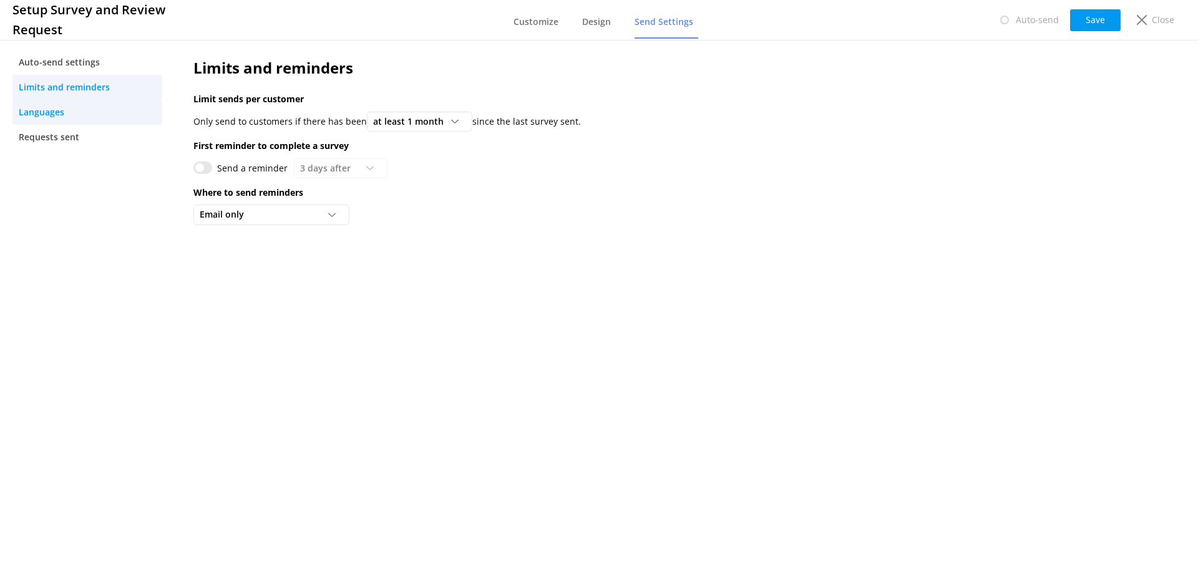
click at [104, 117] on link "Languages" at bounding box center [87, 112] width 150 height 25
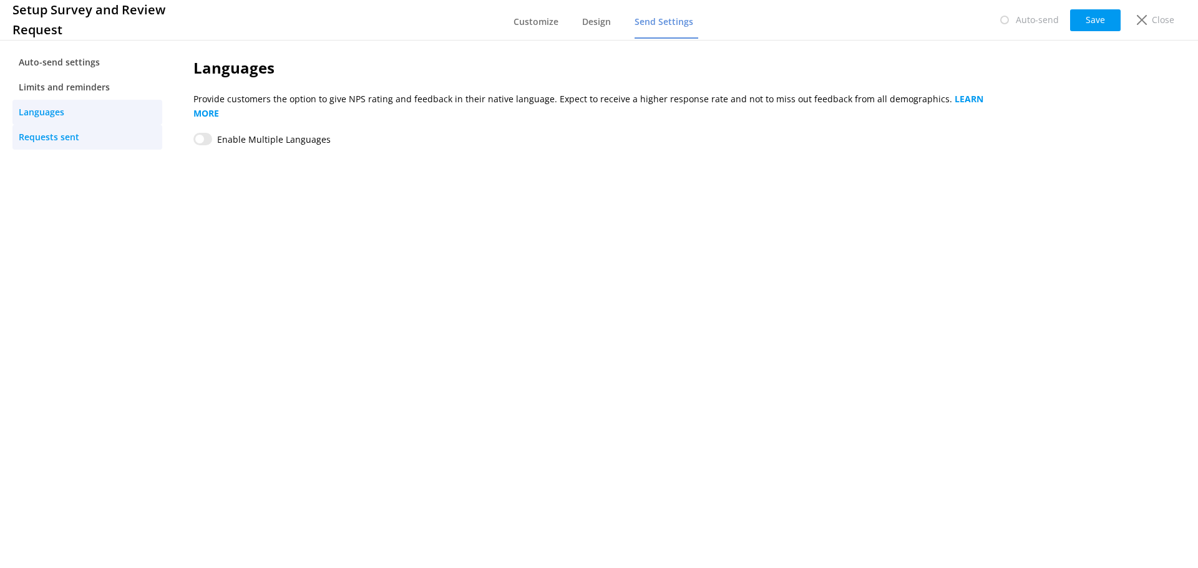
click at [123, 140] on link "Requests sent" at bounding box center [87, 137] width 150 height 25
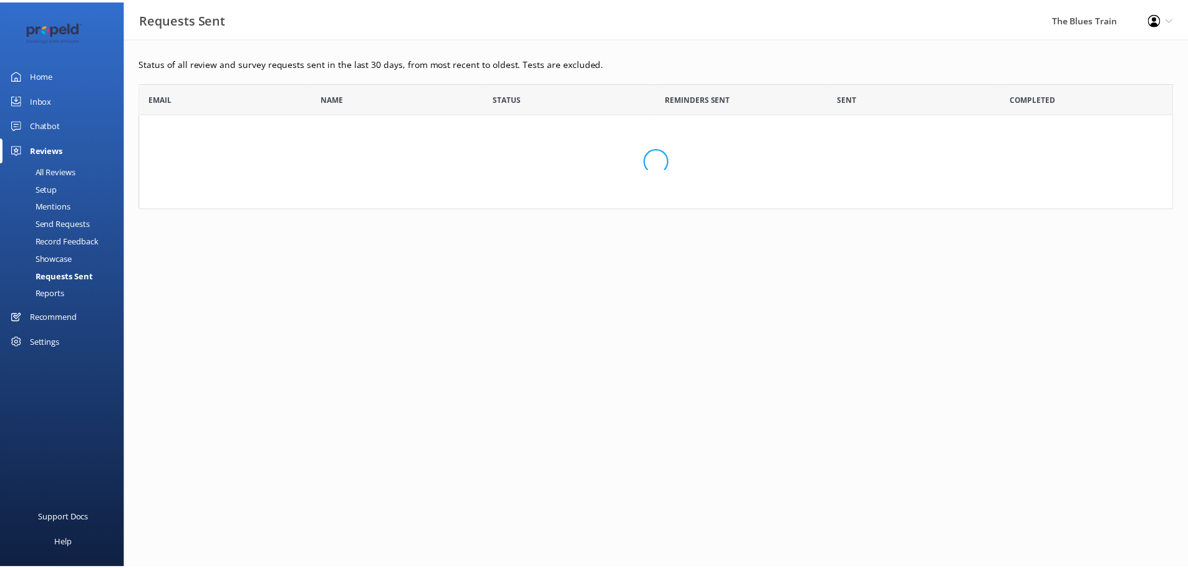
scroll to position [54, 1034]
click at [83, 227] on div "Send Requests" at bounding box center [48, 223] width 83 height 17
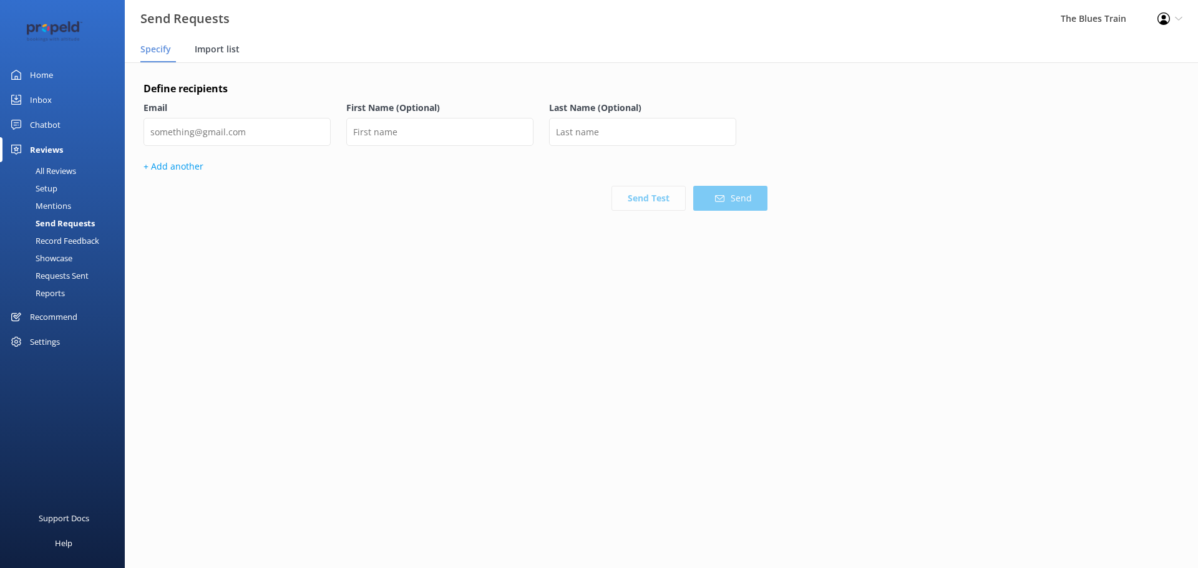
click at [206, 50] on span "Import list" at bounding box center [217, 49] width 45 height 12
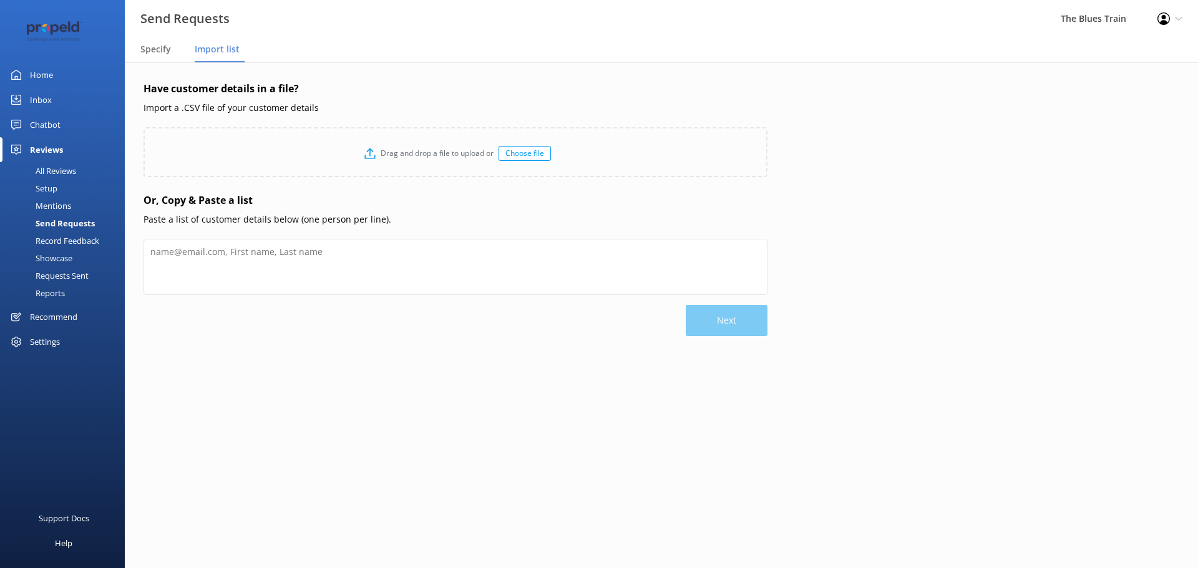
click at [60, 73] on link "Home" at bounding box center [62, 74] width 125 height 25
